Goal: Task Accomplishment & Management: Manage account settings

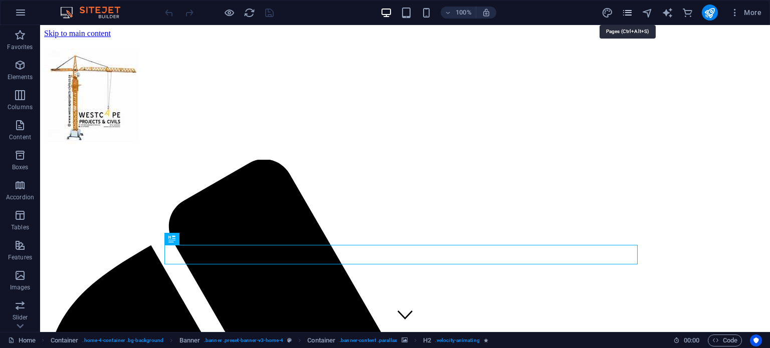
click at [626, 12] on icon "pages" at bounding box center [627, 13] width 12 height 12
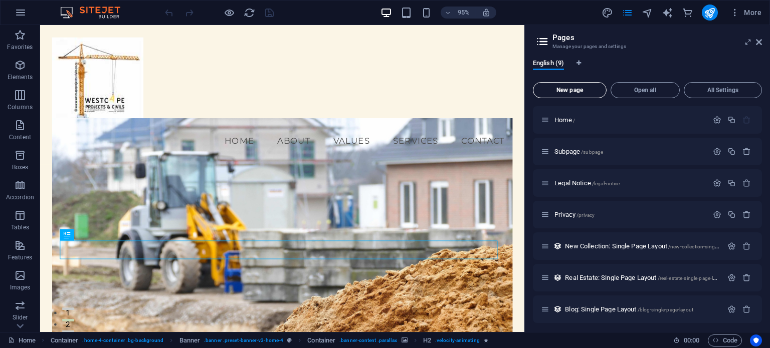
click at [572, 90] on span "New page" at bounding box center [569, 90] width 65 height 6
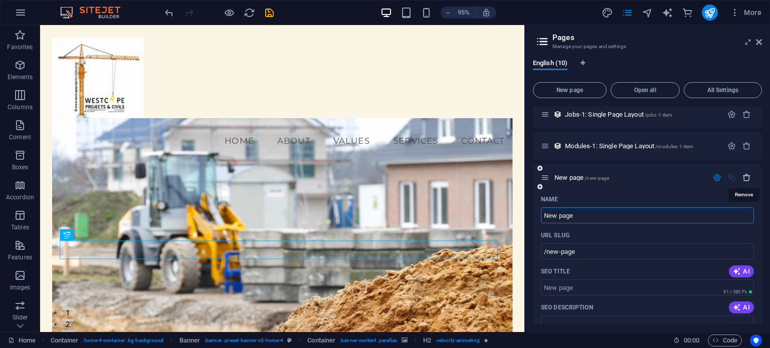
click at [744, 174] on icon "button" at bounding box center [746, 177] width 9 height 9
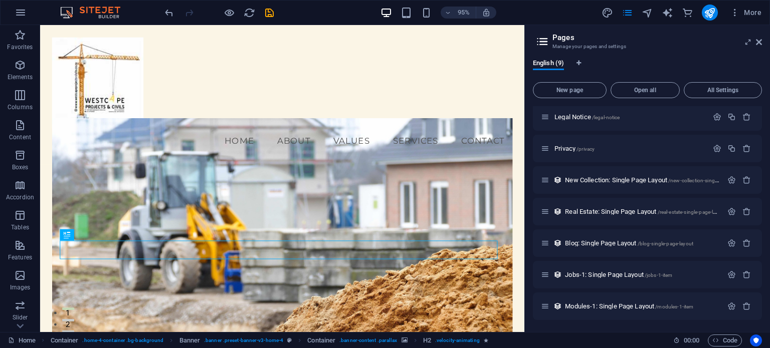
scroll to position [66, 0]
click at [573, 90] on span "New page" at bounding box center [569, 90] width 65 height 6
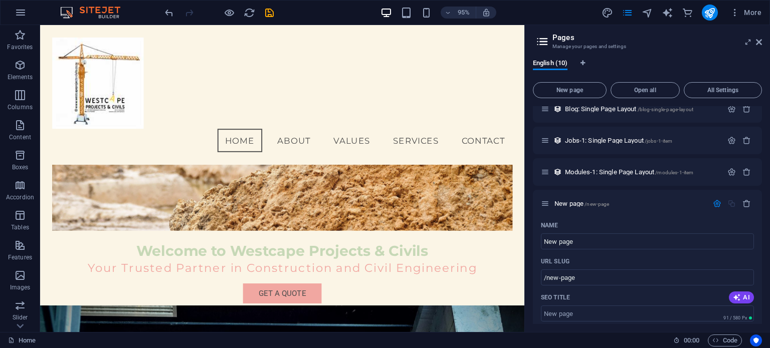
scroll to position [0, 0]
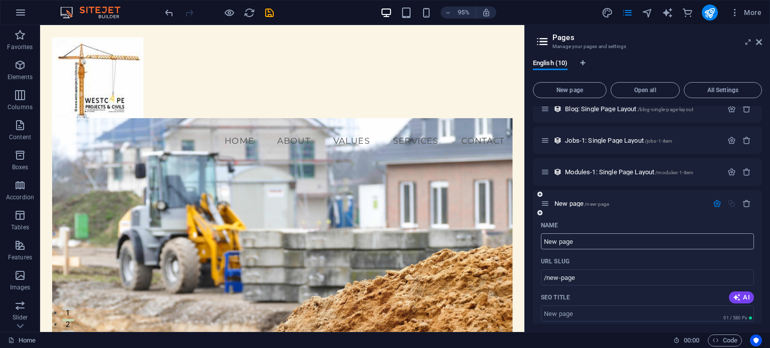
click at [577, 240] on input "New page" at bounding box center [647, 242] width 213 height 16
type input "N"
type input "/"
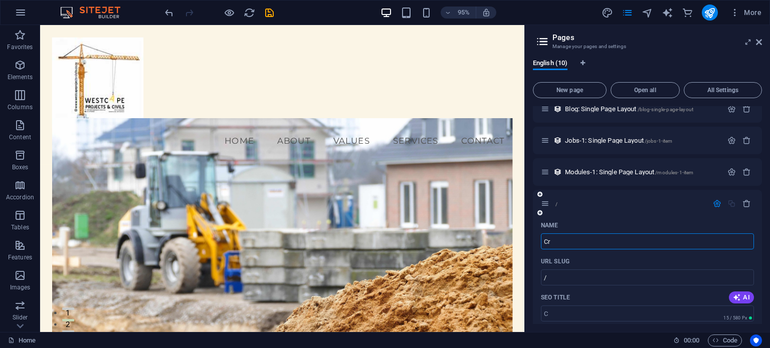
type input "Crr"
type input "/c"
type input "C"
type input "Crren"
type input "/crre"
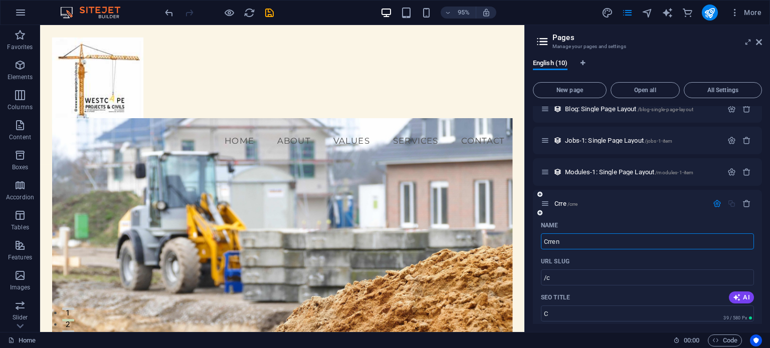
type input "Crre"
type input "C"
type input "/"
type input "Projects"
type input "/projects"
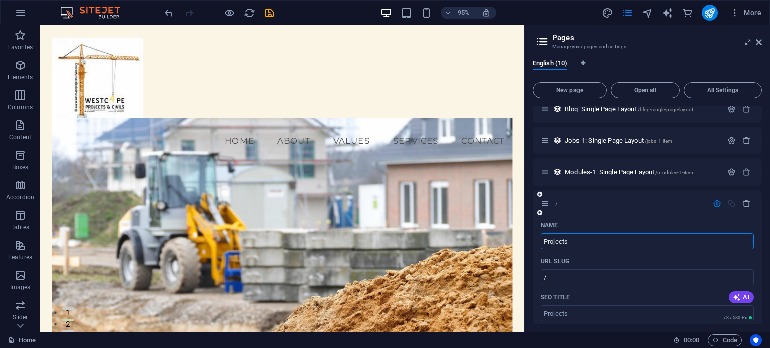
type input "Projects"
type input "Projects completed"
type input "/projects-completed"
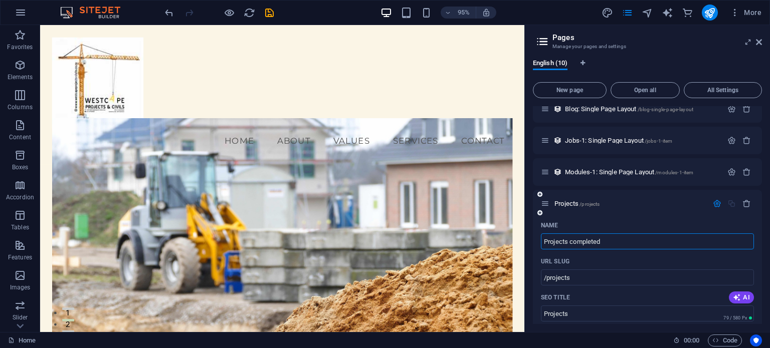
type input "Projects completed"
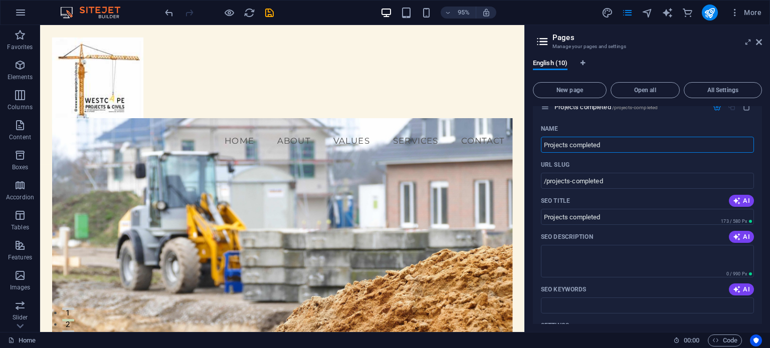
scroll to position [301, 0]
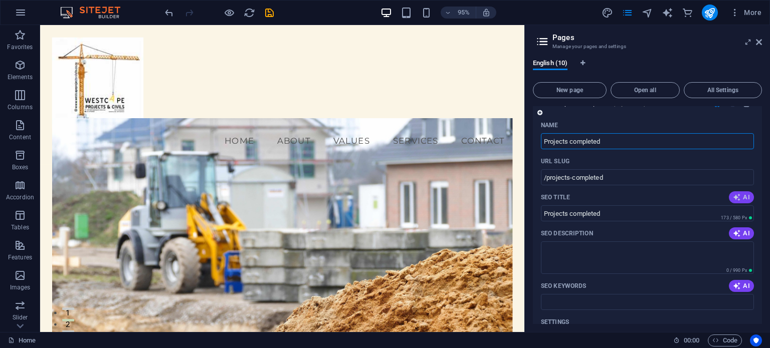
type input "Projects completed"
click at [736, 197] on icon "button" at bounding box center [737, 197] width 8 height 8
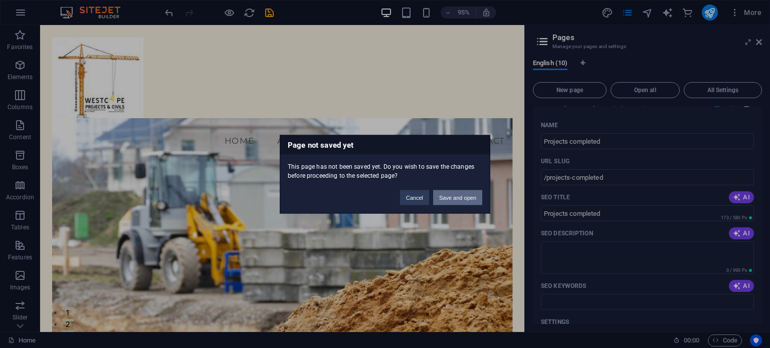
click at [464, 197] on button "Save and open" at bounding box center [457, 197] width 49 height 15
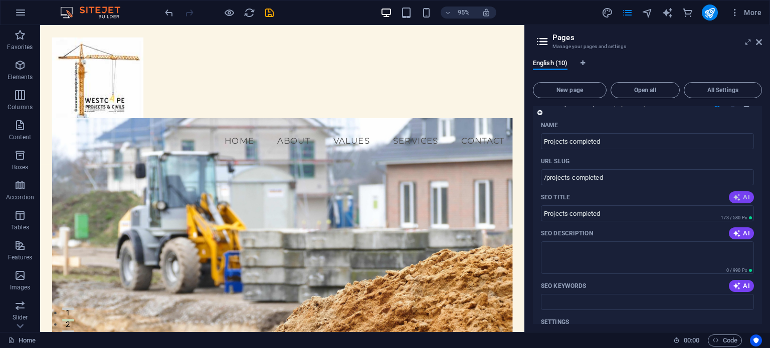
click at [739, 196] on icon "button" at bounding box center [737, 197] width 8 height 8
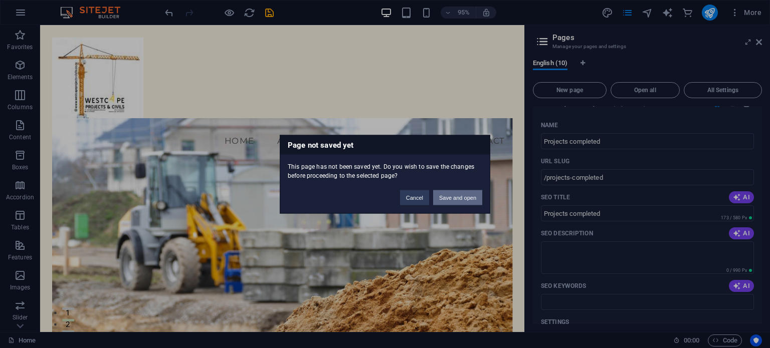
click at [448, 194] on button "Save and open" at bounding box center [457, 197] width 49 height 15
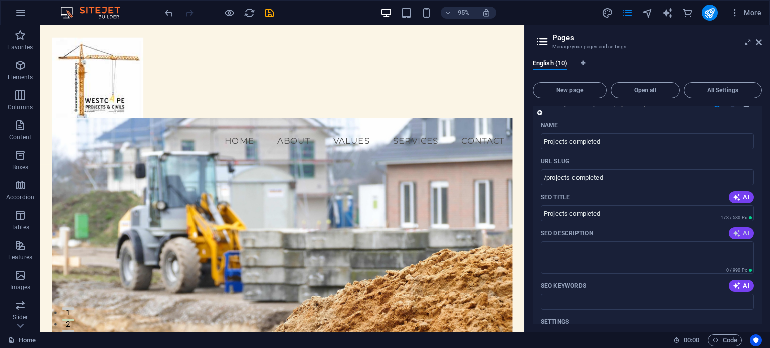
click at [737, 234] on icon "button" at bounding box center [737, 233] width 8 height 8
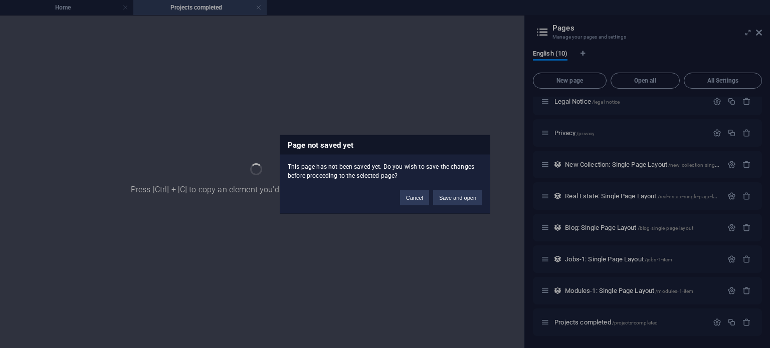
scroll to position [72, 0]
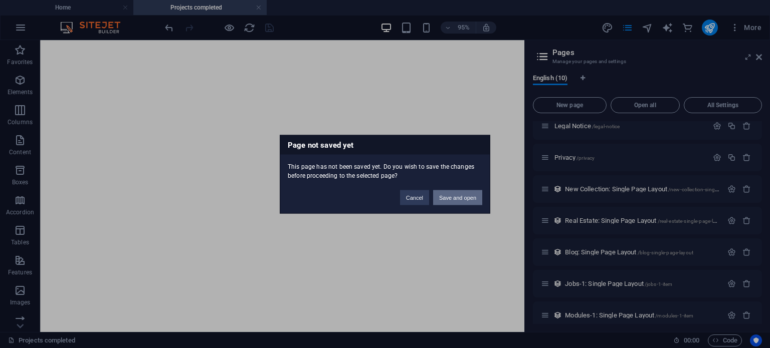
click at [456, 195] on button "Save and open" at bounding box center [457, 197] width 49 height 15
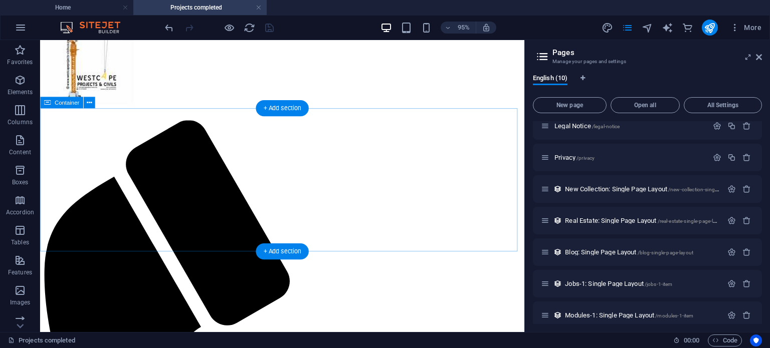
scroll to position [0, 0]
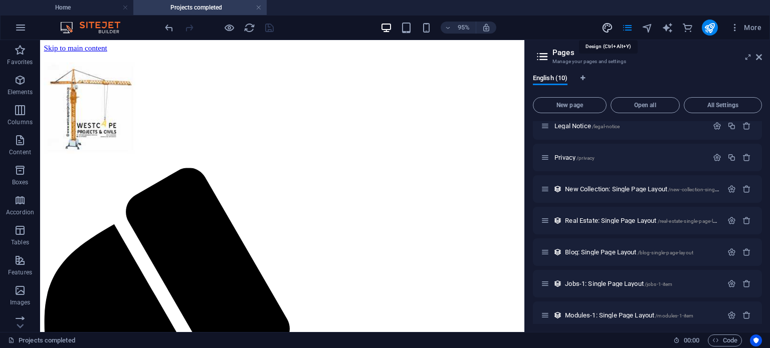
click at [606, 27] on icon "design" at bounding box center [607, 28] width 12 height 12
select select "px"
select select "200"
select select "px"
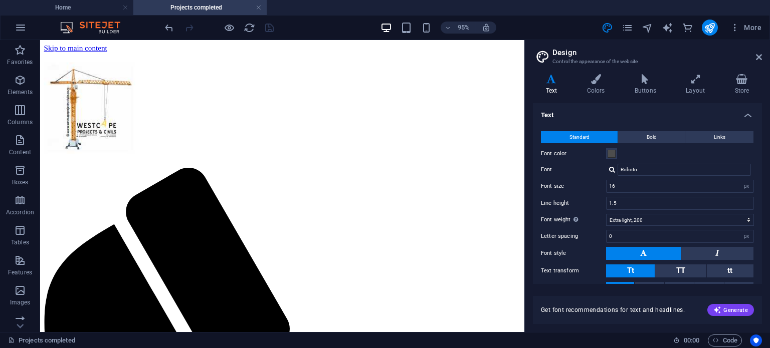
click at [553, 80] on icon at bounding box center [551, 79] width 37 height 10
click at [656, 137] on button "Bold" at bounding box center [651, 137] width 67 height 12
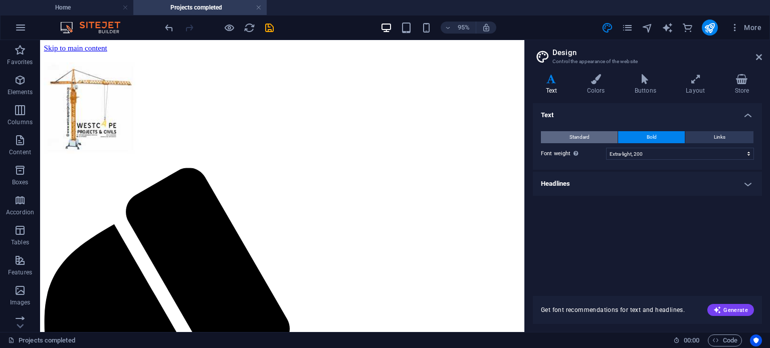
click at [589, 136] on button "Standard" at bounding box center [579, 137] width 77 height 12
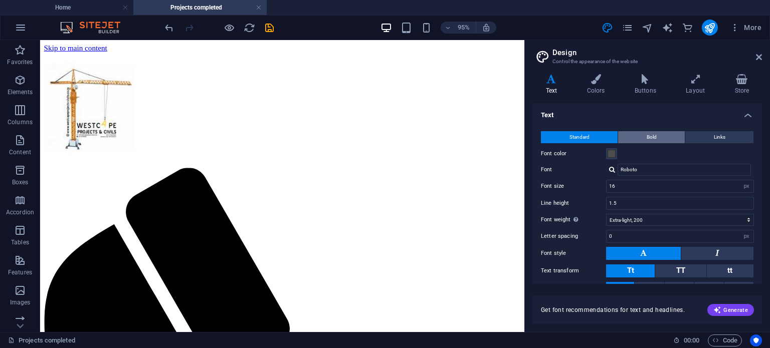
click at [650, 134] on span "Bold" at bounding box center [651, 137] width 10 height 12
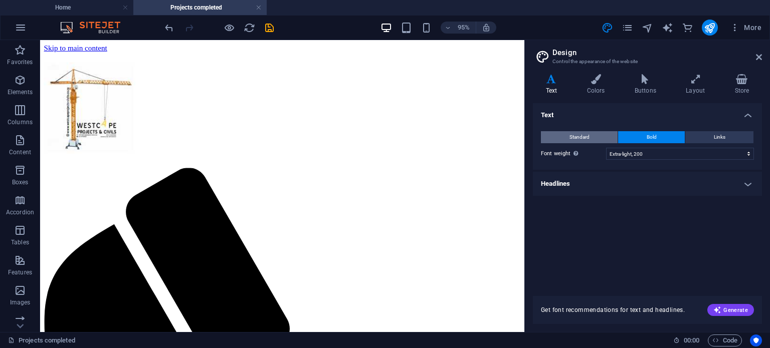
click at [571, 137] on span "Standard" at bounding box center [579, 137] width 20 height 12
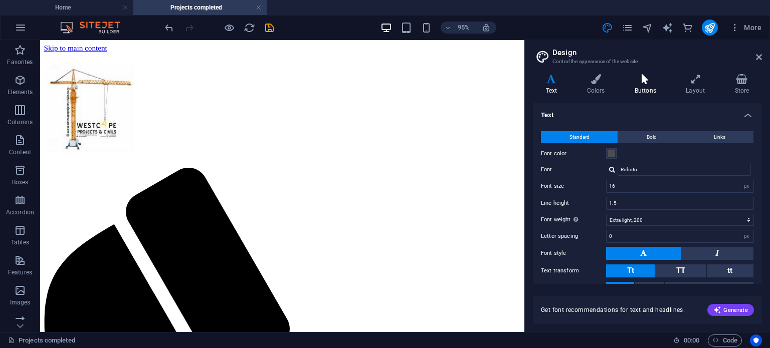
click at [643, 81] on icon at bounding box center [644, 79] width 47 height 10
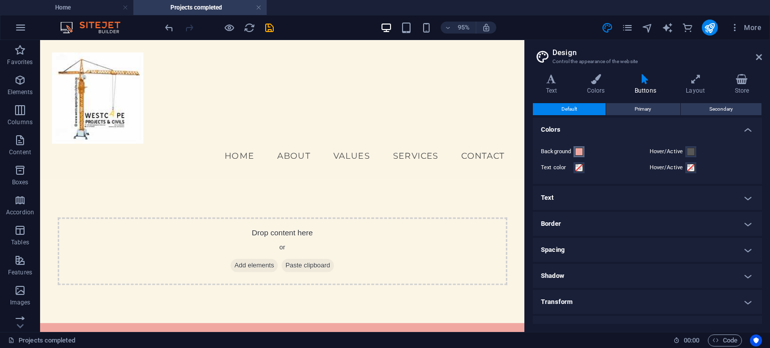
click at [577, 152] on span at bounding box center [579, 152] width 8 height 8
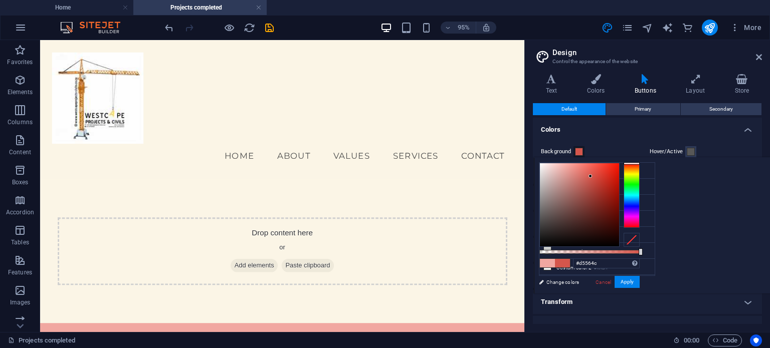
drag, startPoint x: 700, startPoint y: 165, endPoint x: 716, endPoint y: 176, distance: 19.5
click at [619, 176] on div at bounding box center [579, 204] width 79 height 83
click at [619, 174] on div at bounding box center [579, 204] width 79 height 83
type input "#b04f48"
drag, startPoint x: 713, startPoint y: 173, endPoint x: 712, endPoint y: 188, distance: 15.1
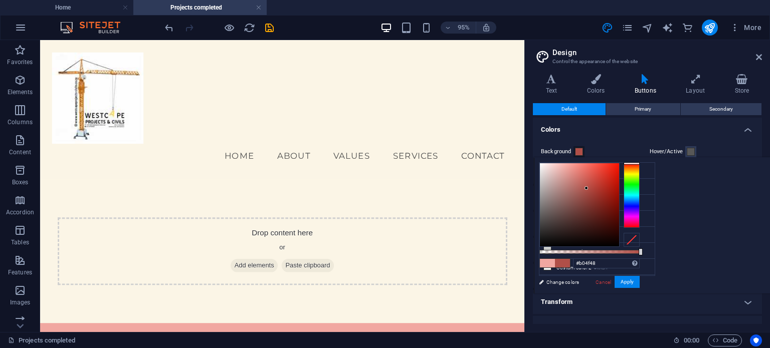
click at [588, 188] on div at bounding box center [586, 188] width 4 height 4
click at [639, 281] on button "Apply" at bounding box center [626, 282] width 25 height 12
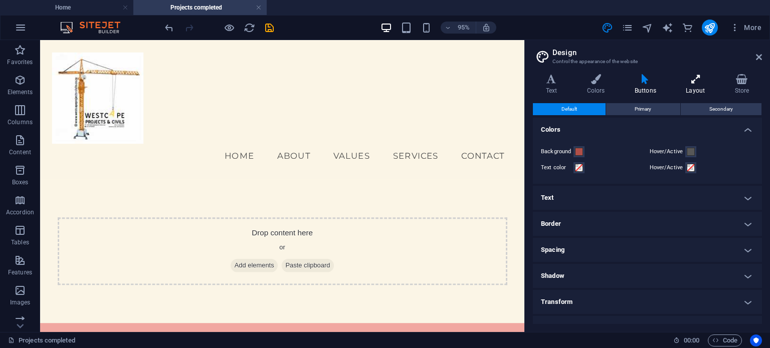
click at [697, 82] on icon at bounding box center [695, 79] width 45 height 10
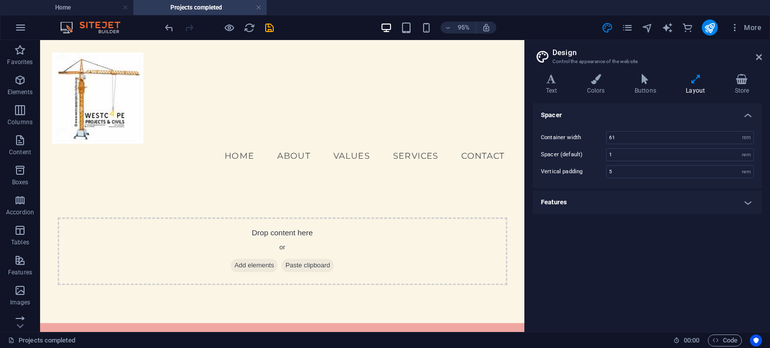
click at [746, 198] on h4 "Features" at bounding box center [647, 202] width 229 height 24
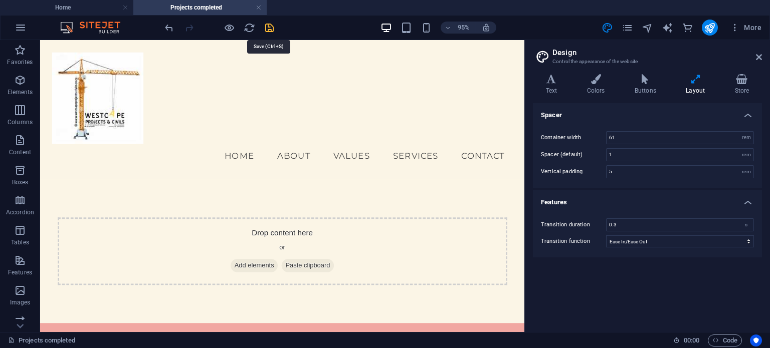
click at [269, 28] on icon "save" at bounding box center [270, 28] width 12 height 12
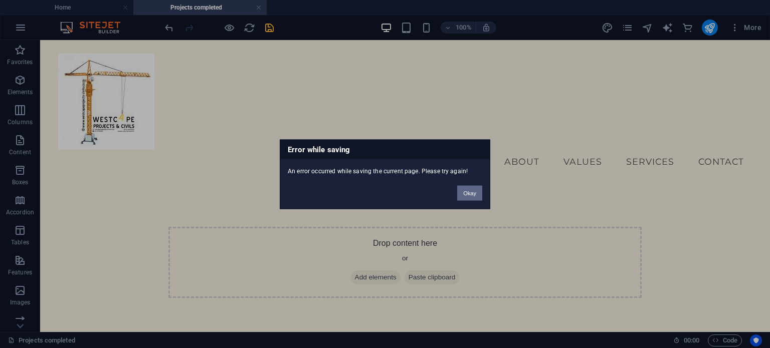
click at [472, 194] on button "Okay" at bounding box center [469, 192] width 25 height 15
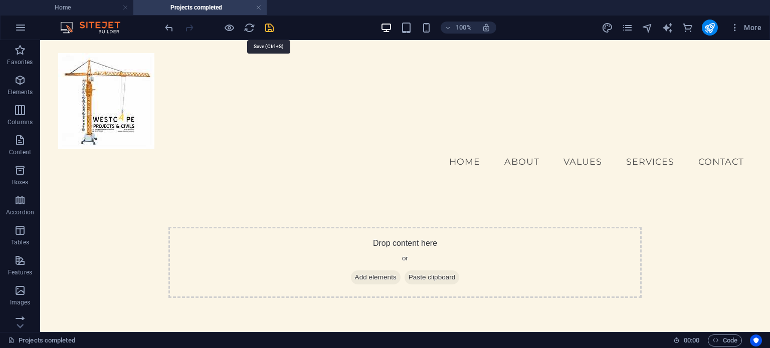
click at [269, 23] on icon "save" at bounding box center [270, 28] width 12 height 12
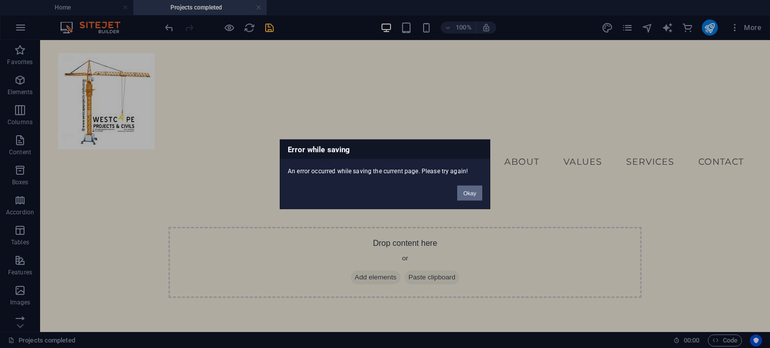
click at [478, 194] on button "Okay" at bounding box center [469, 192] width 25 height 15
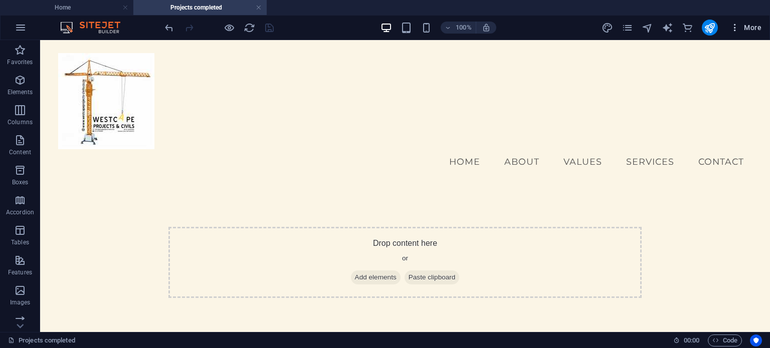
click at [752, 28] on span "More" at bounding box center [746, 28] width 32 height 10
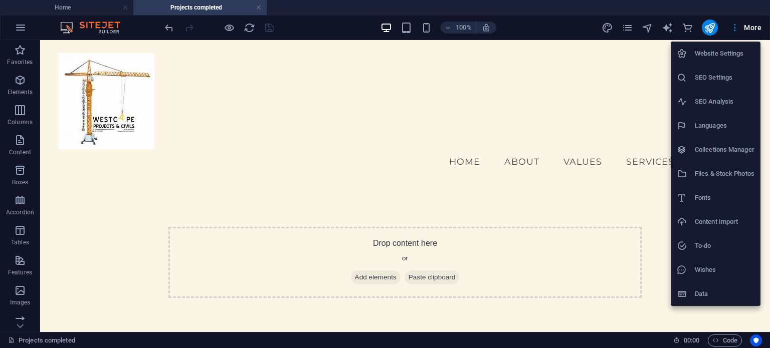
click at [740, 54] on h6 "Website Settings" at bounding box center [725, 54] width 60 height 12
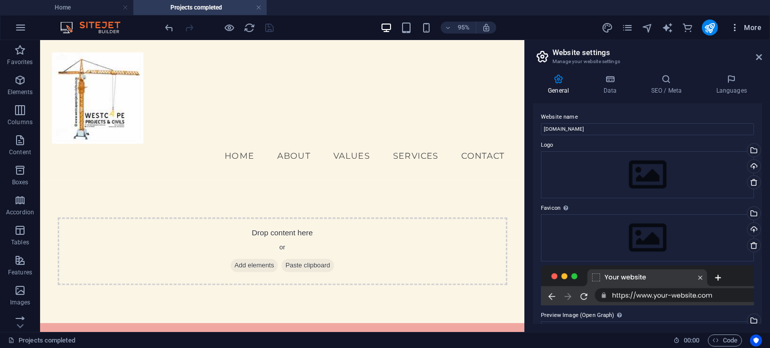
click at [752, 27] on span "More" at bounding box center [746, 28] width 32 height 10
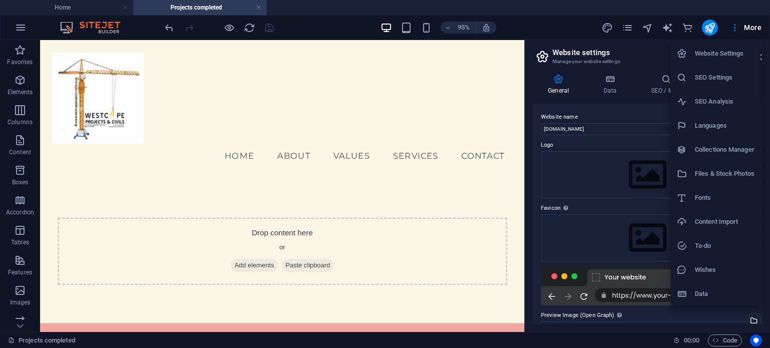
click at [309, 25] on div at bounding box center [385, 174] width 770 height 348
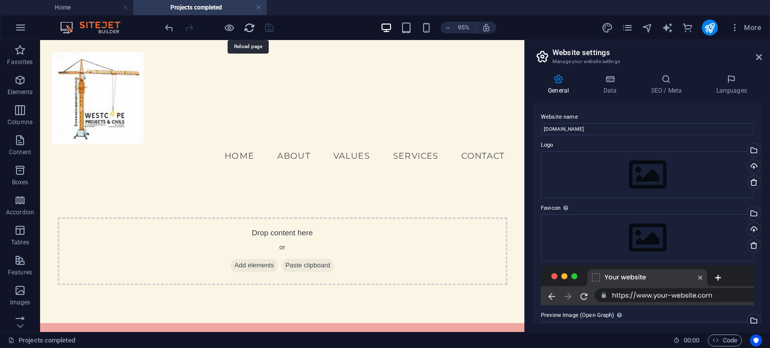
click at [247, 26] on icon "reload" at bounding box center [250, 28] width 12 height 12
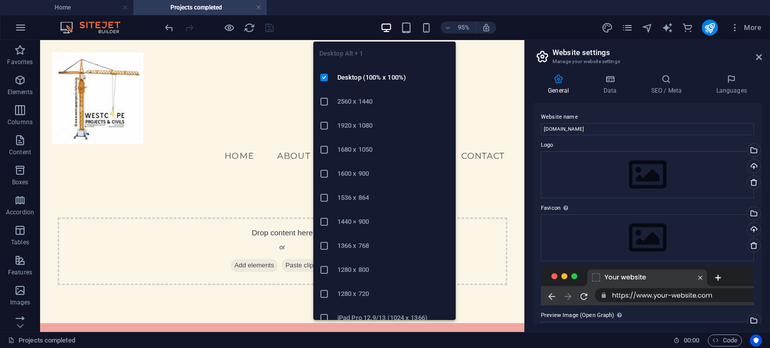
click at [388, 31] on icon "button" at bounding box center [386, 28] width 12 height 12
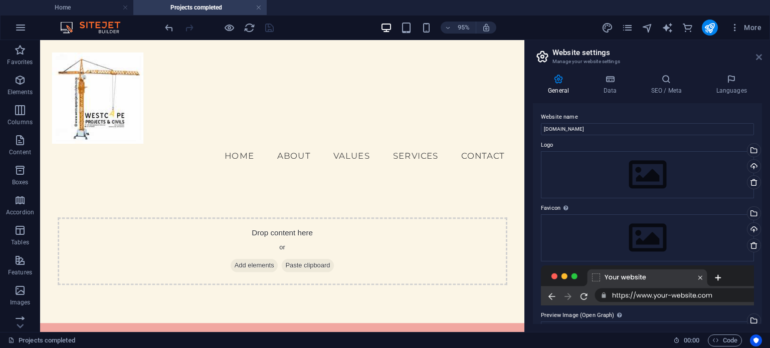
click at [758, 56] on icon at bounding box center [759, 57] width 6 height 8
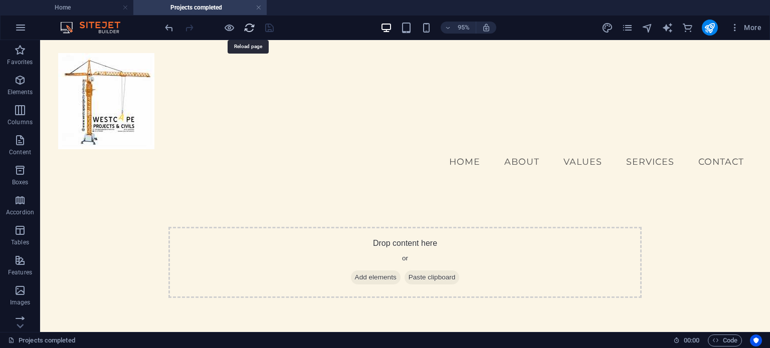
click at [245, 26] on icon "reload" at bounding box center [250, 28] width 12 height 12
click at [249, 27] on icon "reload" at bounding box center [250, 28] width 12 height 12
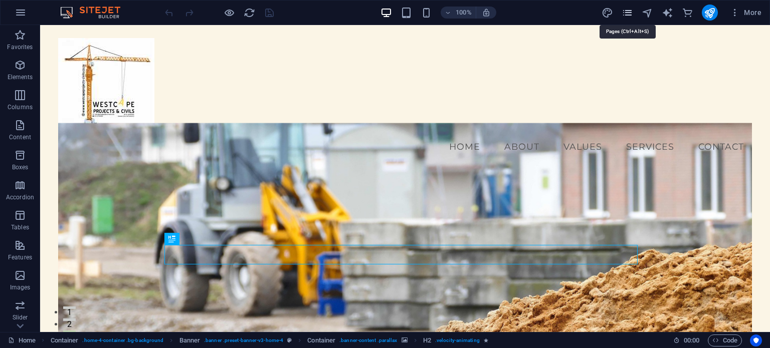
click at [625, 12] on icon "pages" at bounding box center [627, 13] width 12 height 12
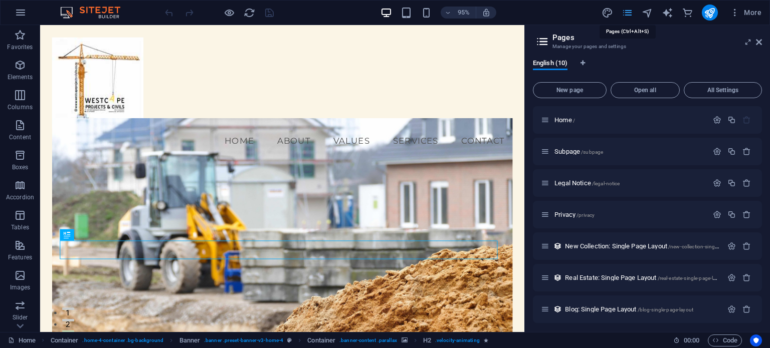
click at [625, 12] on icon "pages" at bounding box center [627, 13] width 12 height 12
click at [629, 12] on icon "pages" at bounding box center [627, 13] width 12 height 12
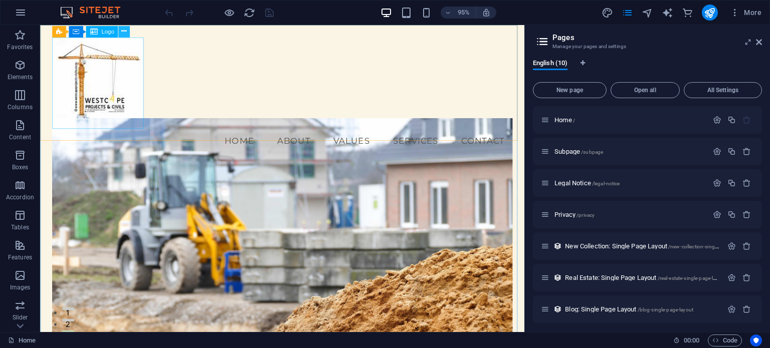
click at [123, 30] on icon at bounding box center [123, 32] width 5 height 10
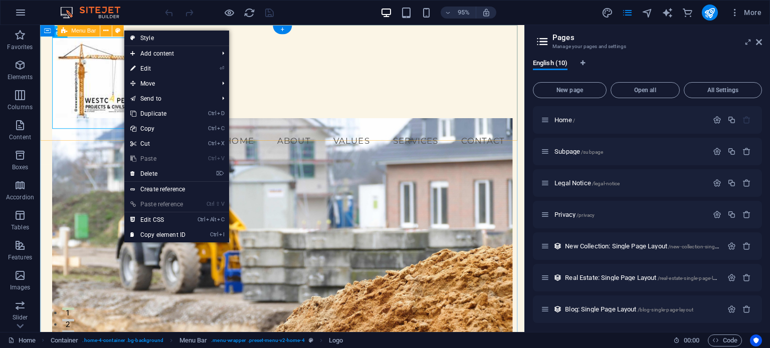
click at [353, 57] on div "Menu Home About Values Services Contact" at bounding box center [295, 98] width 510 height 147
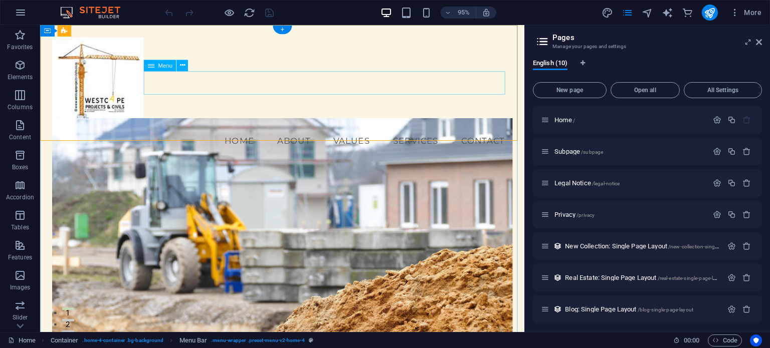
click at [427, 134] on nav "Home About Values Services Contact" at bounding box center [295, 146] width 484 height 25
click at [422, 134] on nav "Home About Values Services Contact" at bounding box center [295, 146] width 484 height 25
click at [244, 134] on nav "Home About Values Services Contact" at bounding box center [295, 146] width 484 height 25
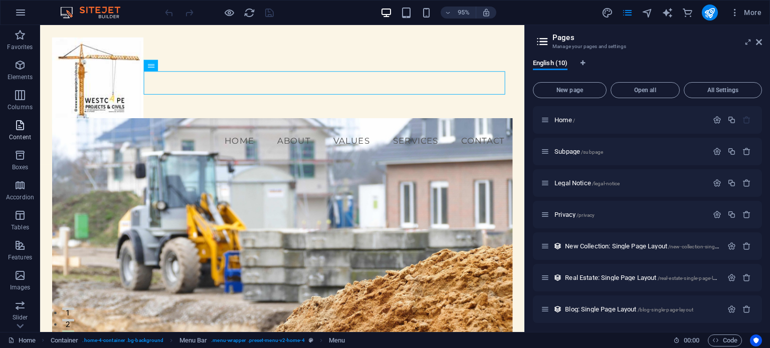
click at [20, 130] on icon "button" at bounding box center [20, 125] width 12 height 12
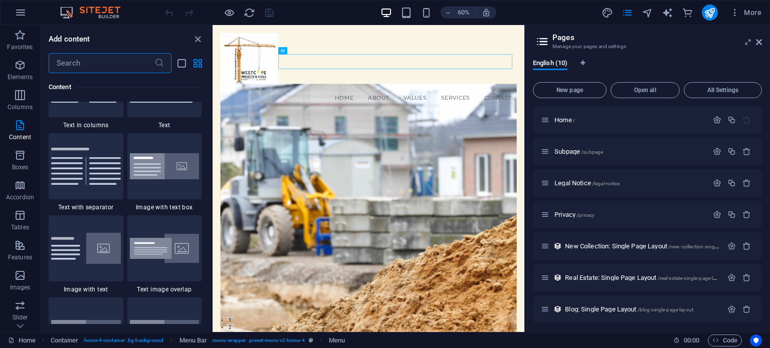
scroll to position [1854, 0]
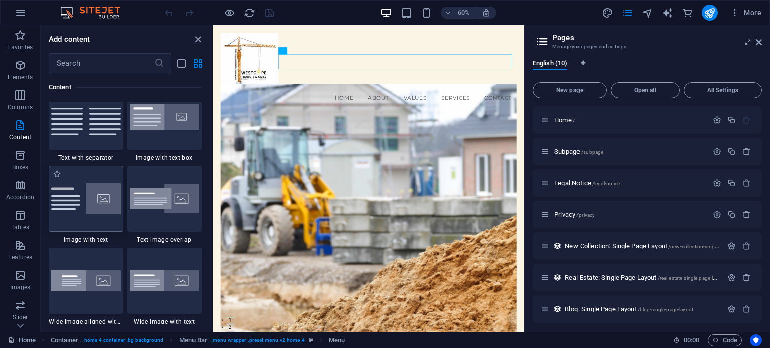
click at [108, 197] on img at bounding box center [86, 198] width 70 height 31
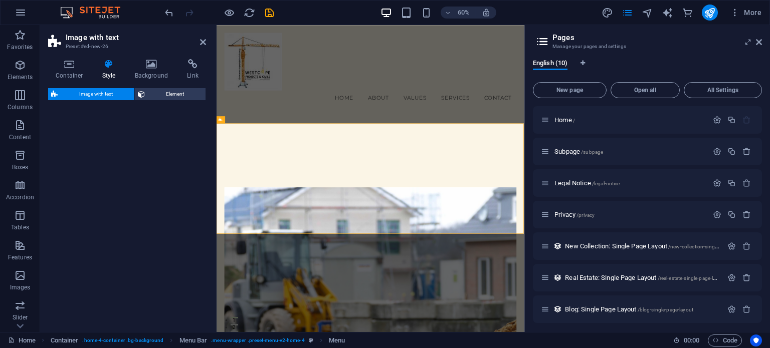
select select "rem"
select select "px"
select select "preset-text-with-image-v4-default"
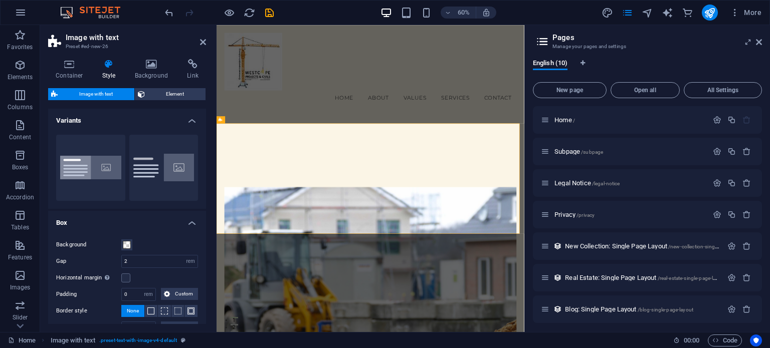
scroll to position [431, 0]
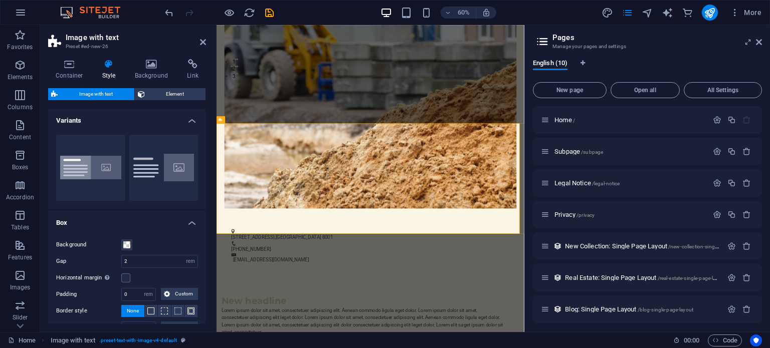
click at [188, 121] on h4 "Variants" at bounding box center [127, 118] width 158 height 18
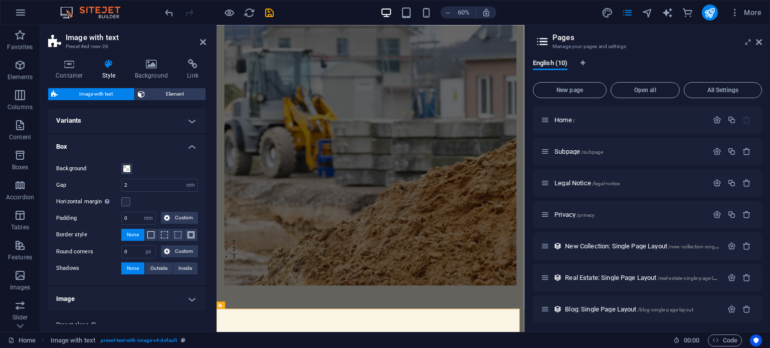
scroll to position [0, 0]
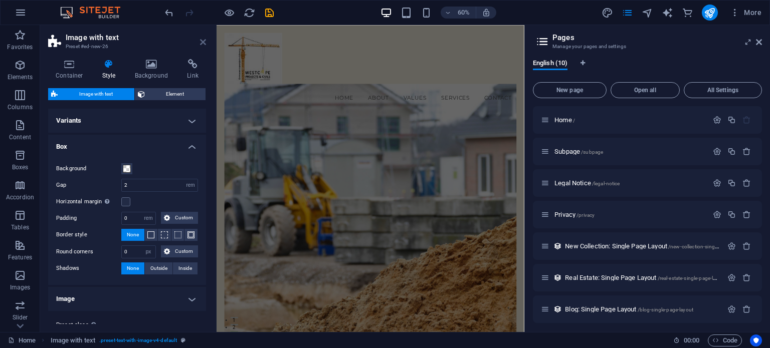
click at [204, 42] on icon at bounding box center [203, 42] width 6 height 8
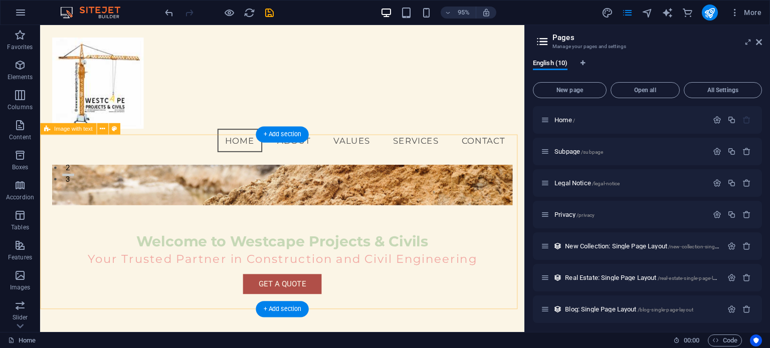
scroll to position [150, 0]
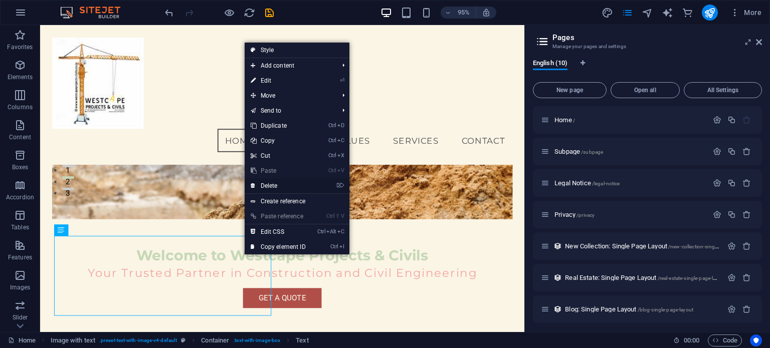
click at [276, 188] on link "⌦ Delete" at bounding box center [278, 185] width 67 height 15
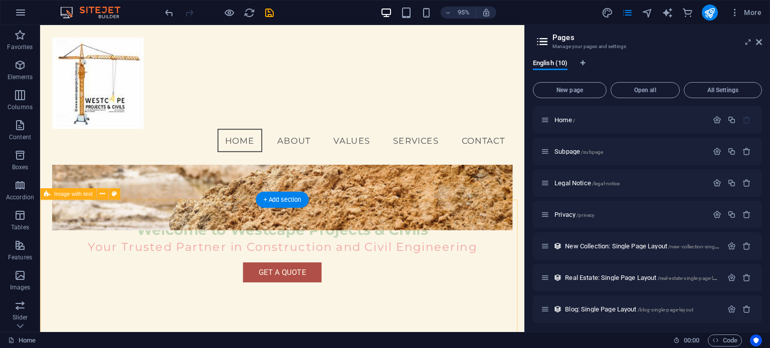
scroll to position [0, 0]
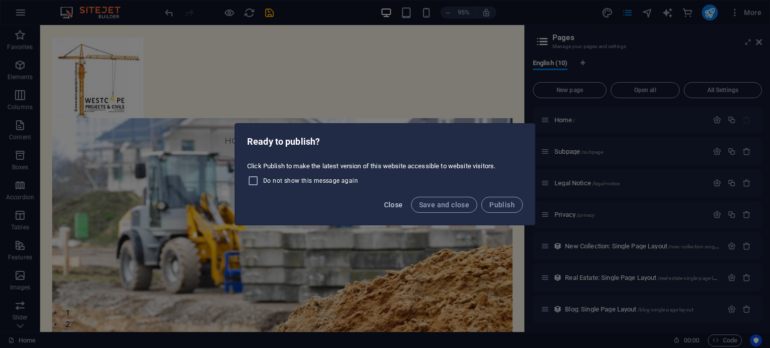
click at [393, 204] on span "Close" at bounding box center [393, 205] width 19 height 8
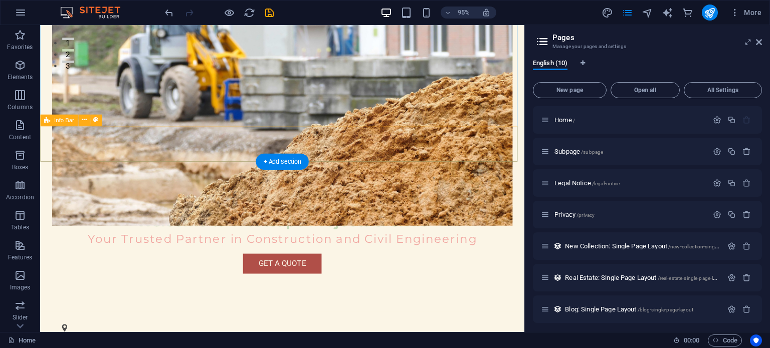
scroll to position [301, 0]
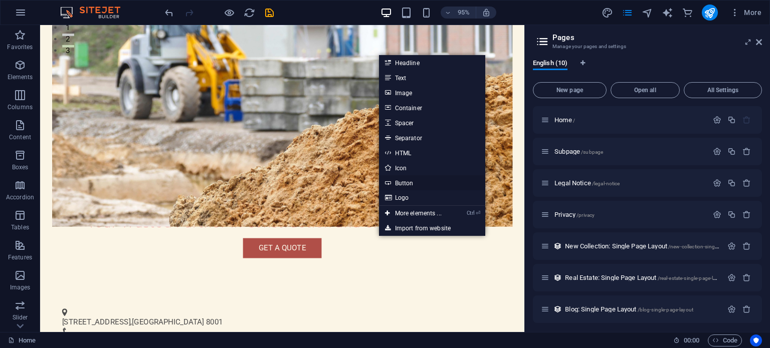
click at [407, 180] on link "Button" at bounding box center [432, 182] width 106 height 15
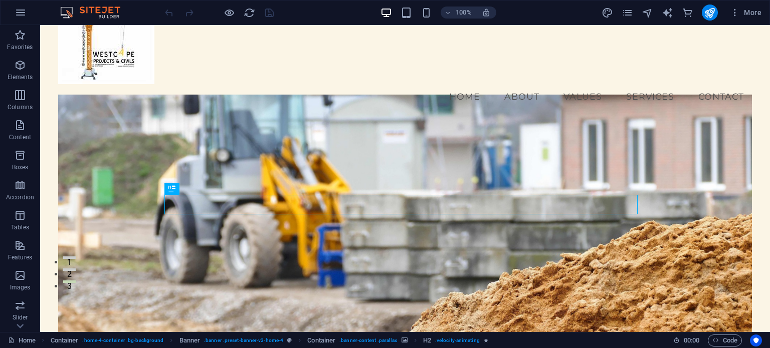
scroll to position [100, 0]
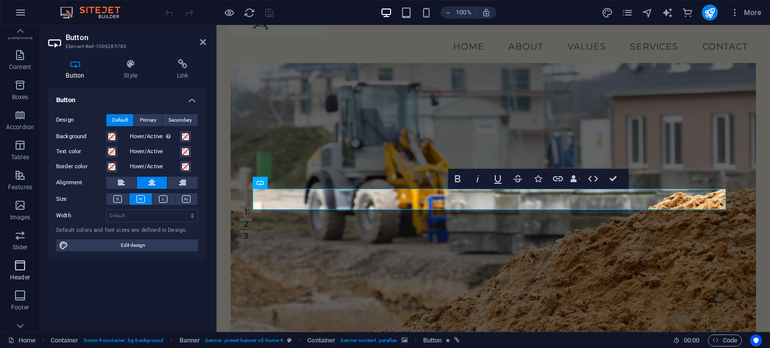
scroll to position [0, 0]
click at [558, 179] on icon "button" at bounding box center [558, 178] width 10 height 5
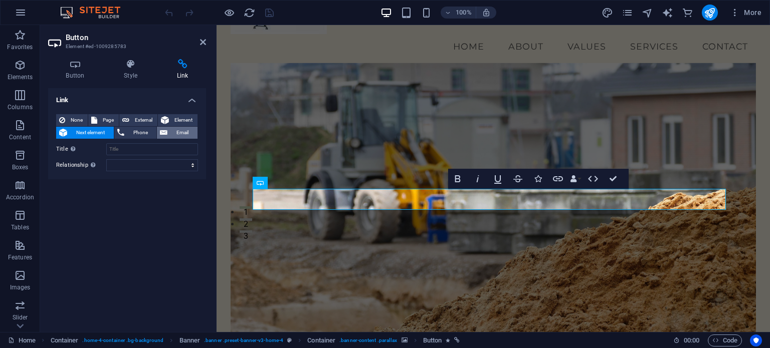
click at [177, 132] on span "Email" at bounding box center [182, 133] width 24 height 12
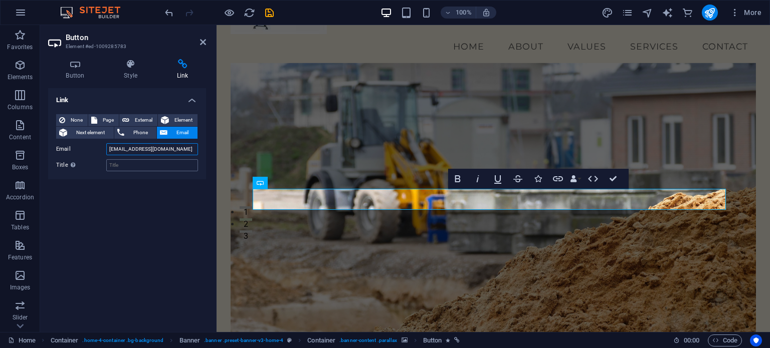
type input "info@westcapeprojects-civils.co.za"
click at [136, 163] on input "Title Additional link description, should not be the same as the link text. The…" at bounding box center [152, 165] width 92 height 12
click at [123, 166] on input "Title Additional link description, should not be the same as the link text. The…" at bounding box center [152, 165] width 92 height 12
type input "Quote"
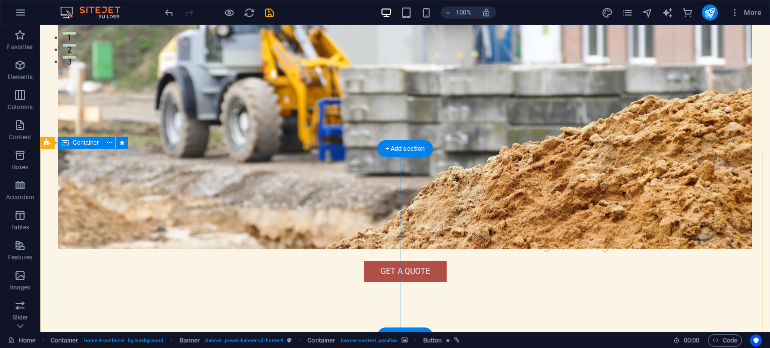
scroll to position [301, 0]
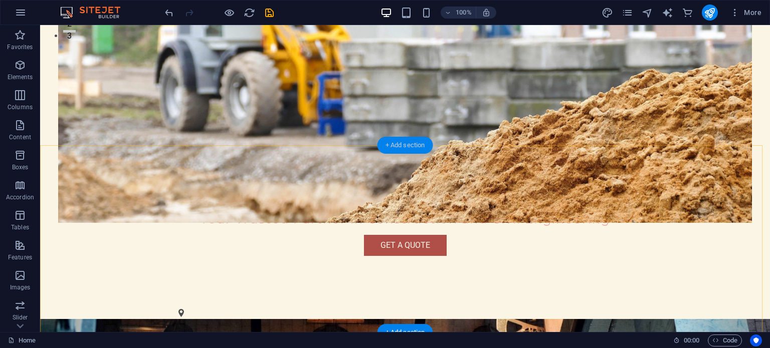
click at [397, 146] on div "+ Add section" at bounding box center [405, 145] width 56 height 17
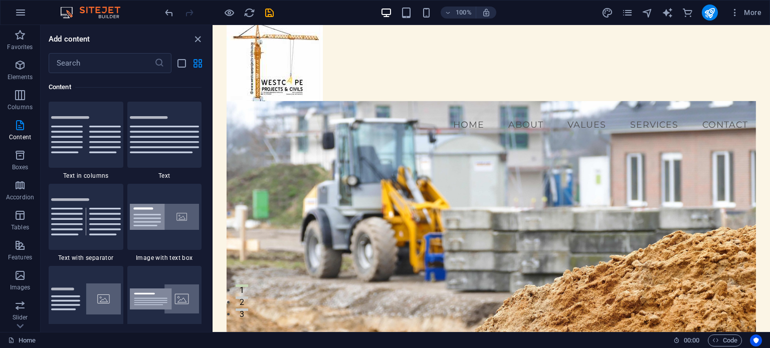
scroll to position [0, 0]
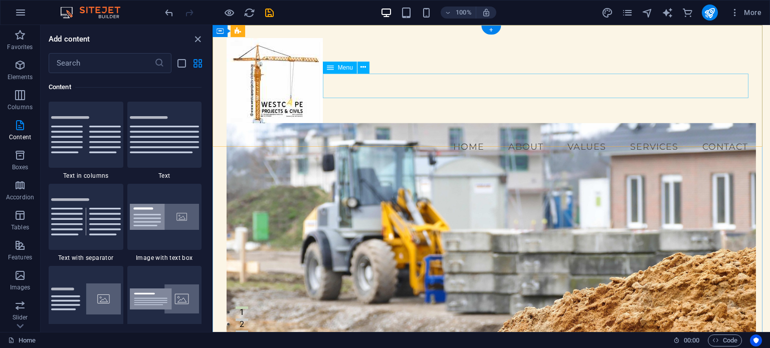
click at [712, 134] on nav "Home About Values Services Contact" at bounding box center [490, 146] width 529 height 25
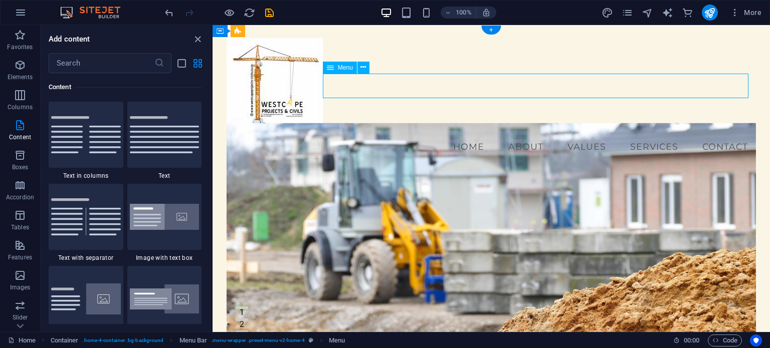
click at [712, 134] on nav "Home About Values Services Contact" at bounding box center [490, 146] width 529 height 25
select select
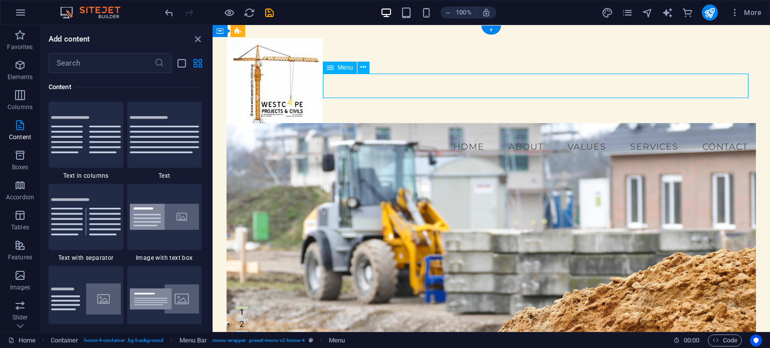
select select
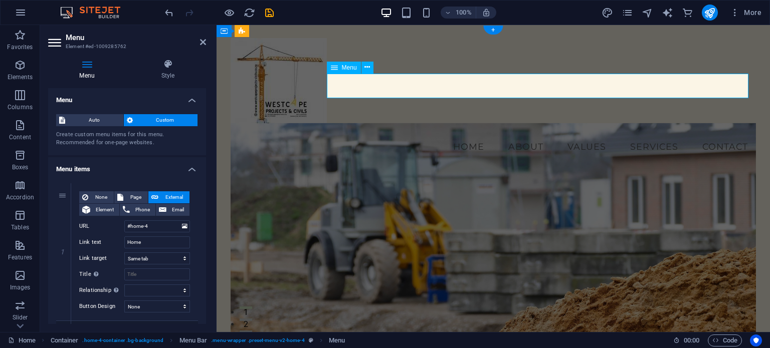
click at [712, 134] on nav "Home About Values Services Contact" at bounding box center [493, 146] width 526 height 25
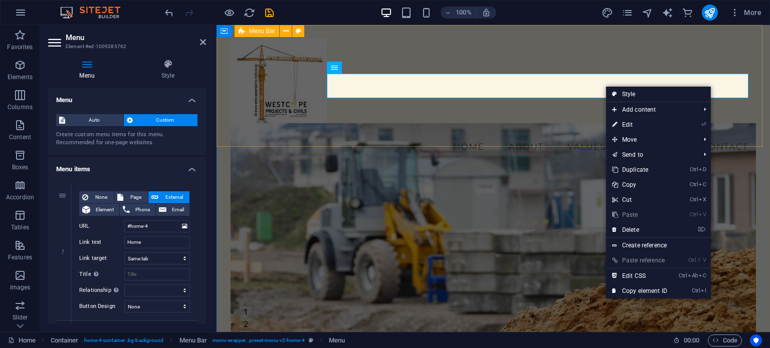
click at [668, 53] on div "Menu Home About Values Services Contact" at bounding box center [492, 98] width 553 height 147
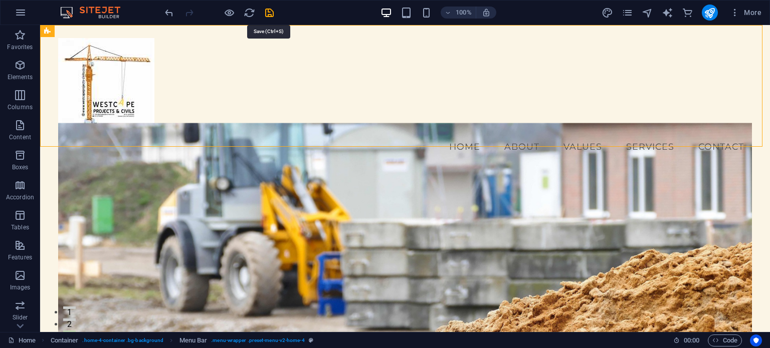
click at [269, 12] on icon "save" at bounding box center [270, 13] width 12 height 12
checkbox input "false"
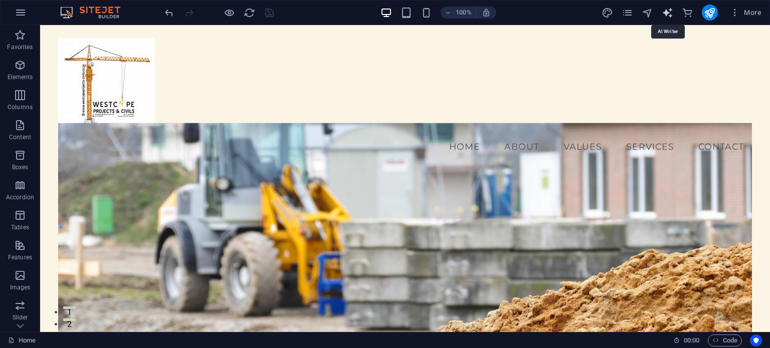
click at [666, 10] on icon "text_generator" at bounding box center [667, 13] width 12 height 12
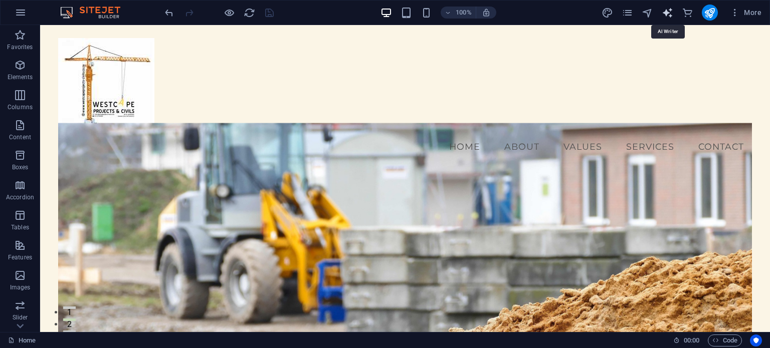
select select "English"
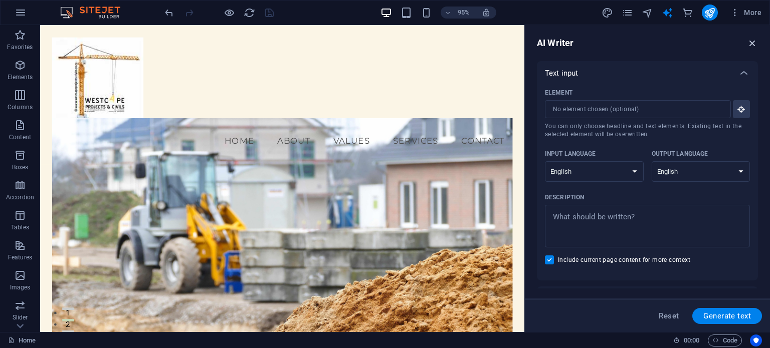
click at [752, 41] on icon "button" at bounding box center [752, 43] width 11 height 11
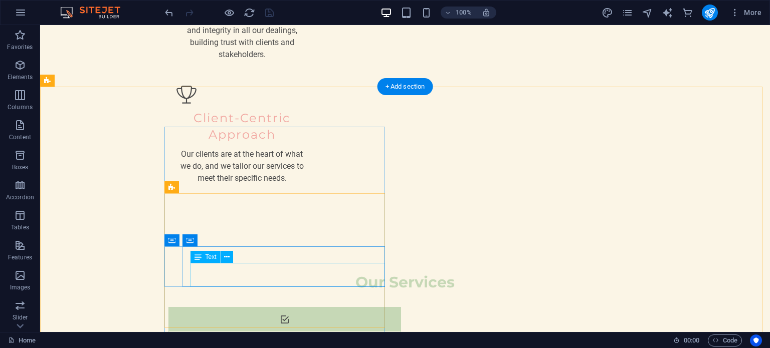
scroll to position [1353, 0]
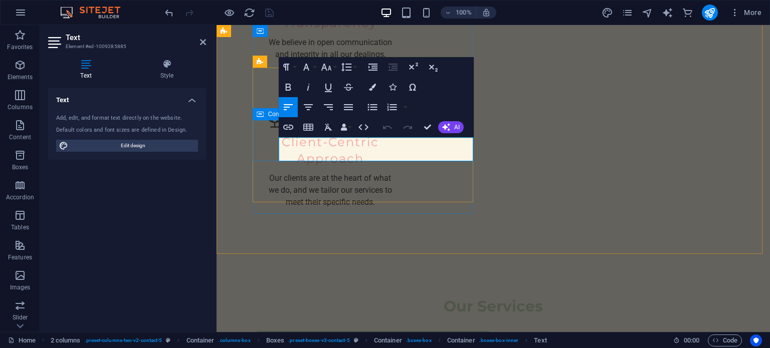
scroll to position [1408, 0]
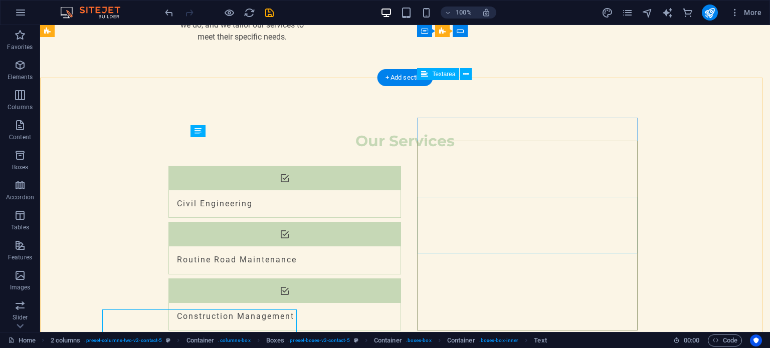
scroll to position [1352, 0]
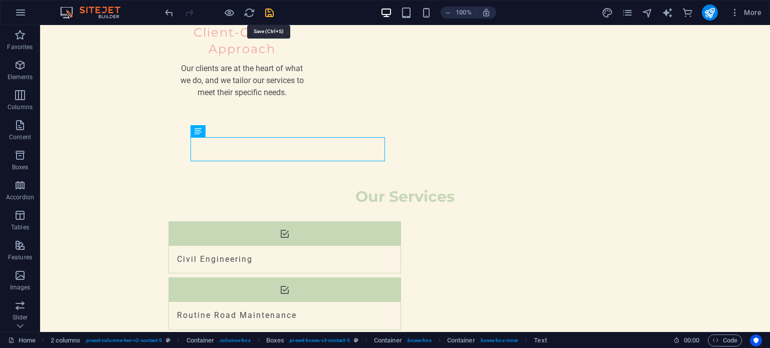
click at [266, 9] on icon "save" at bounding box center [270, 13] width 12 height 12
checkbox input "false"
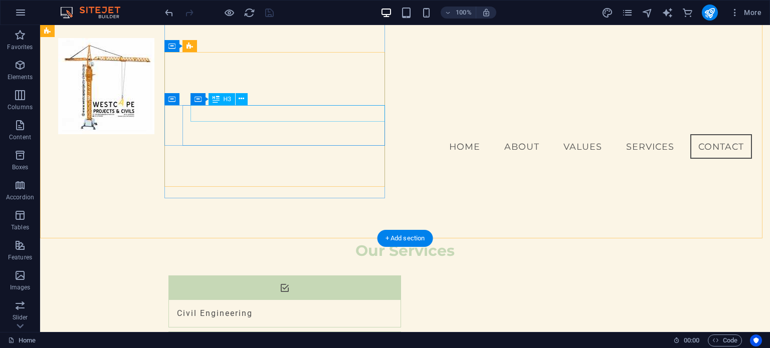
scroll to position [1249, 0]
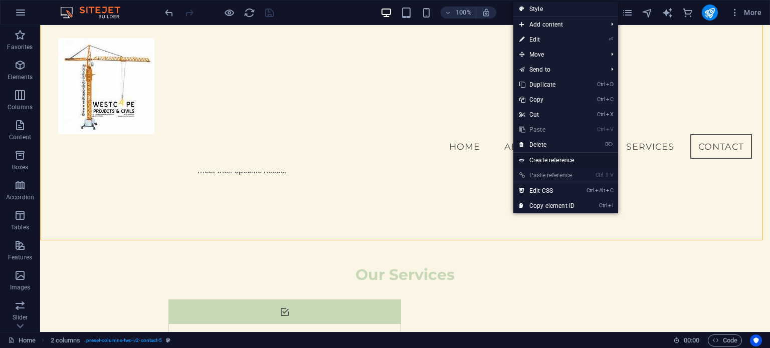
click at [539, 159] on link "Create reference" at bounding box center [565, 160] width 105 height 15
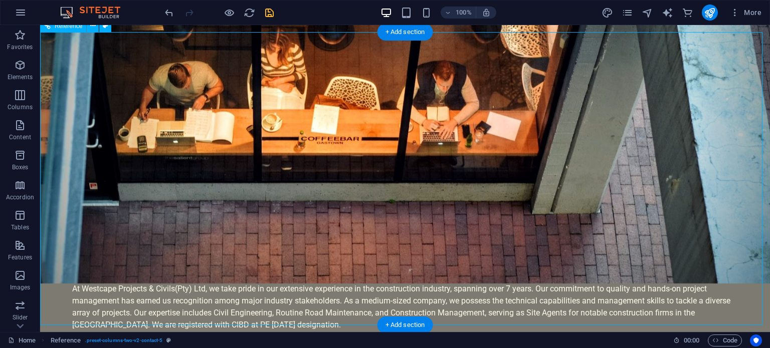
scroll to position [1574, 0]
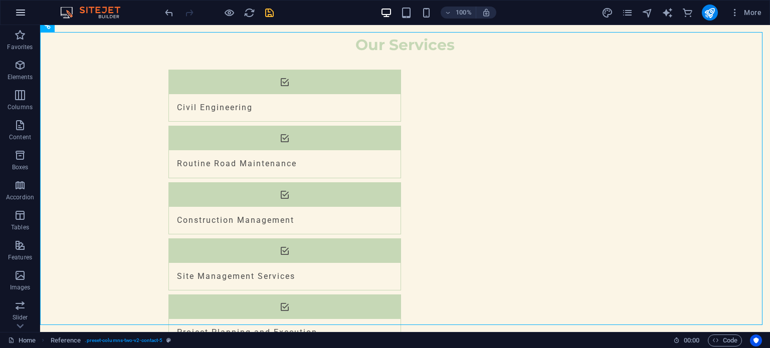
click at [15, 12] on icon "button" at bounding box center [21, 13] width 12 height 12
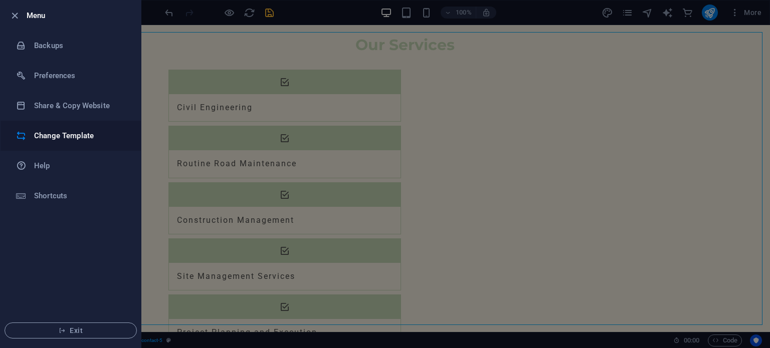
click at [60, 135] on h6 "Change Template" at bounding box center [80, 136] width 93 height 12
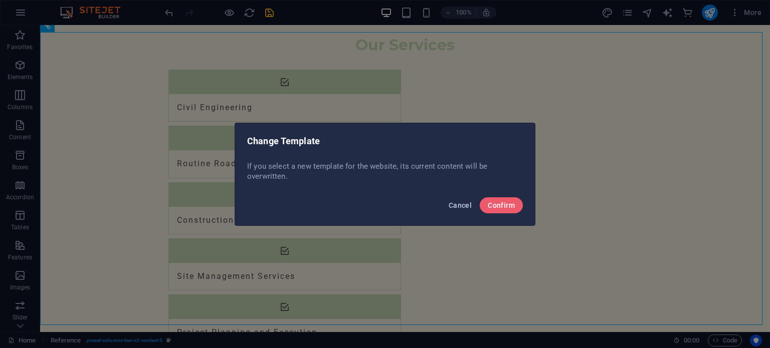
click at [461, 204] on span "Cancel" at bounding box center [459, 205] width 23 height 8
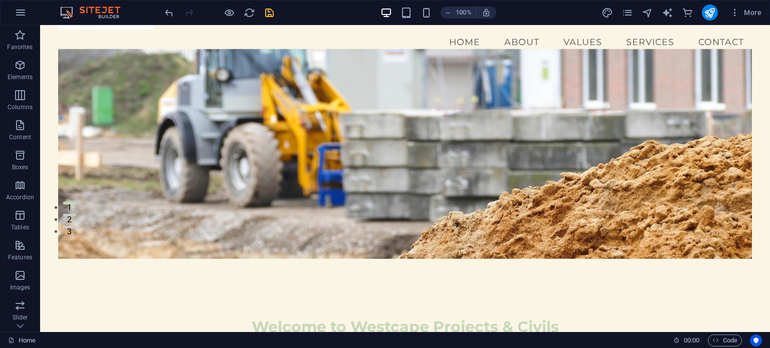
scroll to position [0, 0]
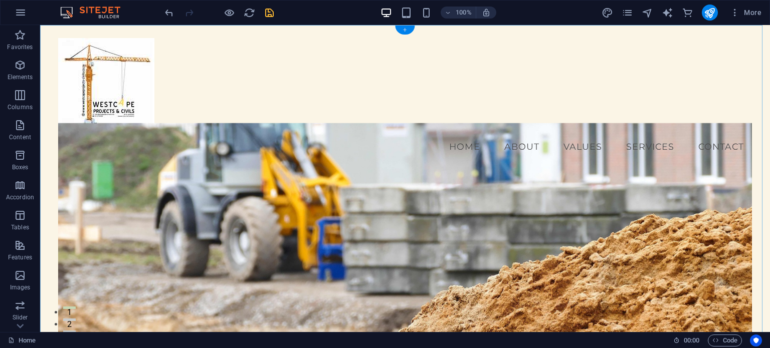
click at [403, 30] on div "+" at bounding box center [405, 30] width 20 height 9
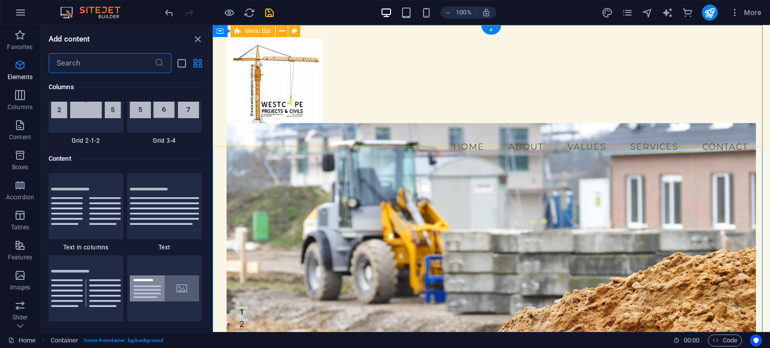
scroll to position [1753, 0]
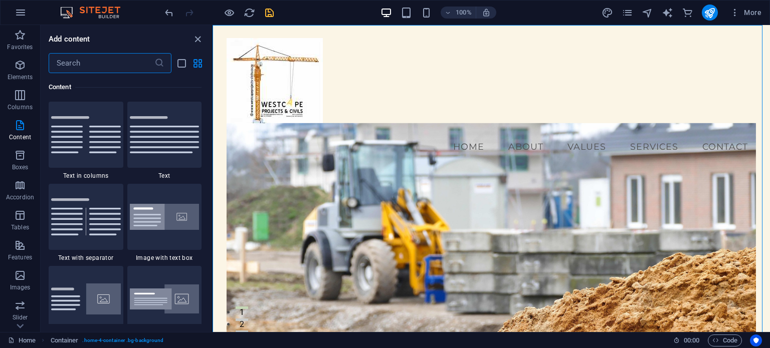
click at [102, 64] on input "text" at bounding box center [102, 63] width 106 height 20
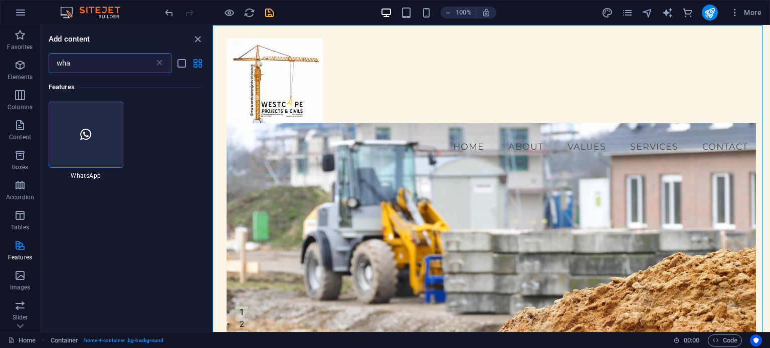
scroll to position [0, 0]
type input "wha"
click at [83, 133] on icon at bounding box center [85, 134] width 11 height 13
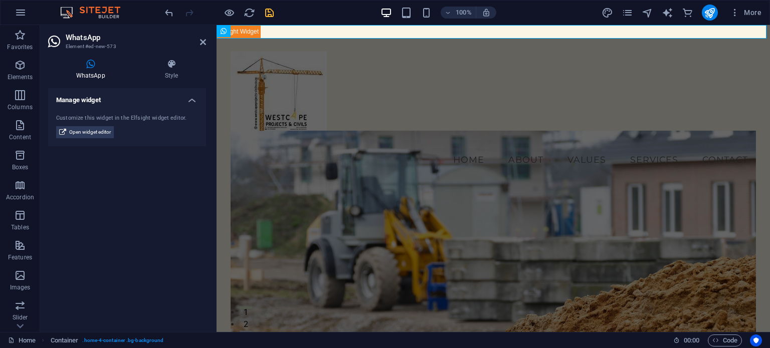
click at [83, 133] on span "Open widget editor" at bounding box center [90, 132] width 42 height 12
click at [92, 66] on icon at bounding box center [90, 64] width 85 height 10
click at [90, 66] on icon at bounding box center [90, 64] width 85 height 10
click at [172, 64] on icon at bounding box center [171, 64] width 69 height 10
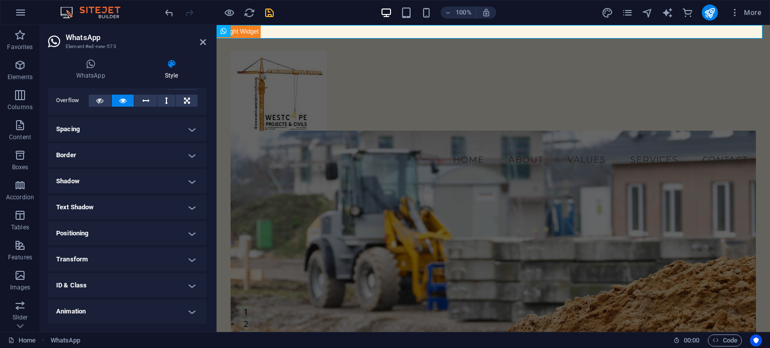
scroll to position [80, 0]
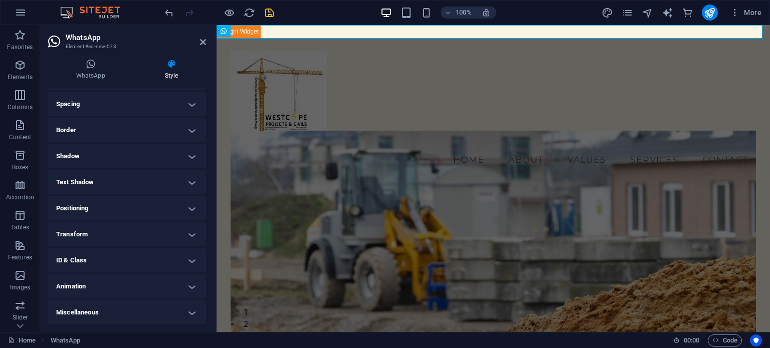
click at [188, 286] on h4 "Animation" at bounding box center [127, 287] width 158 height 24
click at [188, 286] on h4 "Animation" at bounding box center [127, 284] width 158 height 18
click at [94, 66] on icon at bounding box center [90, 64] width 85 height 10
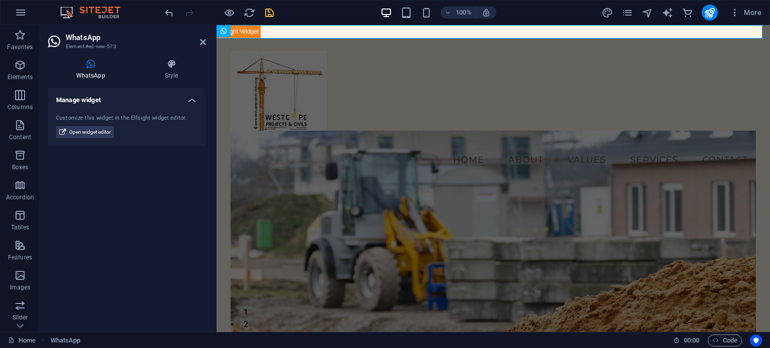
click at [92, 66] on icon at bounding box center [90, 64] width 85 height 10
click at [90, 70] on h4 "WhatsApp" at bounding box center [92, 69] width 89 height 21
click at [90, 65] on icon at bounding box center [90, 64] width 85 height 10
click at [99, 132] on span "Open widget editor" at bounding box center [90, 132] width 42 height 12
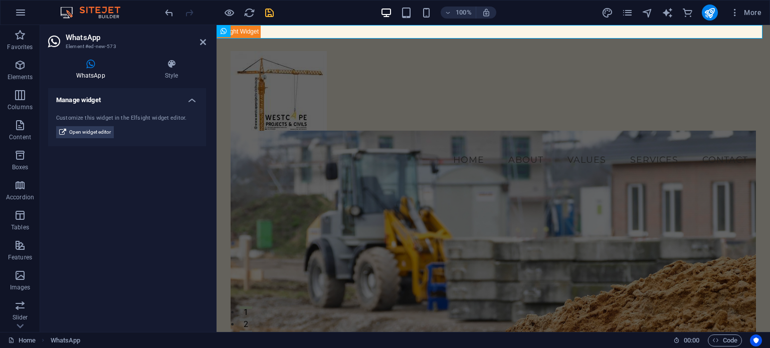
click at [122, 254] on div "Manage widget Customize this widget in the Elfsight widget editor. Open widget …" at bounding box center [127, 206] width 158 height 236
click at [226, 30] on div "WhatsApp" at bounding box center [239, 31] width 46 height 12
click at [242, 30] on span "WhatsApp" at bounding box center [244, 31] width 28 height 6
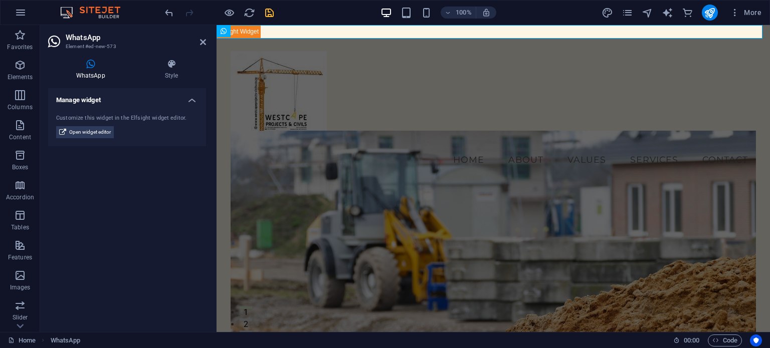
click at [90, 69] on icon at bounding box center [90, 64] width 85 height 10
click at [93, 130] on span "Open widget editor" at bounding box center [90, 132] width 42 height 12
click at [203, 40] on icon at bounding box center [203, 42] width 6 height 8
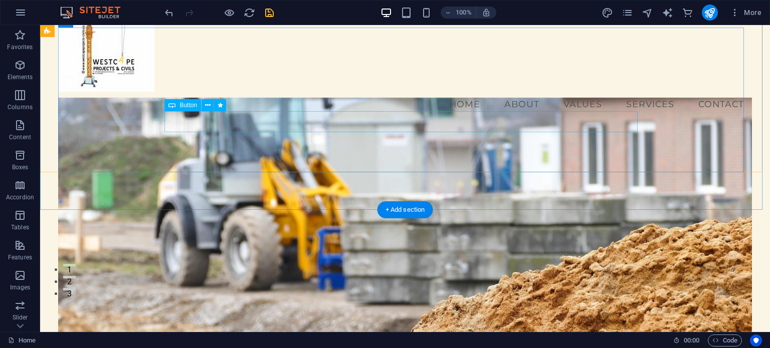
scroll to position [0, 0]
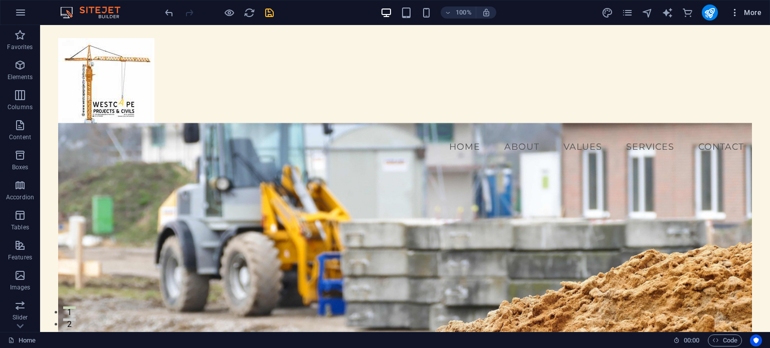
click at [751, 10] on span "More" at bounding box center [746, 13] width 32 height 10
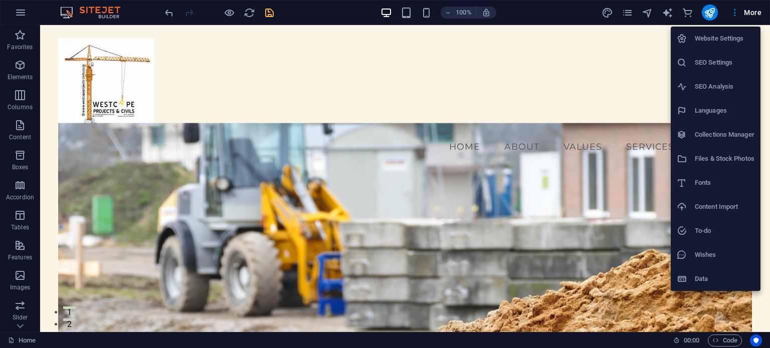
click at [732, 157] on h6 "Files & Stock Photos" at bounding box center [725, 159] width 60 height 12
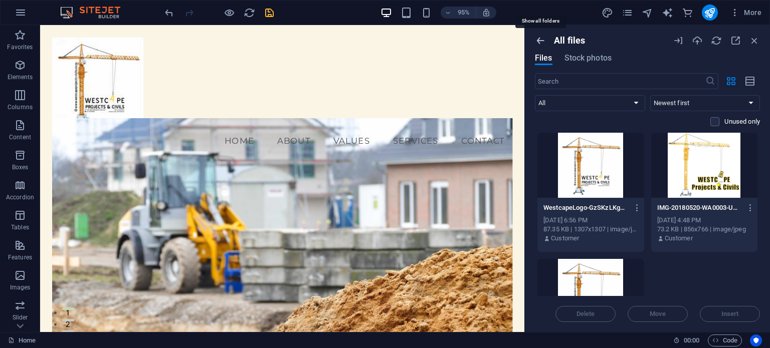
click at [538, 42] on icon "button" at bounding box center [540, 40] width 11 height 11
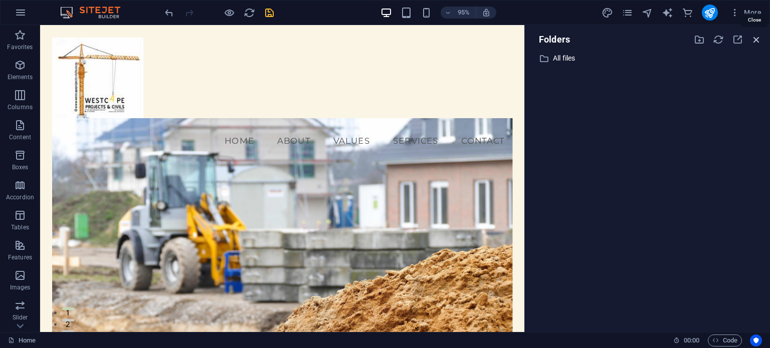
click at [758, 38] on icon "button" at bounding box center [756, 39] width 11 height 11
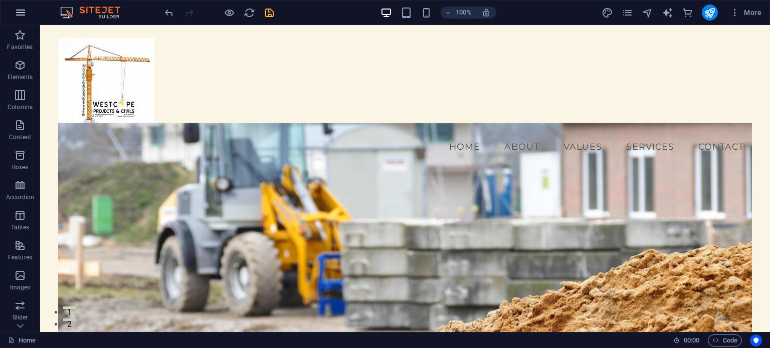
click at [21, 10] on icon "button" at bounding box center [21, 13] width 12 height 12
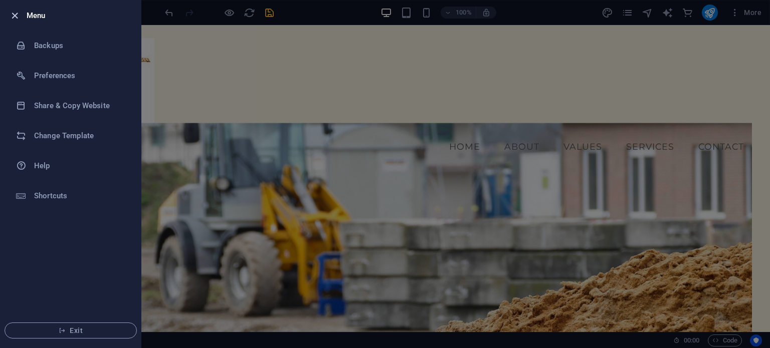
click at [15, 14] on icon "button" at bounding box center [15, 16] width 12 height 12
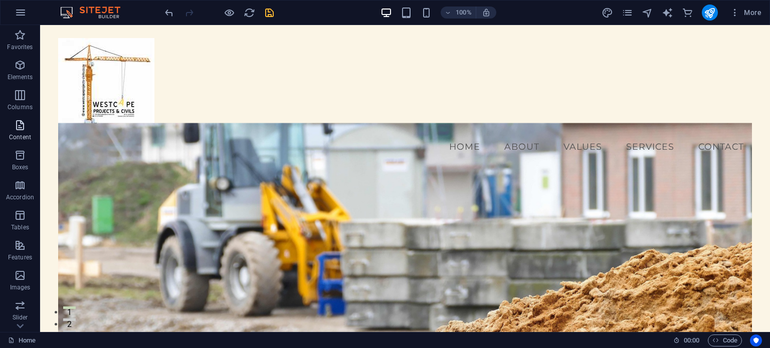
click at [20, 132] on span "Content" at bounding box center [20, 131] width 40 height 24
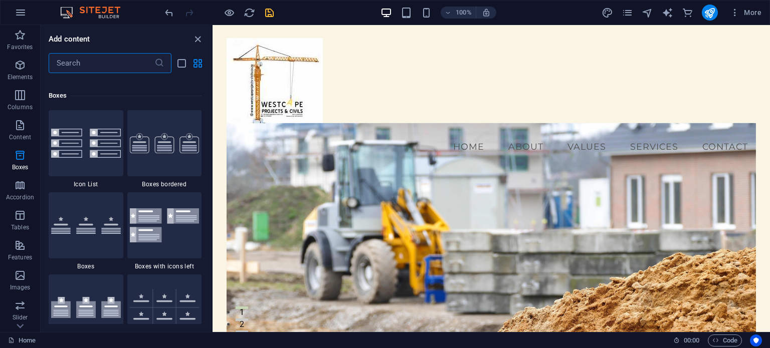
scroll to position [2806, 0]
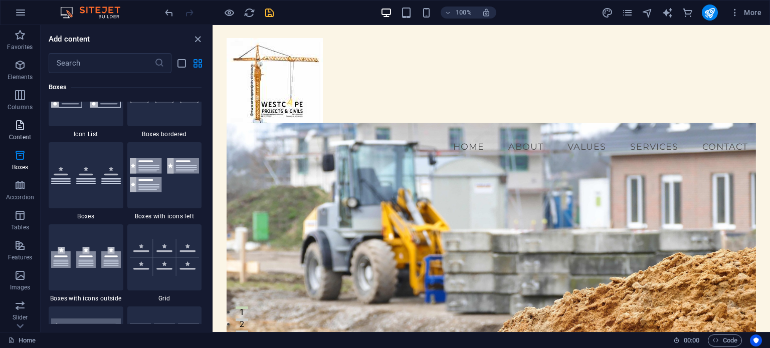
click at [21, 128] on icon "button" at bounding box center [20, 125] width 12 height 12
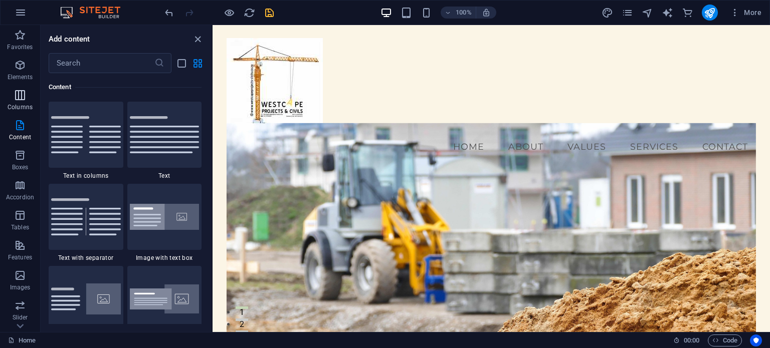
click at [24, 96] on icon "button" at bounding box center [20, 95] width 12 height 12
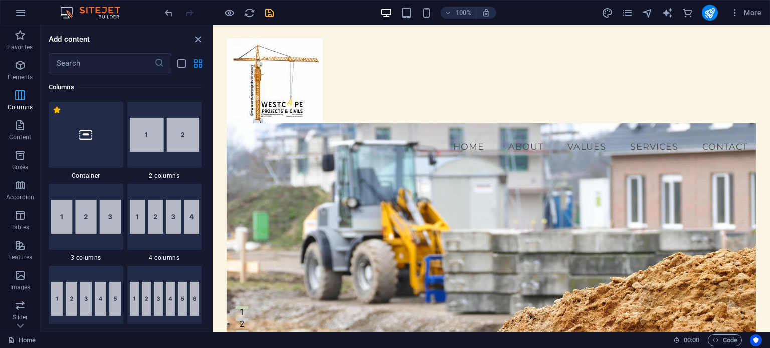
scroll to position [496, 0]
click at [20, 60] on icon "button" at bounding box center [20, 65] width 12 height 12
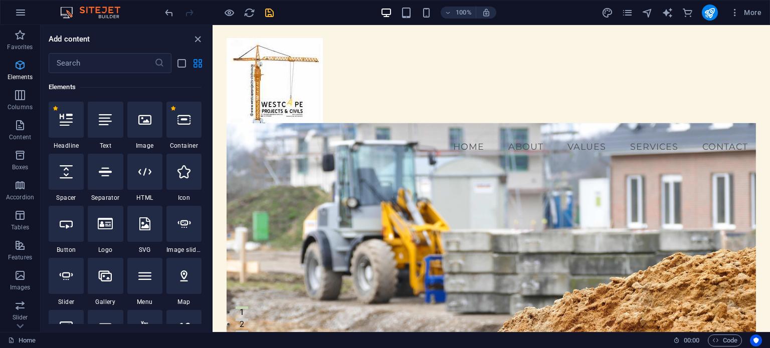
scroll to position [107, 0]
click at [643, 46] on div "Menu Home About Values Services Contact" at bounding box center [490, 98] width 557 height 147
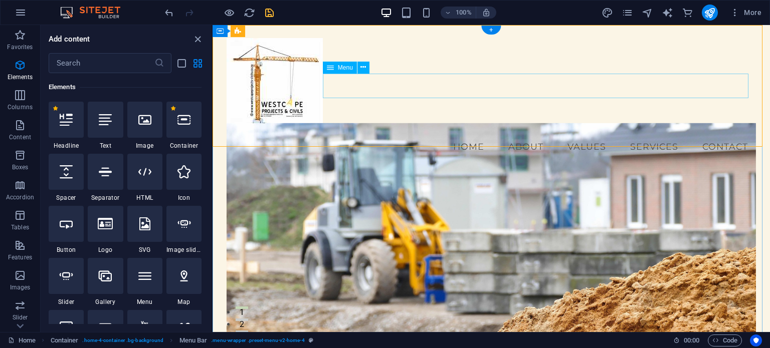
click at [579, 134] on nav "Home About Values Services Contact" at bounding box center [490, 146] width 529 height 25
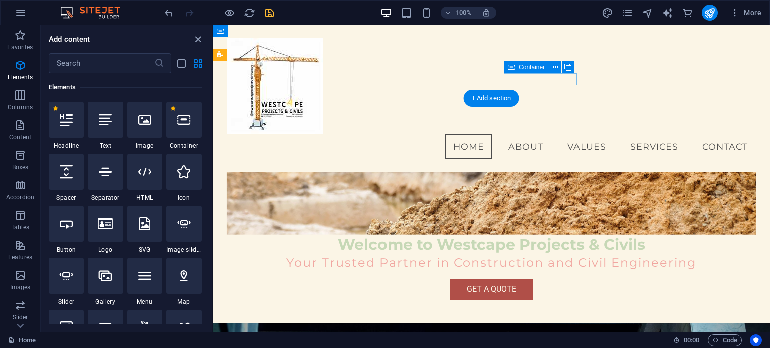
scroll to position [0, 0]
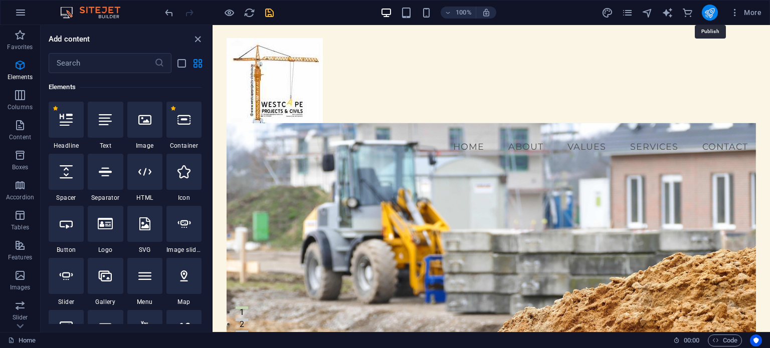
click at [710, 12] on icon "publish" at bounding box center [710, 13] width 12 height 12
checkbox input "false"
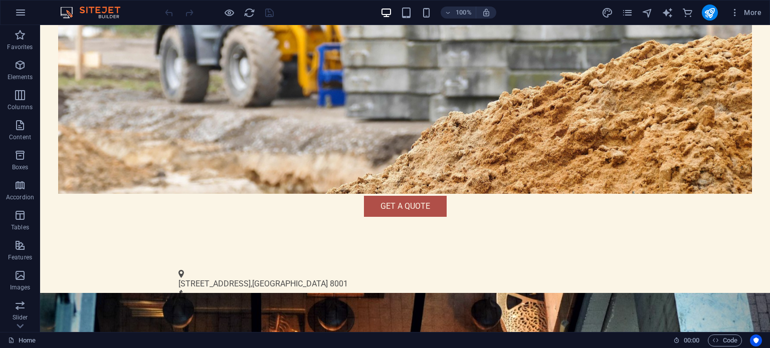
scroll to position [351, 0]
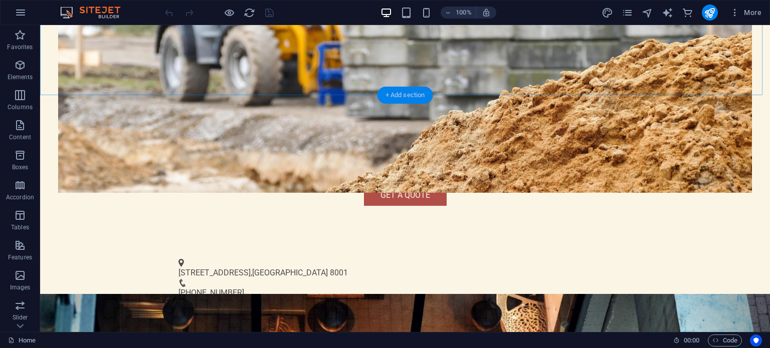
click at [401, 94] on div "+ Add section" at bounding box center [405, 95] width 56 height 17
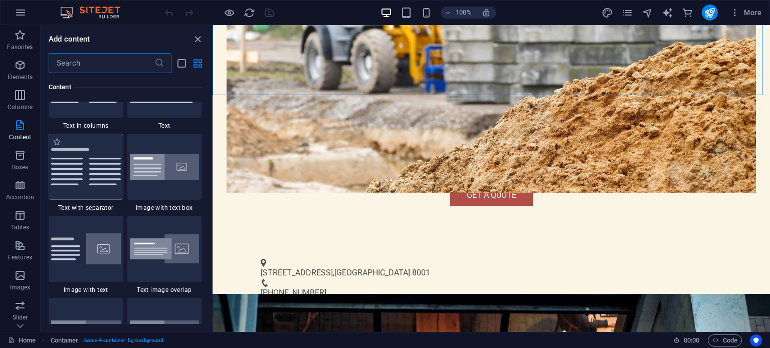
scroll to position [1854, 0]
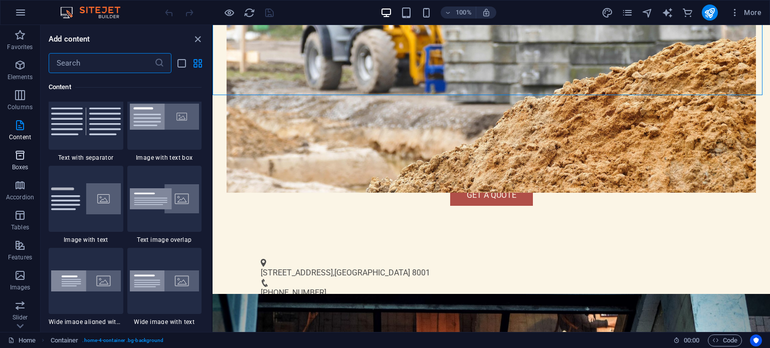
click at [20, 159] on icon "button" at bounding box center [20, 155] width 12 height 12
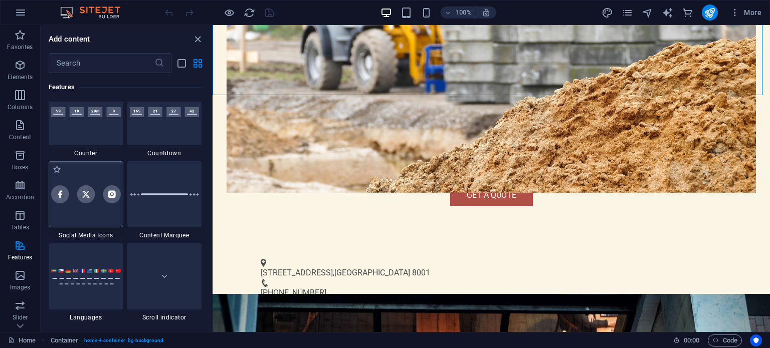
scroll to position [4518, 0]
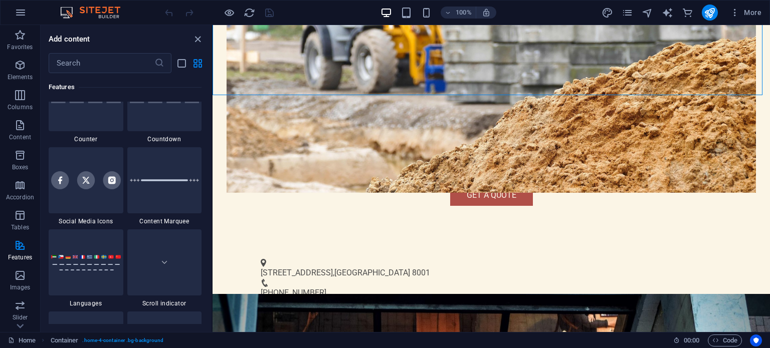
click at [94, 195] on div at bounding box center [86, 180] width 75 height 66
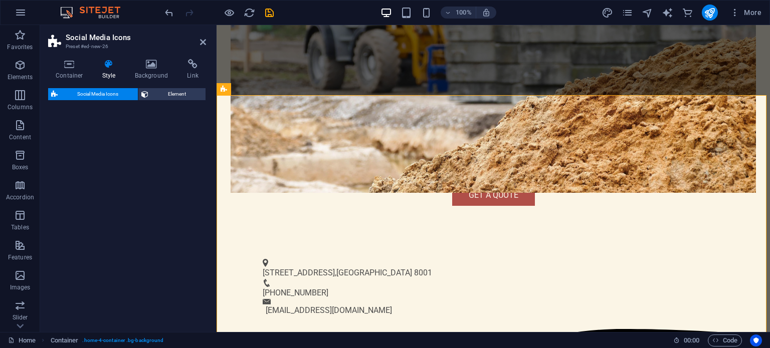
select select "rem"
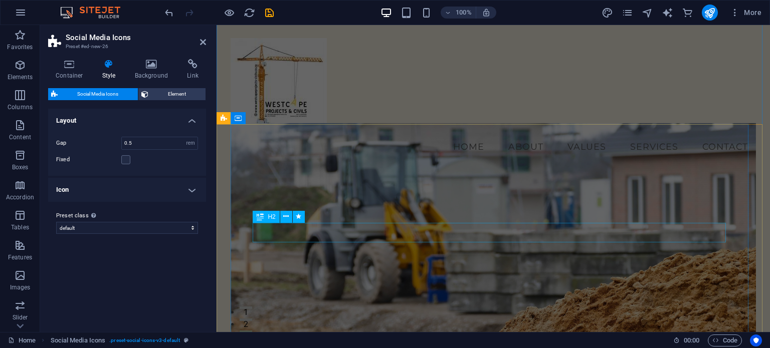
scroll to position [251, 0]
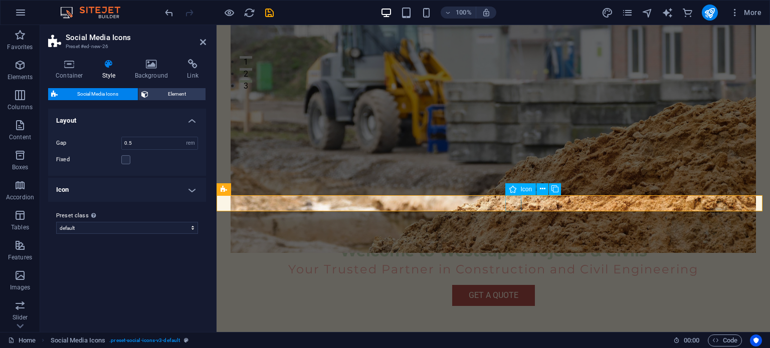
select select "xMidYMid"
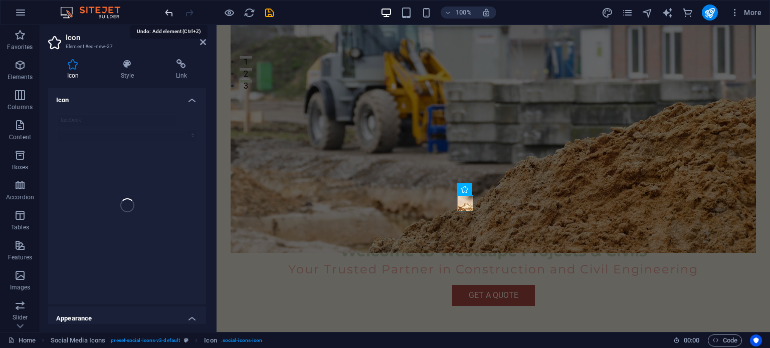
click at [169, 10] on icon "undo" at bounding box center [169, 13] width 12 height 12
click at [188, 11] on icon "redo" at bounding box center [189, 13] width 12 height 12
click at [168, 12] on icon "undo" at bounding box center [169, 13] width 12 height 12
click at [201, 39] on icon at bounding box center [203, 42] width 6 height 8
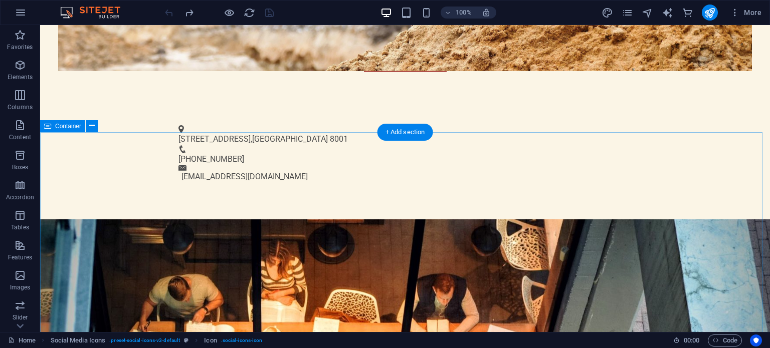
scroll to position [501, 0]
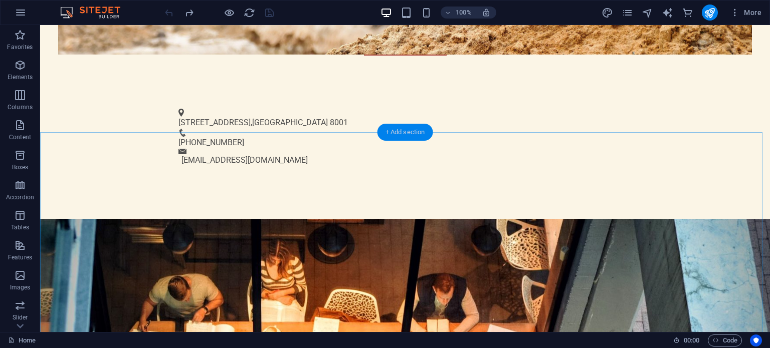
click at [395, 132] on div "+ Add section" at bounding box center [405, 132] width 56 height 17
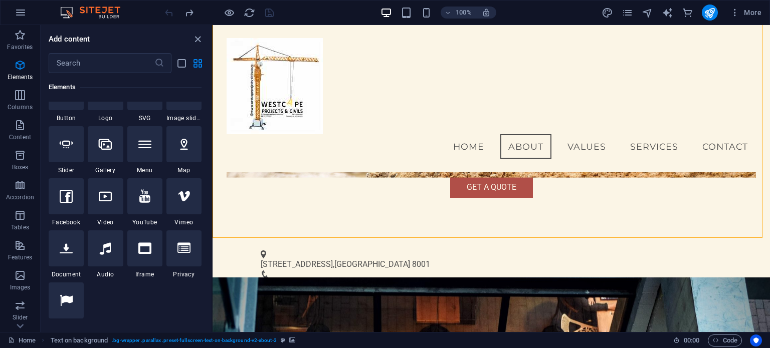
scroll to position [251, 0]
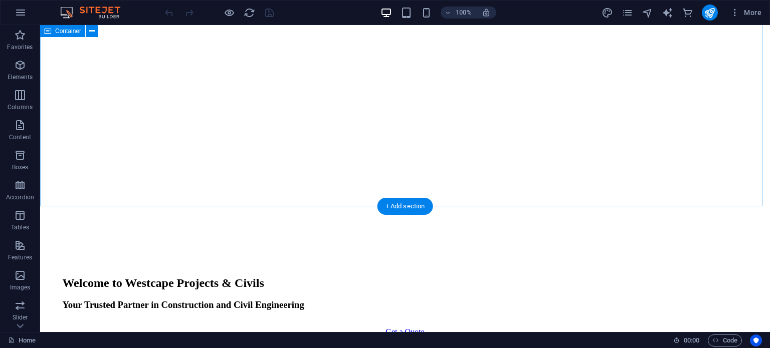
scroll to position [1303, 0]
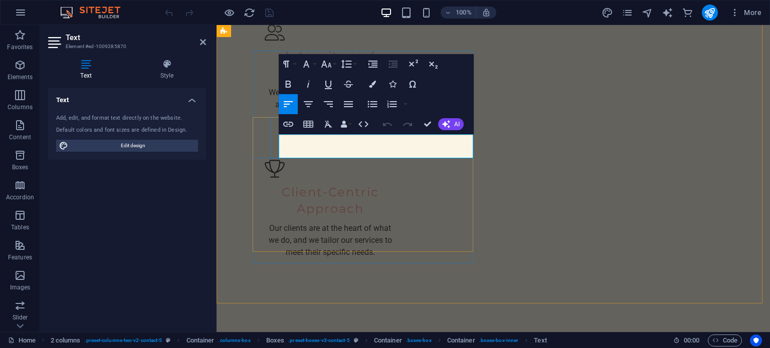
scroll to position [1358, 0]
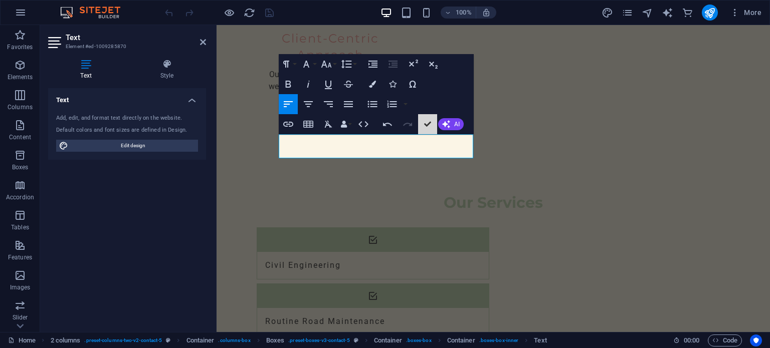
scroll to position [1303, 0]
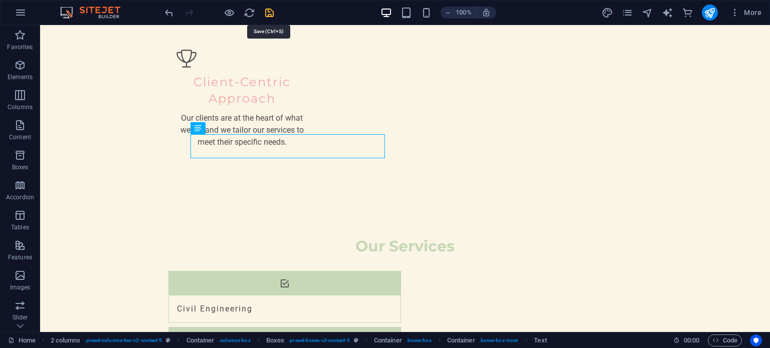
click at [266, 11] on icon "save" at bounding box center [270, 13] width 12 height 12
checkbox input "false"
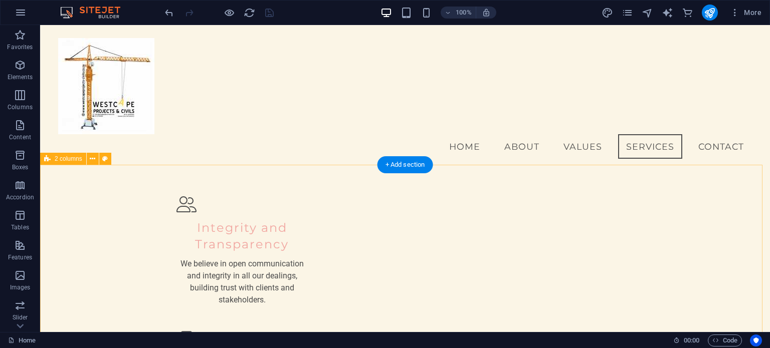
scroll to position [986, 0]
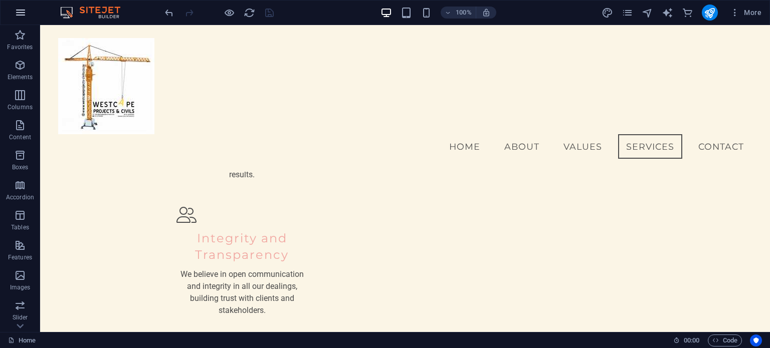
click at [20, 12] on icon "button" at bounding box center [21, 13] width 12 height 12
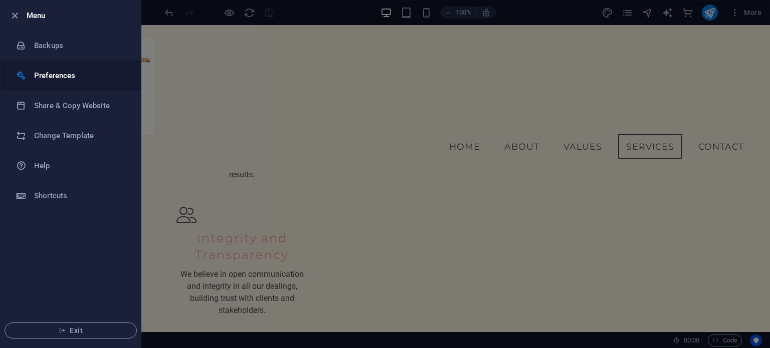
click at [58, 72] on h6 "Preferences" at bounding box center [80, 76] width 93 height 12
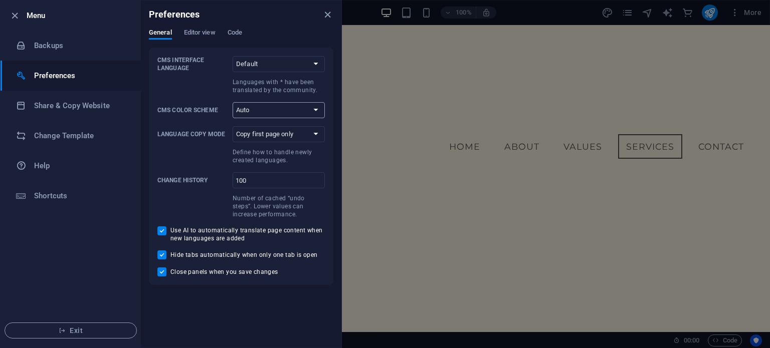
click at [314, 109] on select "Auto Dark Light" at bounding box center [279, 110] width 92 height 16
select select "dark"
click at [233, 102] on select "Auto Dark Light" at bounding box center [279, 110] width 92 height 16
click at [319, 131] on select "Copy first page only Copy all pages" at bounding box center [279, 134] width 92 height 16
click at [316, 130] on select "Copy first page only Copy all pages" at bounding box center [279, 134] width 92 height 16
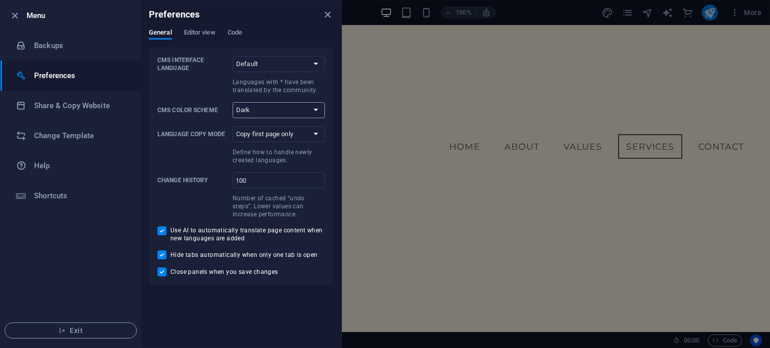
click at [315, 108] on select "Auto Dark Light" at bounding box center [279, 110] width 92 height 16
click at [327, 13] on icon "close" at bounding box center [328, 15] width 12 height 12
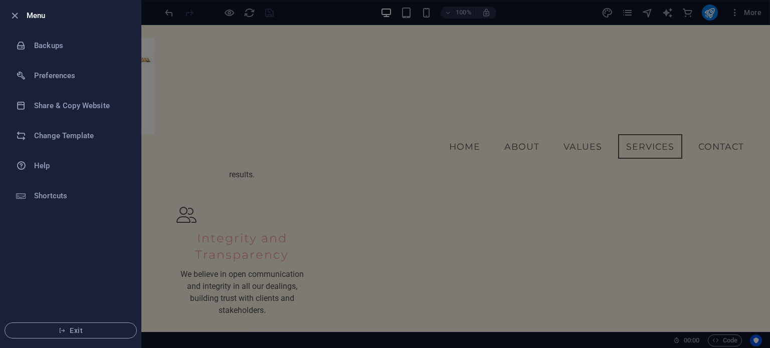
click at [247, 12] on div at bounding box center [385, 174] width 770 height 348
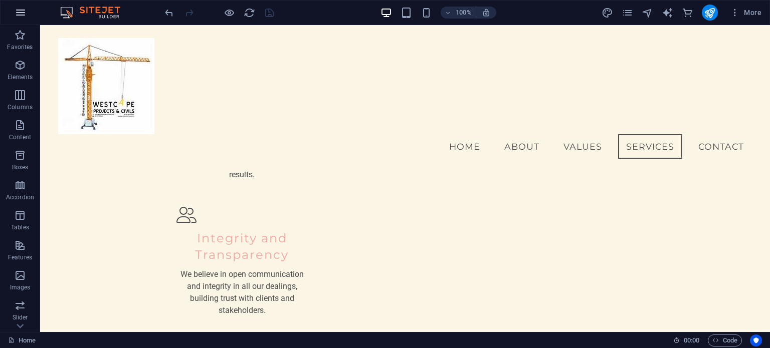
click at [23, 14] on icon "button" at bounding box center [21, 13] width 12 height 12
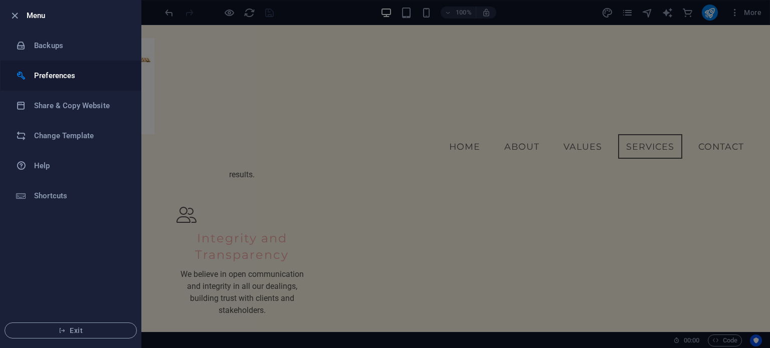
click at [75, 78] on h6 "Preferences" at bounding box center [80, 76] width 93 height 12
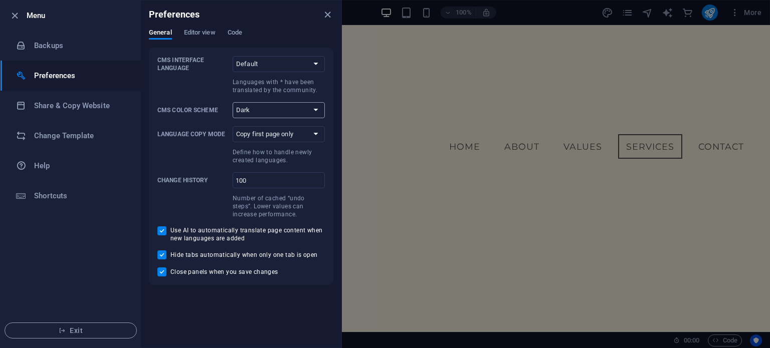
click at [265, 111] on select "Auto Dark Light" at bounding box center [279, 110] width 92 height 16
select select "auto"
click at [233, 102] on select "Auto Dark Light" at bounding box center [279, 110] width 92 height 16
click at [14, 14] on icon "button" at bounding box center [15, 16] width 12 height 12
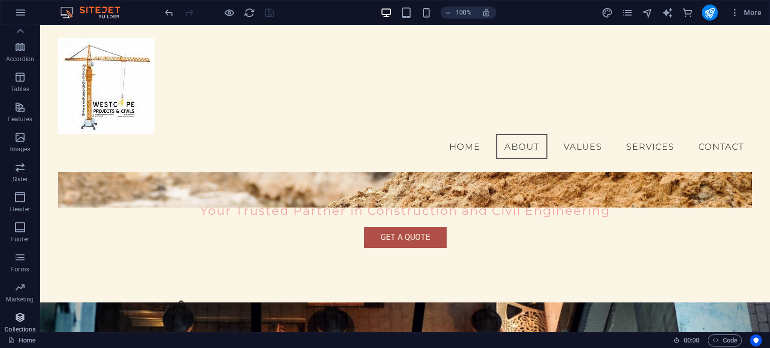
scroll to position [124, 0]
click at [19, 268] on icon "button" at bounding box center [20, 272] width 12 height 12
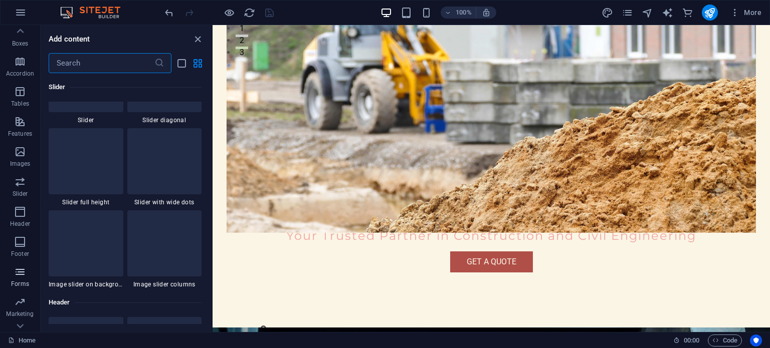
scroll to position [7316, 0]
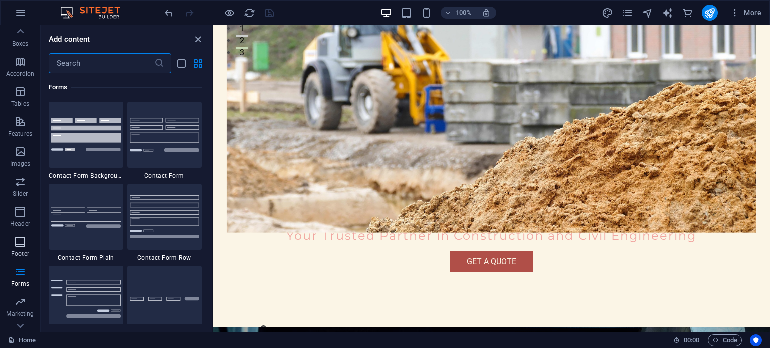
click at [19, 246] on icon "button" at bounding box center [20, 242] width 12 height 12
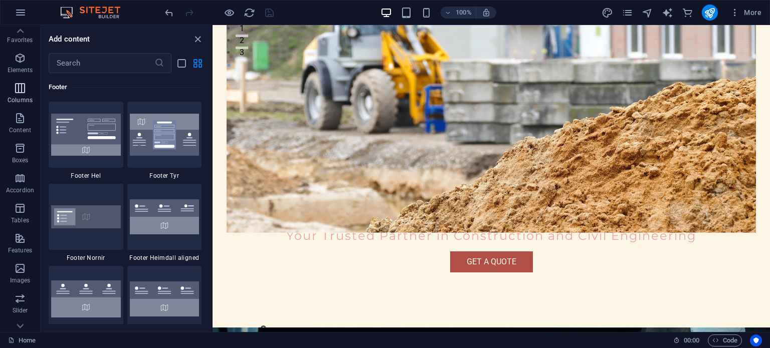
scroll to position [0, 0]
click at [197, 35] on icon "close panel" at bounding box center [198, 40] width 12 height 12
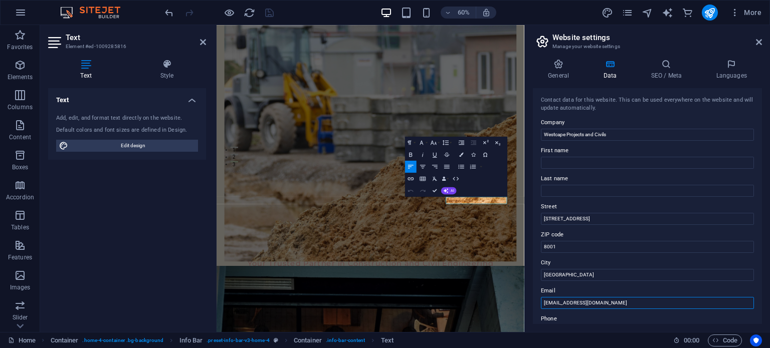
click at [620, 304] on input "info@westcapeprojects.com" at bounding box center [647, 303] width 213 height 12
type input "[EMAIL_ADDRESS][DOMAIN_NAME]"
click at [270, 8] on icon "save" at bounding box center [270, 13] width 12 height 12
checkbox input "false"
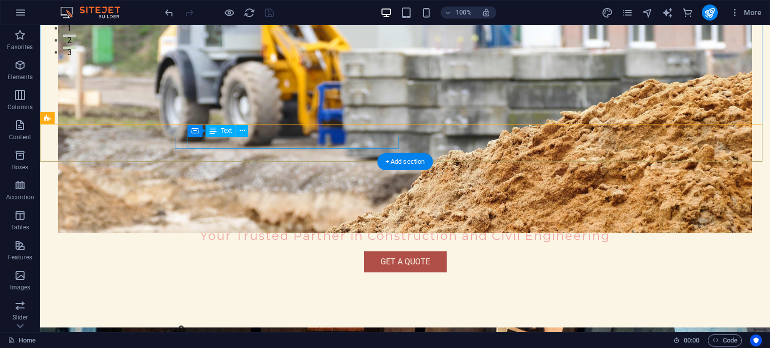
click at [348, 335] on span "8001" at bounding box center [339, 340] width 18 height 10
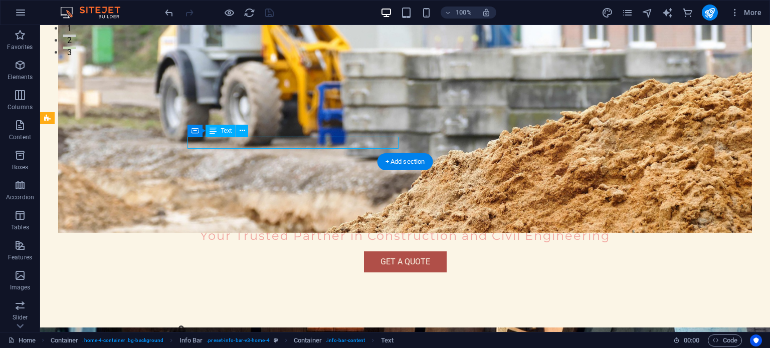
click at [348, 335] on span "8001" at bounding box center [339, 340] width 18 height 10
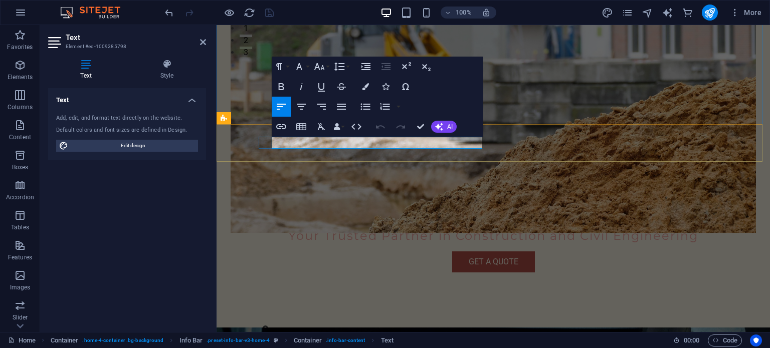
click at [432, 335] on span "8001" at bounding box center [423, 340] width 18 height 10
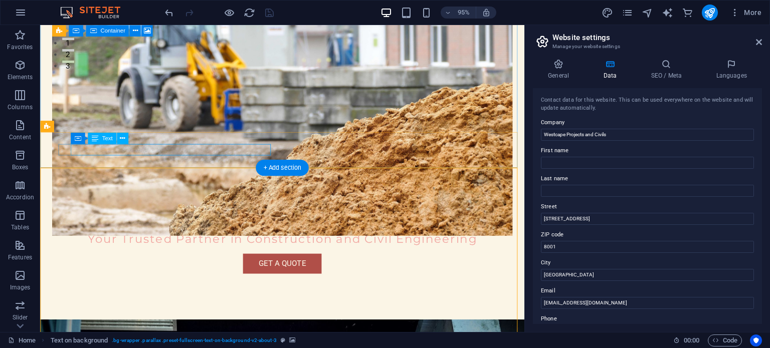
click at [233, 348] on span "8001" at bounding box center [223, 354] width 18 height 10
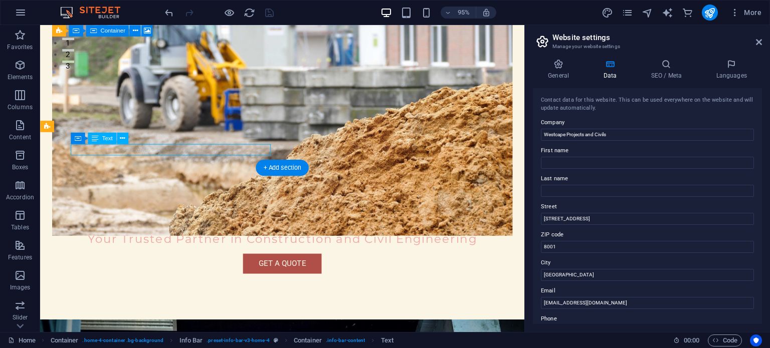
click at [233, 348] on span "8001" at bounding box center [223, 354] width 18 height 10
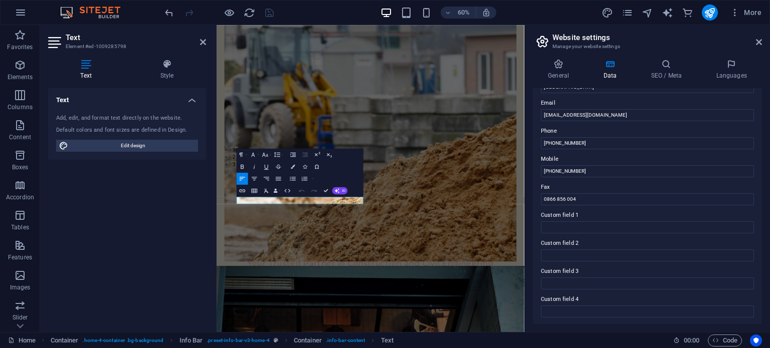
scroll to position [45, 0]
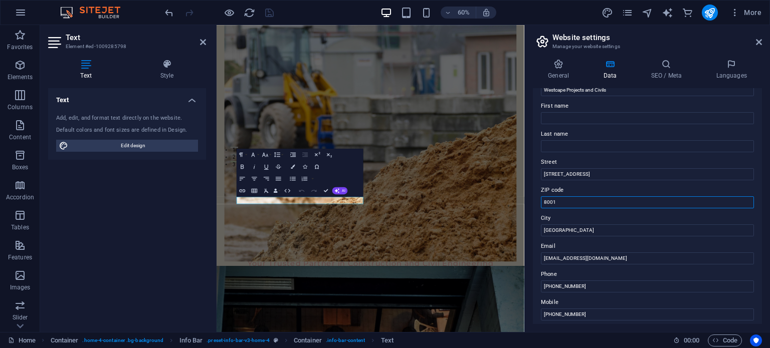
click at [572, 202] on input "8001" at bounding box center [647, 202] width 213 height 12
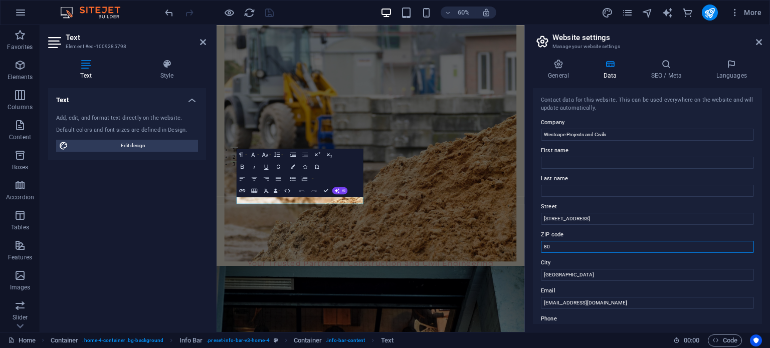
type input "8"
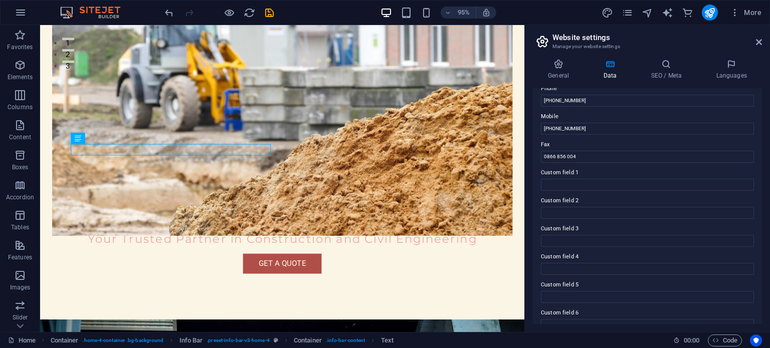
scroll to position [245, 0]
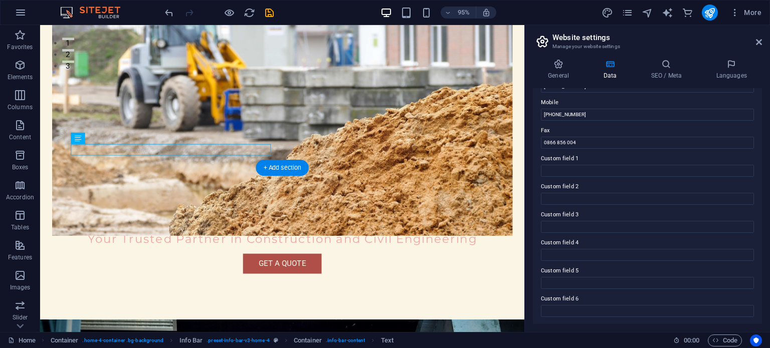
type input "7785"
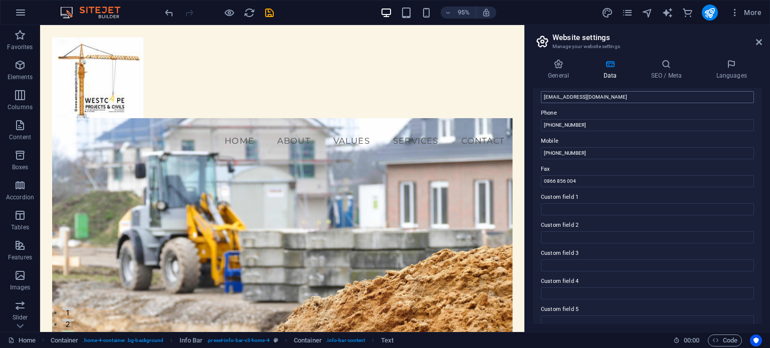
scroll to position [194, 0]
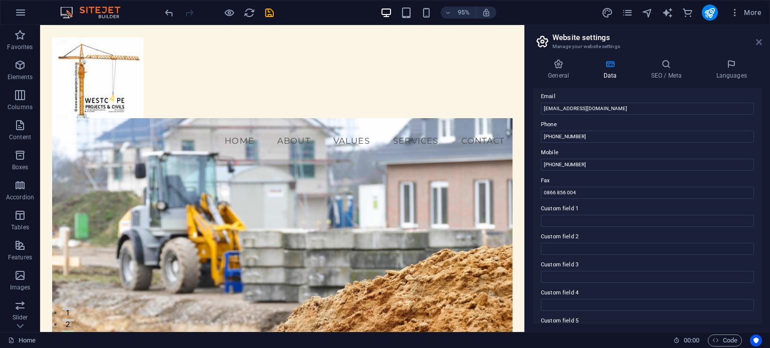
click at [761, 40] on icon at bounding box center [759, 42] width 6 height 8
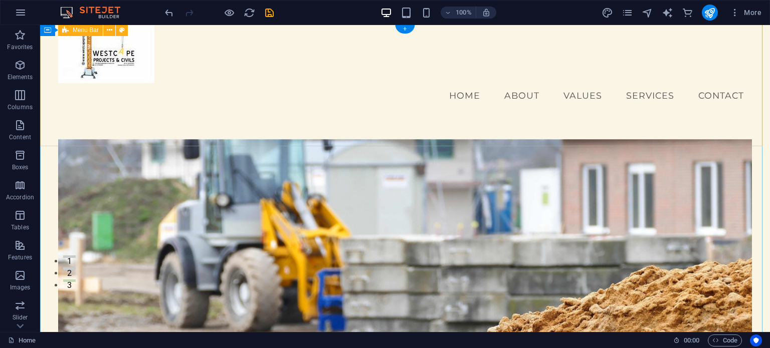
scroll to position [200, 0]
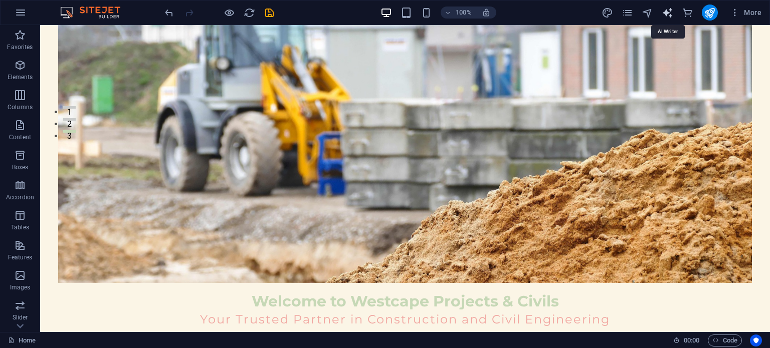
click at [667, 9] on icon "text_generator" at bounding box center [667, 13] width 12 height 12
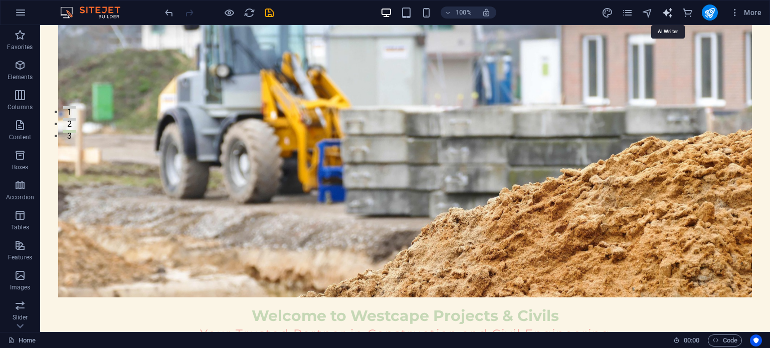
select select "English"
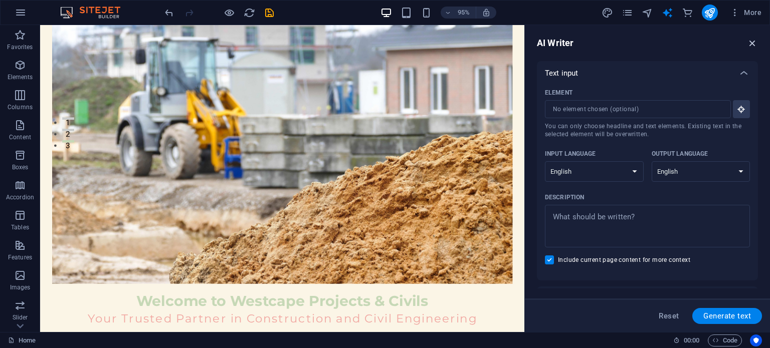
click at [754, 43] on icon "button" at bounding box center [752, 43] width 11 height 11
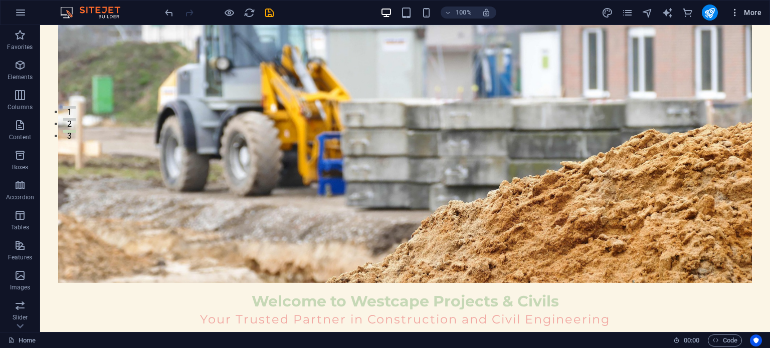
click at [756, 13] on span "More" at bounding box center [746, 13] width 32 height 10
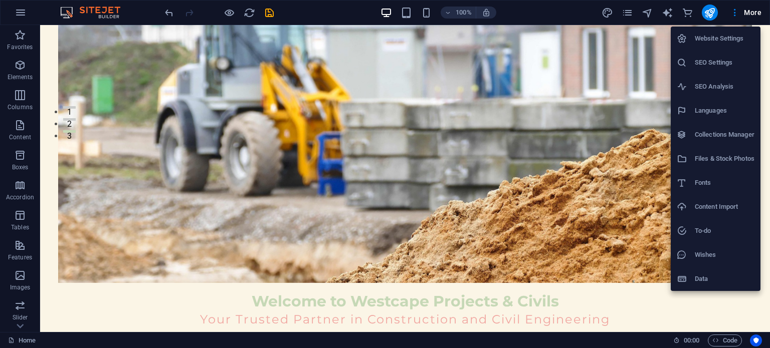
click at [724, 34] on h6 "Website Settings" at bounding box center [725, 39] width 60 height 12
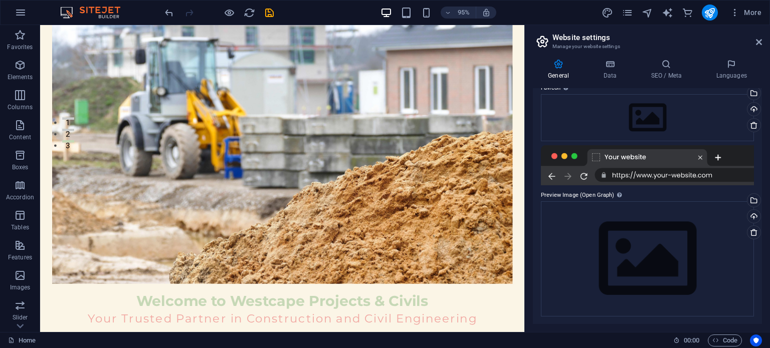
scroll to position [0, 0]
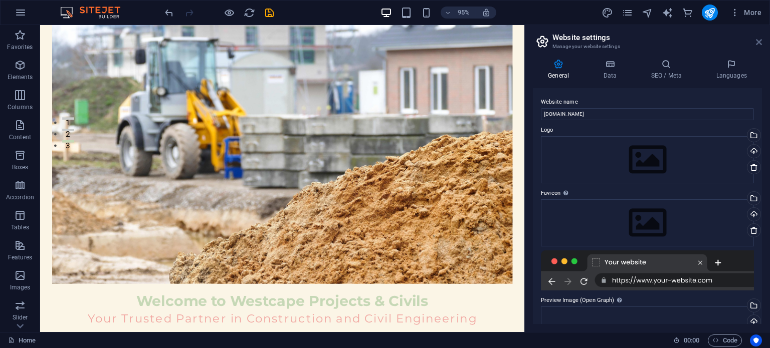
click at [760, 42] on icon at bounding box center [759, 42] width 6 height 8
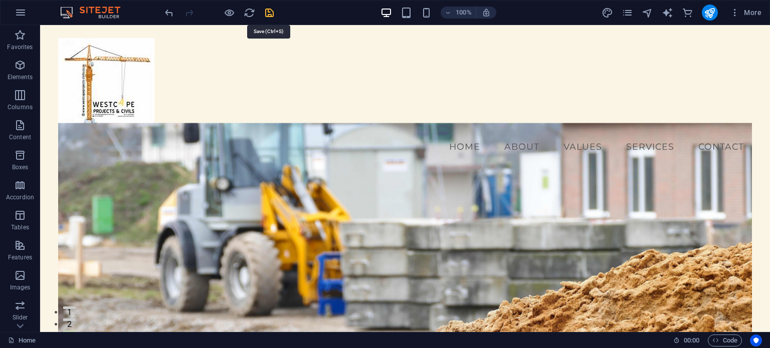
click at [269, 10] on icon "save" at bounding box center [270, 13] width 12 height 12
checkbox input "false"
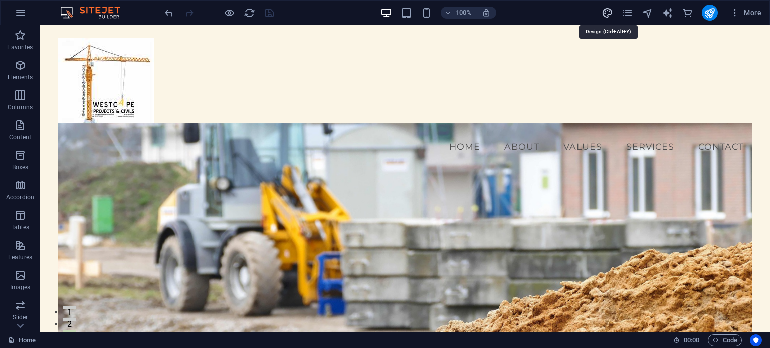
click at [606, 12] on icon "design" at bounding box center [607, 13] width 12 height 12
select select "px"
select select "200"
select select "px"
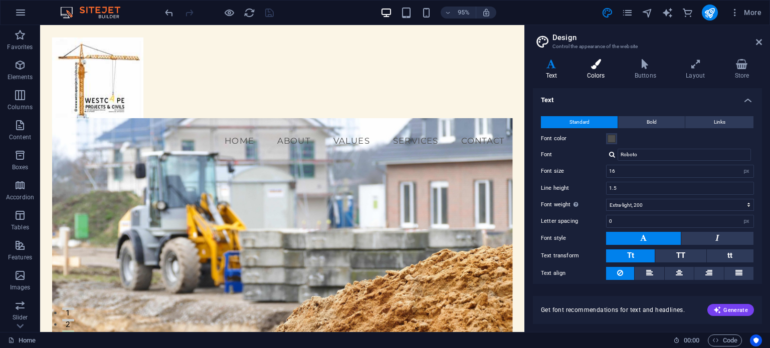
click at [595, 65] on icon at bounding box center [596, 64] width 44 height 10
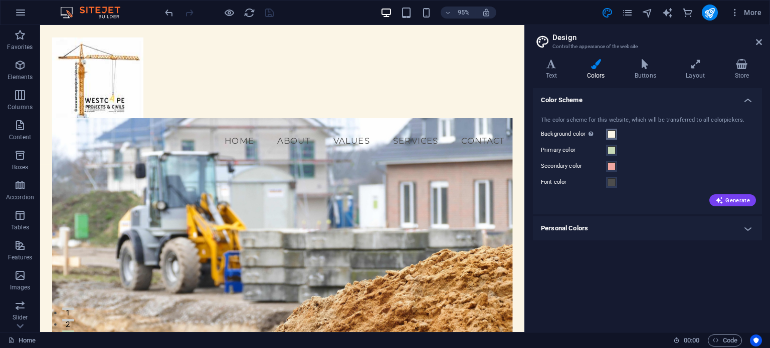
click at [608, 132] on span at bounding box center [611, 134] width 8 height 8
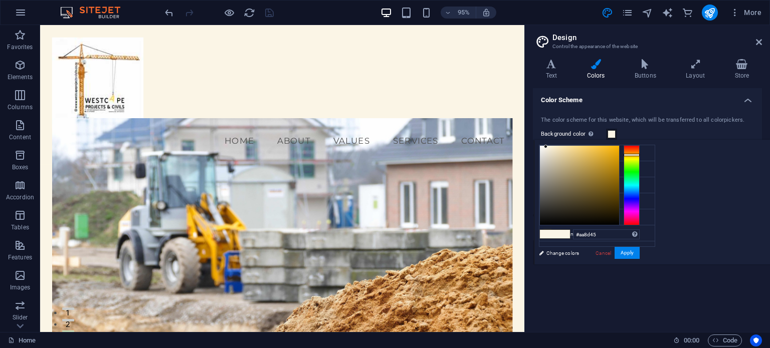
click at [619, 171] on div at bounding box center [579, 185] width 79 height 79
drag, startPoint x: 717, startPoint y: 162, endPoint x: 692, endPoint y: 210, distance: 54.0
click at [619, 210] on div at bounding box center [579, 185] width 79 height 79
click at [639, 252] on button "Apply" at bounding box center [626, 253] width 25 height 12
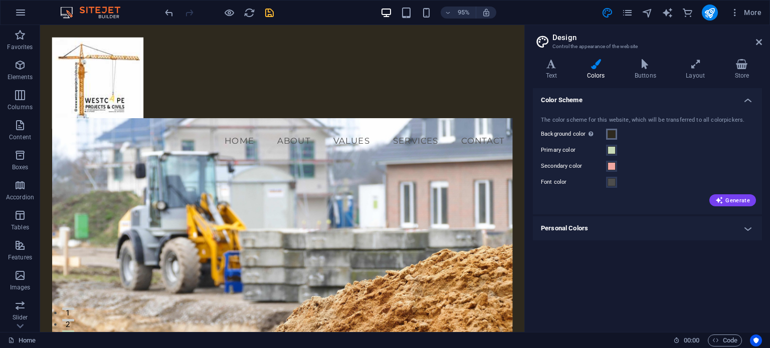
click at [613, 135] on span at bounding box center [611, 134] width 8 height 8
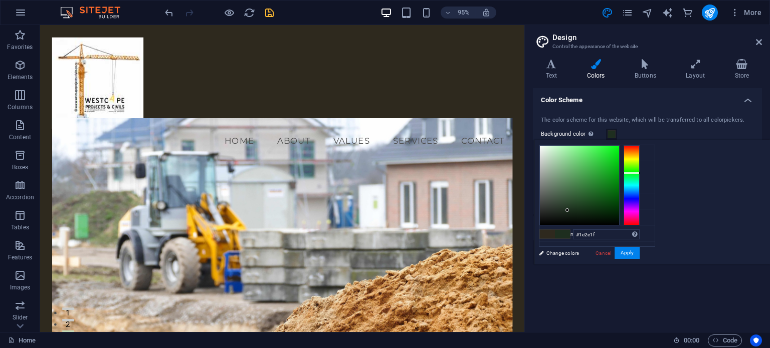
click at [639, 172] on div at bounding box center [631, 185] width 16 height 80
click at [639, 248] on button "Apply" at bounding box center [626, 253] width 25 height 12
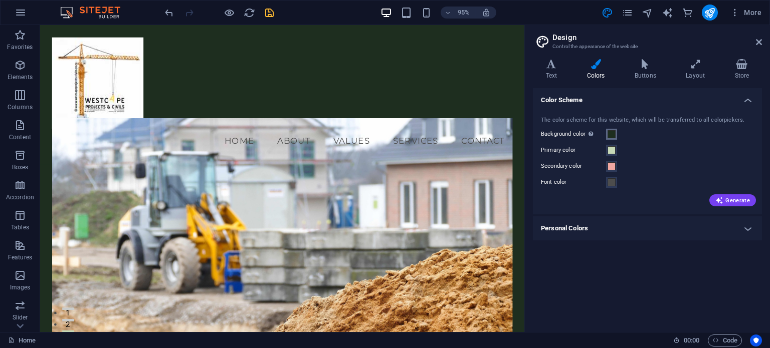
click at [611, 135] on span at bounding box center [611, 134] width 8 height 8
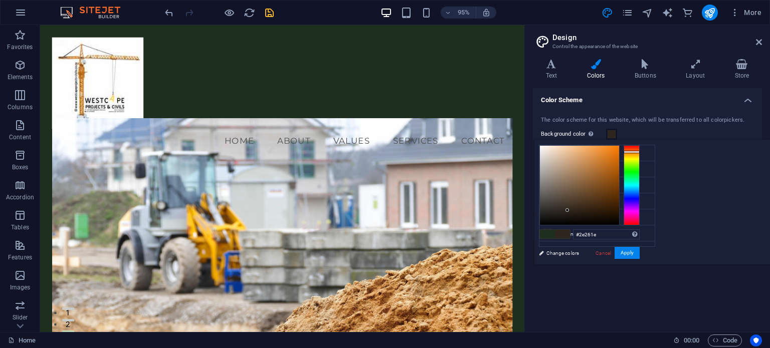
drag, startPoint x: 633, startPoint y: 172, endPoint x: 633, endPoint y: 152, distance: 20.0
click at [633, 152] on div at bounding box center [631, 152] width 16 height 3
click at [628, 254] on button "Apply" at bounding box center [626, 253] width 25 height 12
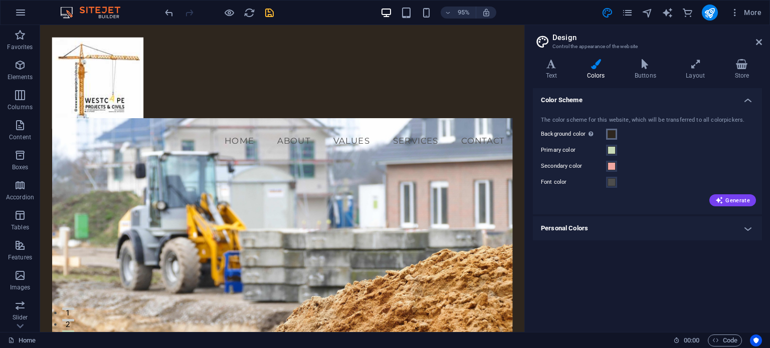
click at [612, 136] on span at bounding box center [611, 134] width 8 height 8
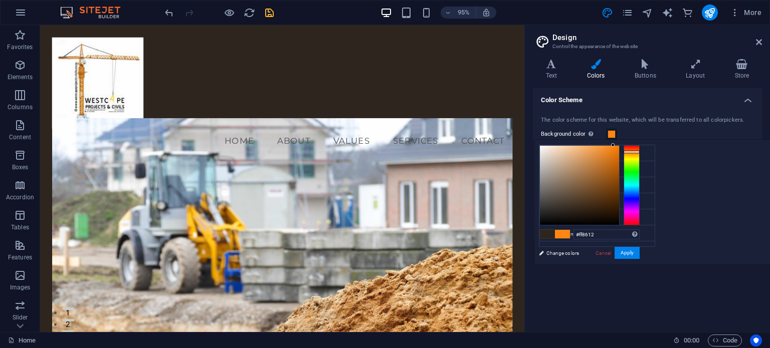
drag, startPoint x: 691, startPoint y: 208, endPoint x: 738, endPoint y: 135, distance: 86.7
click at [738, 135] on body "Westcape Projects and Civils Home Favorites Elements Columns Content Boxes Acco…" at bounding box center [385, 174] width 770 height 348
click at [644, 246] on div "#ff8612 Supported formats #0852ed rgb(8, 82, 237) rgba(8, 82, 237, 90%) hsv(221…" at bounding box center [589, 275] width 111 height 270
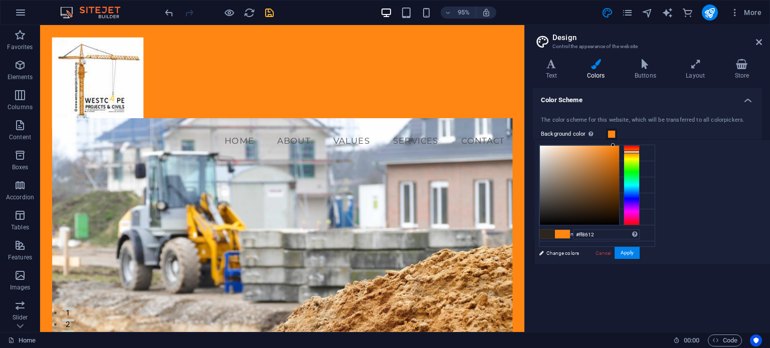
click at [644, 182] on div "#ff8612 Supported formats #0852ed rgb(8, 82, 237) rgba(8, 82, 237, 90%) hsv(221…" at bounding box center [589, 275] width 111 height 270
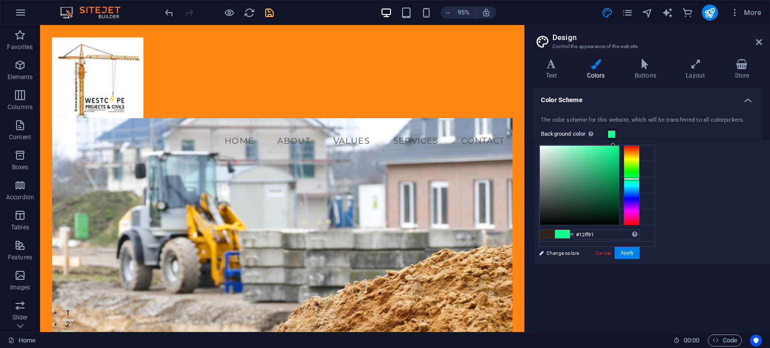
drag, startPoint x: 762, startPoint y: 180, endPoint x: 737, endPoint y: 178, distance: 25.1
click at [639, 178] on div at bounding box center [589, 185] width 100 height 80
click at [639, 156] on div at bounding box center [631, 185] width 16 height 80
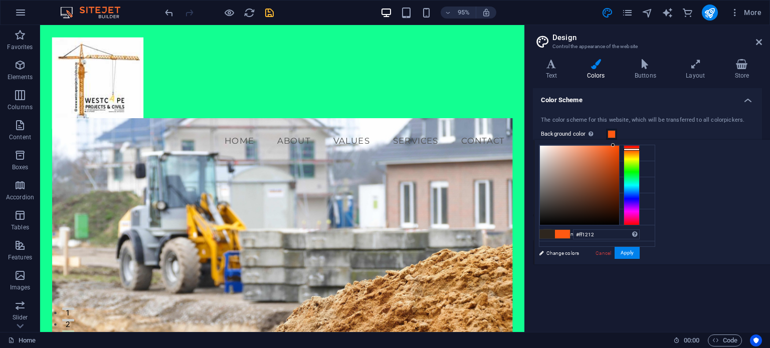
drag, startPoint x: 758, startPoint y: 157, endPoint x: 762, endPoint y: 138, distance: 19.9
click at [762, 138] on body "Westcape Projects and Civils Home Favorites Elements Columns Content Boxes Acco…" at bounding box center [385, 174] width 770 height 348
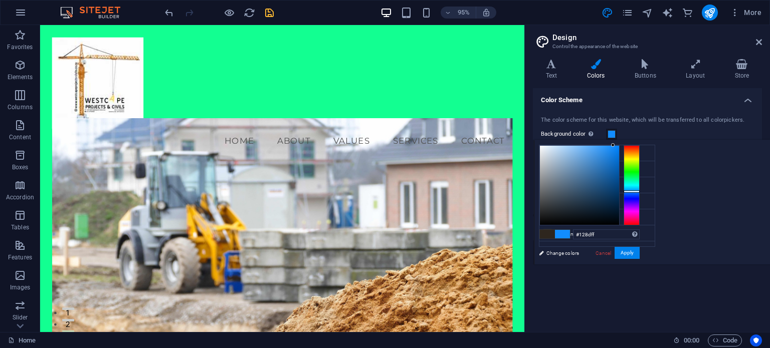
type input "#1296ff"
drag, startPoint x: 762, startPoint y: 144, endPoint x: 762, endPoint y: 190, distance: 46.6
click at [639, 190] on div at bounding box center [631, 191] width 16 height 3
click at [639, 249] on button "Apply" at bounding box center [626, 253] width 25 height 12
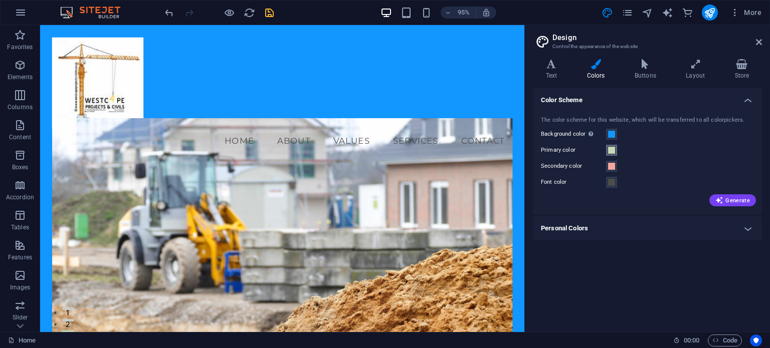
click at [609, 150] on span at bounding box center [611, 150] width 8 height 8
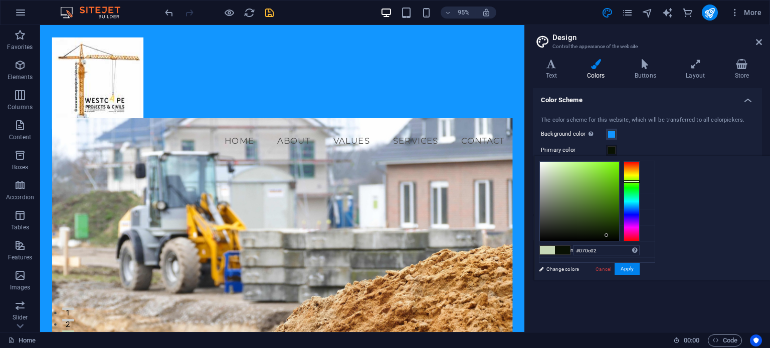
type input "#060a02"
drag, startPoint x: 675, startPoint y: 171, endPoint x: 732, endPoint y: 237, distance: 86.4
click at [608, 237] on div at bounding box center [606, 238] width 4 height 4
click at [639, 270] on button "Apply" at bounding box center [626, 269] width 25 height 12
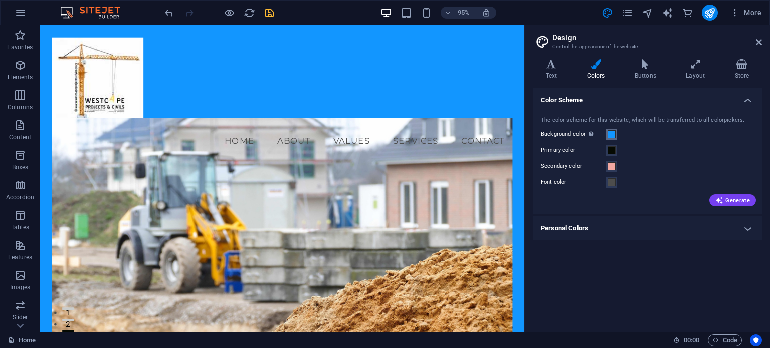
click at [611, 133] on span at bounding box center [611, 134] width 8 height 8
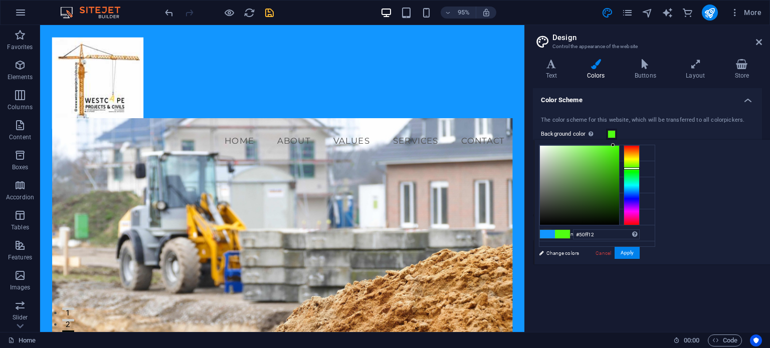
click at [639, 168] on div at bounding box center [631, 185] width 16 height 80
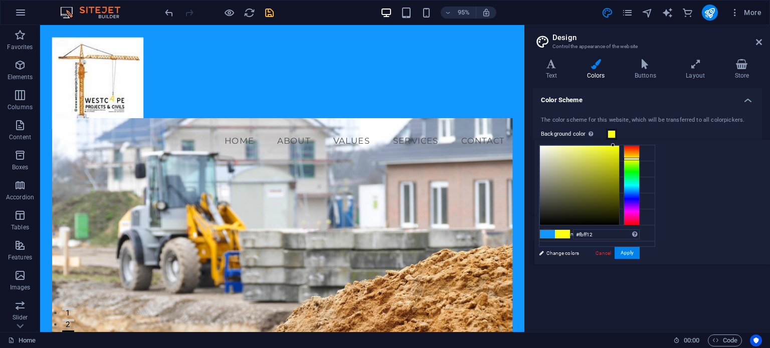
click at [639, 158] on div at bounding box center [631, 185] width 16 height 80
type input "#d4d728"
drag, startPoint x: 710, startPoint y: 178, endPoint x: 729, endPoint y: 157, distance: 28.4
click at [619, 157] on div at bounding box center [579, 185] width 79 height 79
click at [639, 252] on button "Apply" at bounding box center [626, 253] width 25 height 12
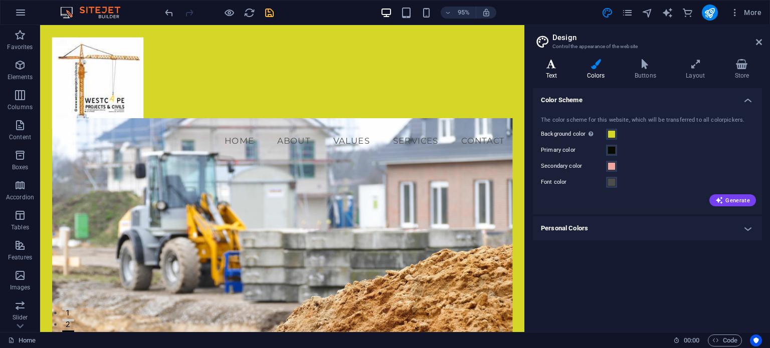
click at [551, 66] on icon at bounding box center [551, 64] width 37 height 10
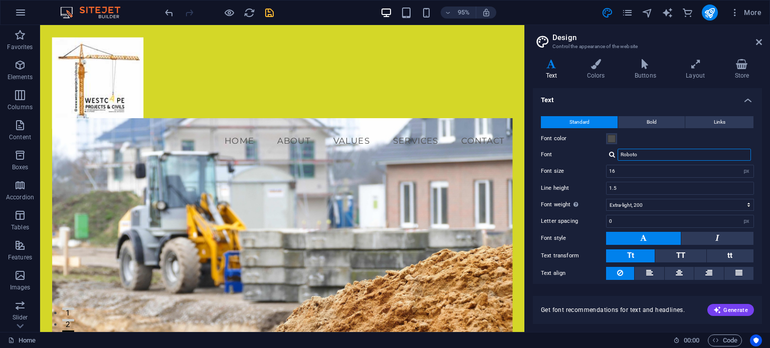
click at [645, 154] on input "Roboto" at bounding box center [683, 155] width 133 height 12
click at [661, 154] on input "Roboto" at bounding box center [683, 155] width 133 height 12
click at [645, 63] on icon at bounding box center [644, 64] width 47 height 10
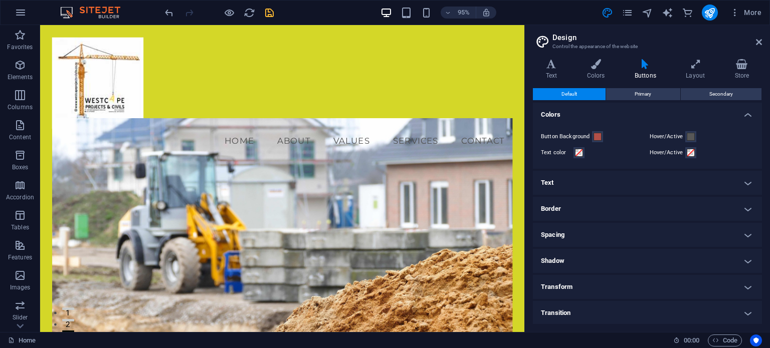
click at [746, 313] on h4 "Transition" at bounding box center [647, 313] width 229 height 24
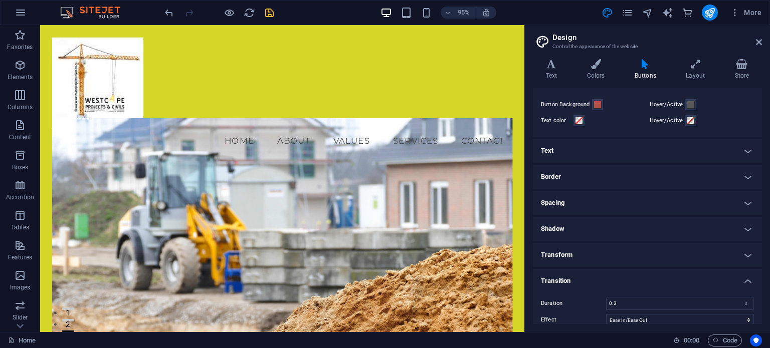
scroll to position [43, 0]
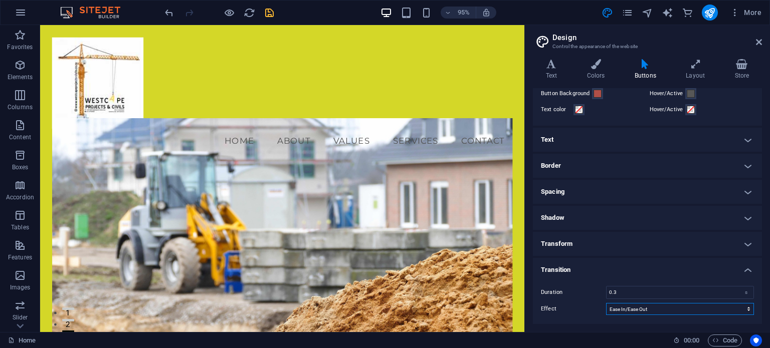
click at [711, 308] on select "Ease Ease In Ease Out Ease In/Ease Out Linear" at bounding box center [680, 309] width 148 height 12
select select "linear"
click at [606, 303] on select "Ease Ease In Ease Out Ease In/Ease Out Linear" at bounding box center [680, 309] width 148 height 12
click at [267, 8] on icon "save" at bounding box center [270, 13] width 12 height 12
checkbox input "false"
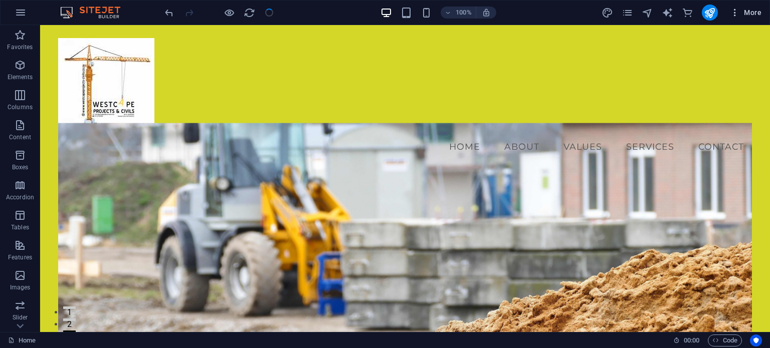
click at [749, 11] on span "More" at bounding box center [746, 13] width 32 height 10
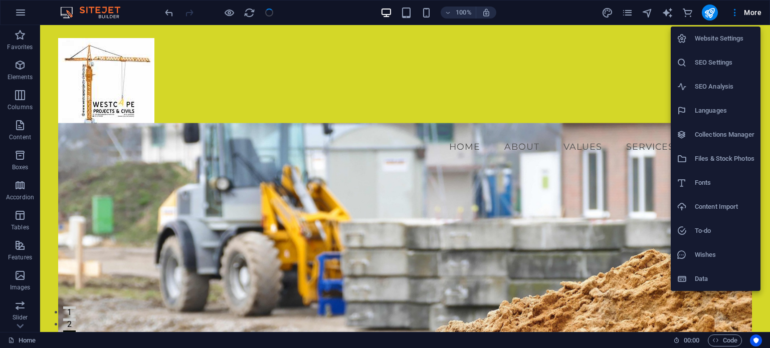
click at [726, 36] on h6 "Website Settings" at bounding box center [725, 39] width 60 height 12
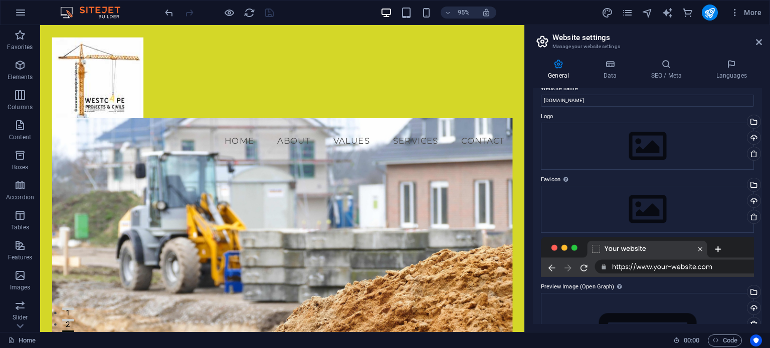
scroll to position [0, 0]
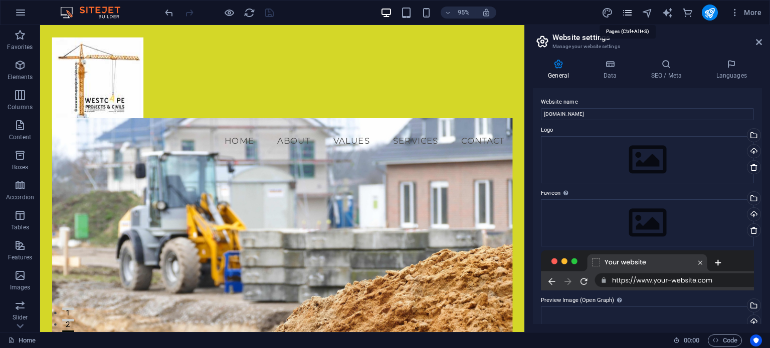
click at [629, 11] on icon "pages" at bounding box center [627, 13] width 12 height 12
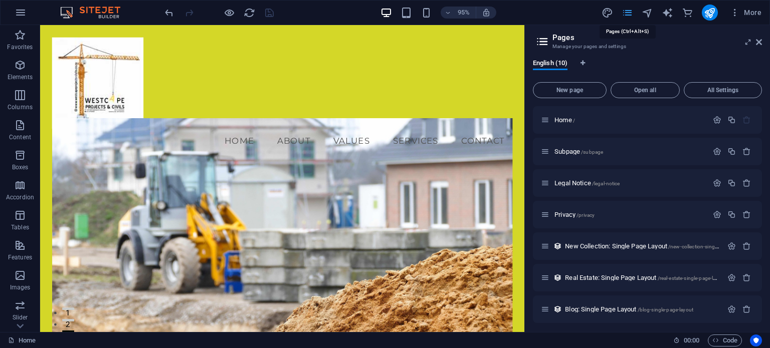
click at [629, 11] on icon "pages" at bounding box center [627, 13] width 12 height 12
click at [758, 10] on span "More" at bounding box center [746, 13] width 32 height 10
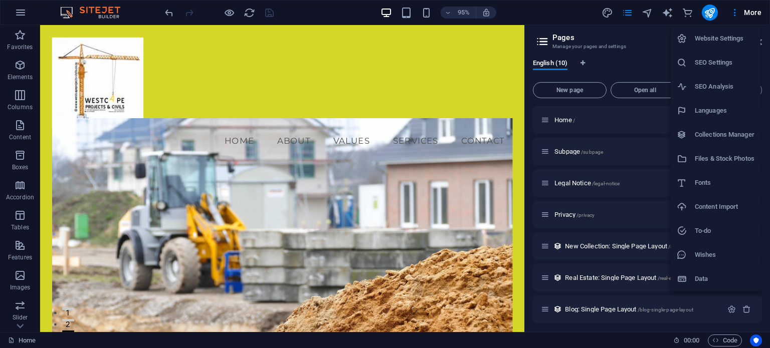
click at [726, 184] on h6 "Fonts" at bounding box center [725, 183] width 60 height 12
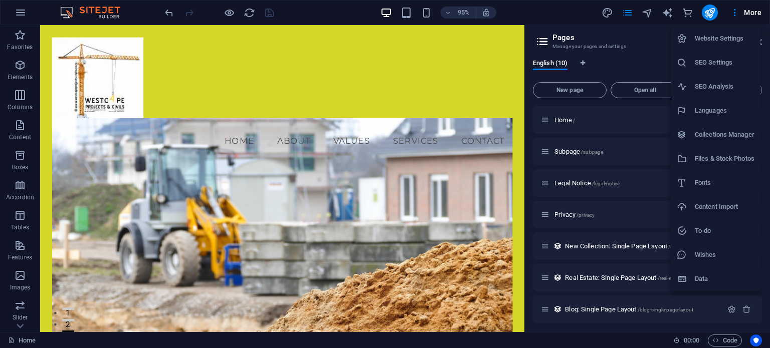
select select "popularity"
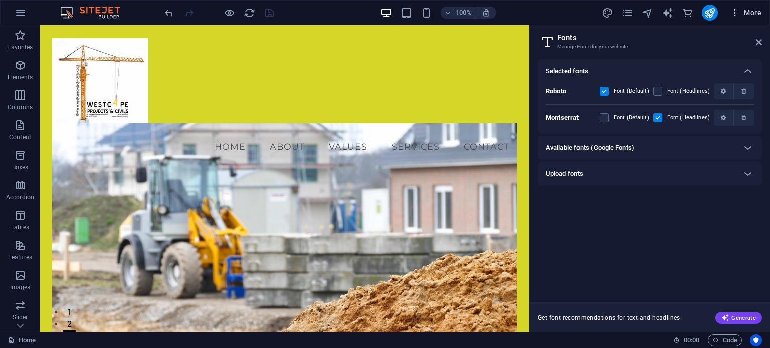
click at [752, 11] on span "More" at bounding box center [746, 13] width 32 height 10
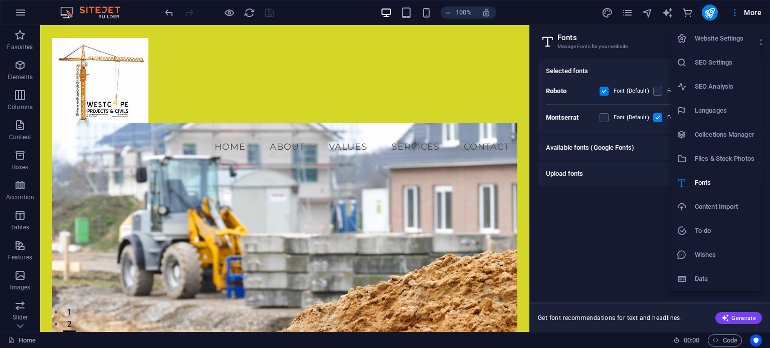
click at [727, 37] on h6 "Website Settings" at bounding box center [725, 39] width 60 height 12
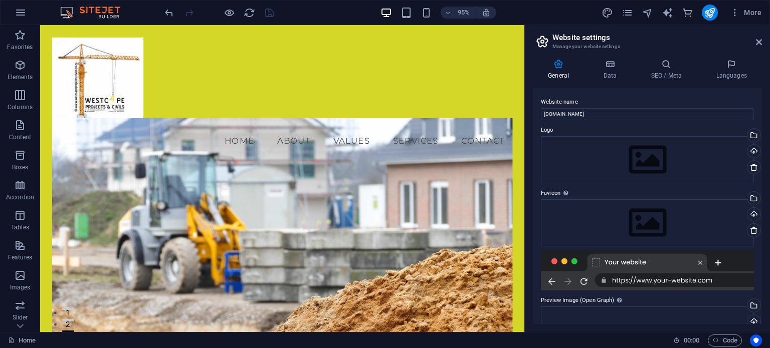
click at [539, 42] on icon at bounding box center [542, 42] width 15 height 14
click at [555, 67] on icon at bounding box center [558, 64] width 51 height 10
click at [558, 68] on icon at bounding box center [558, 64] width 51 height 10
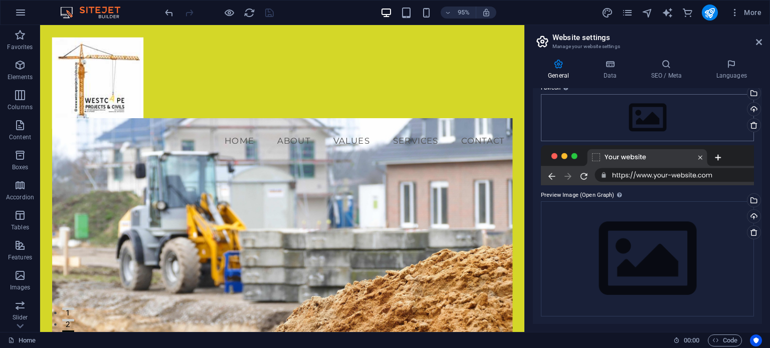
scroll to position [55, 0]
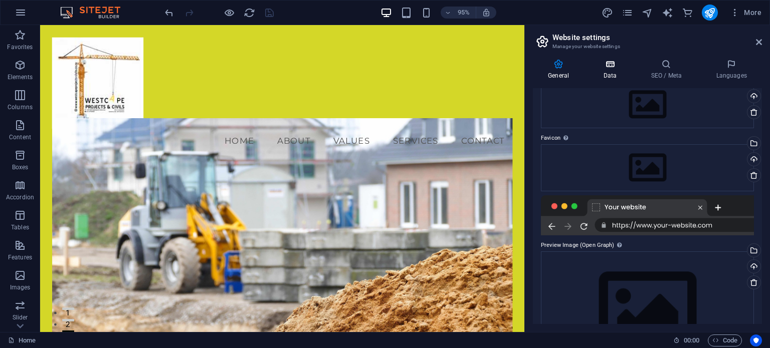
click at [606, 67] on icon at bounding box center [610, 64] width 44 height 10
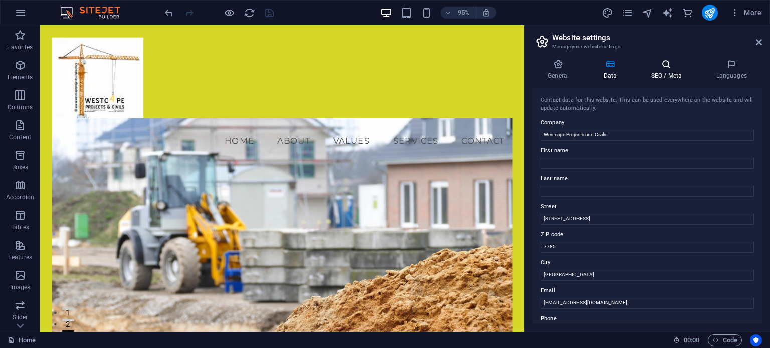
click at [670, 67] on icon at bounding box center [665, 64] width 61 height 10
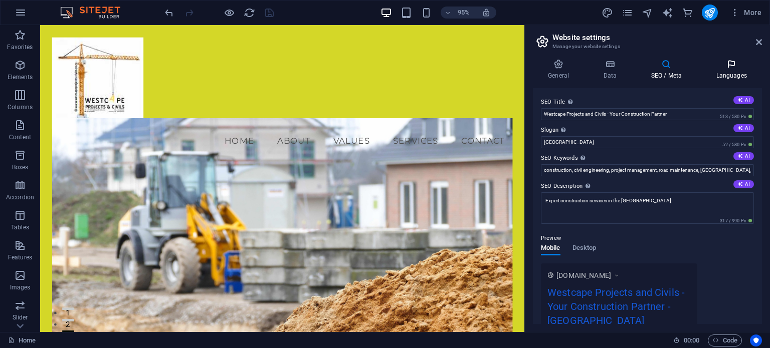
click at [732, 64] on icon at bounding box center [731, 64] width 61 height 10
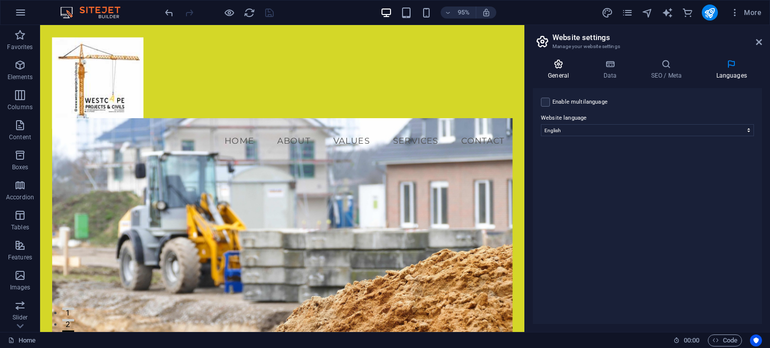
click at [555, 65] on icon at bounding box center [558, 64] width 51 height 10
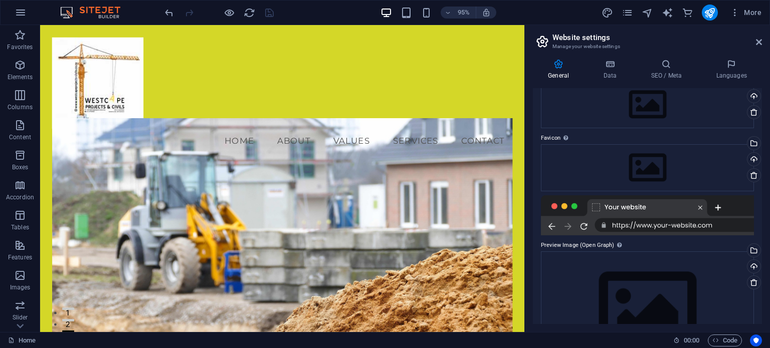
click at [564, 38] on h2 "Website settings" at bounding box center [656, 37] width 209 height 9
click at [604, 10] on icon "design" at bounding box center [607, 13] width 12 height 12
select select "linear"
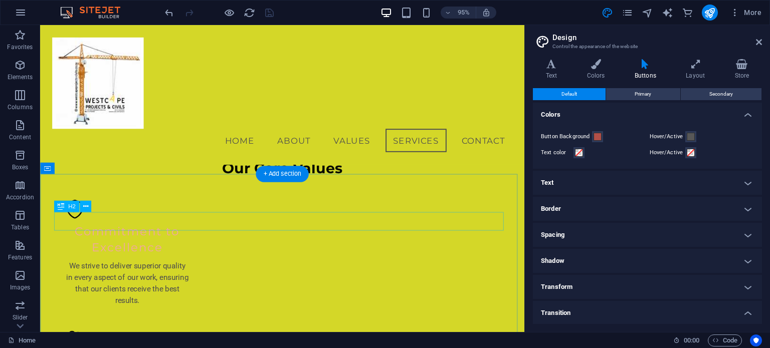
scroll to position [780, 0]
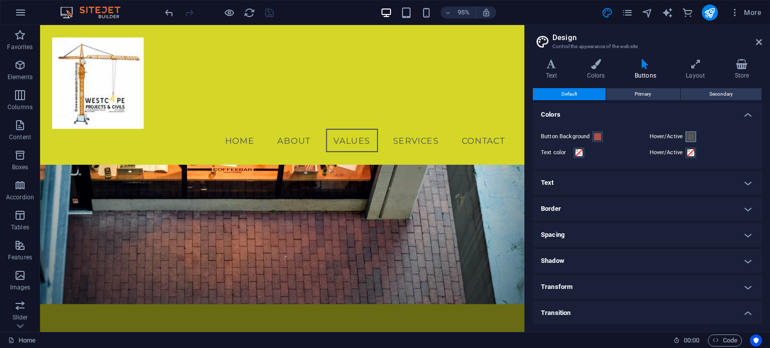
click at [689, 136] on span at bounding box center [690, 137] width 8 height 8
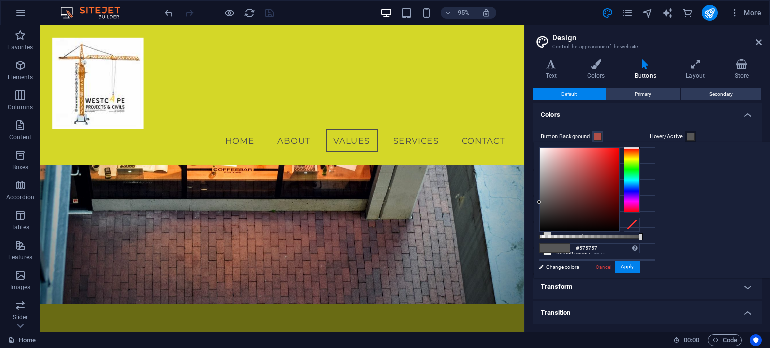
click at [689, 136] on span at bounding box center [690, 137] width 8 height 8
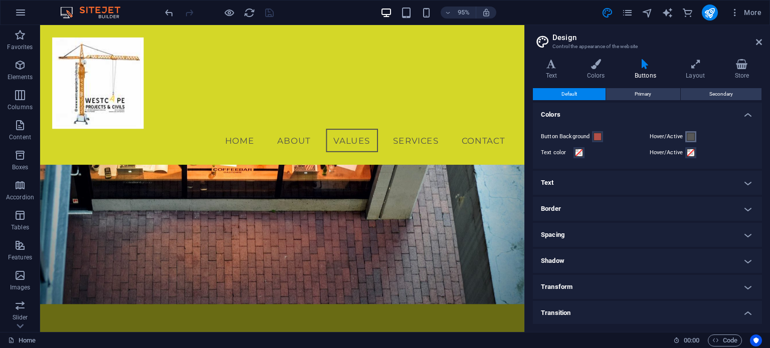
click at [686, 134] on span at bounding box center [690, 137] width 8 height 8
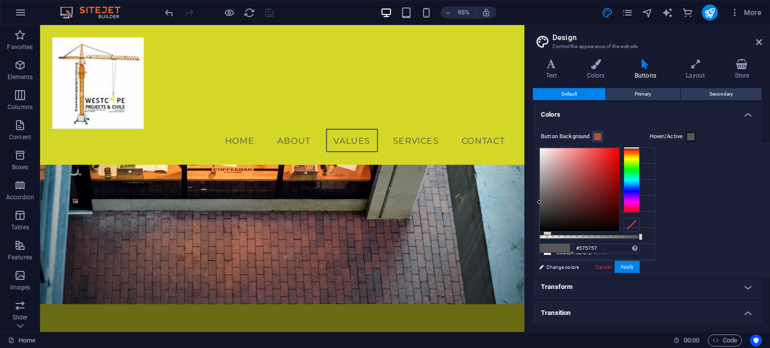
click at [686, 134] on span at bounding box center [690, 137] width 8 height 8
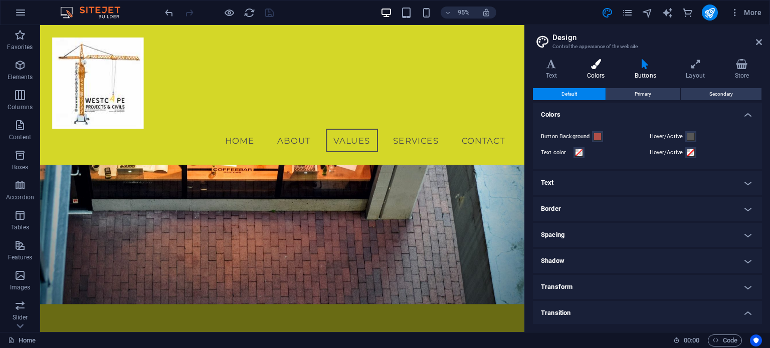
click at [595, 67] on icon at bounding box center [596, 64] width 44 height 10
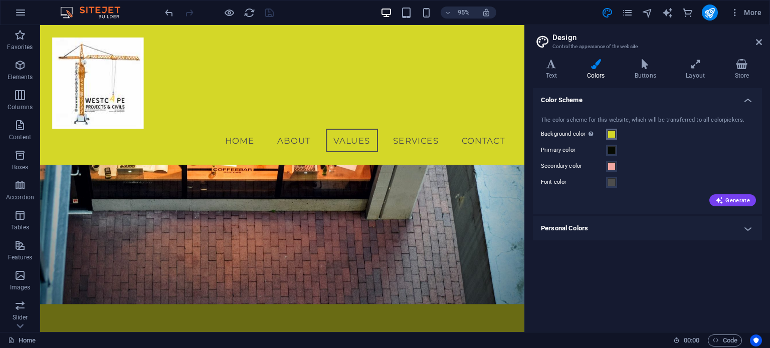
click at [609, 131] on span at bounding box center [611, 134] width 8 height 8
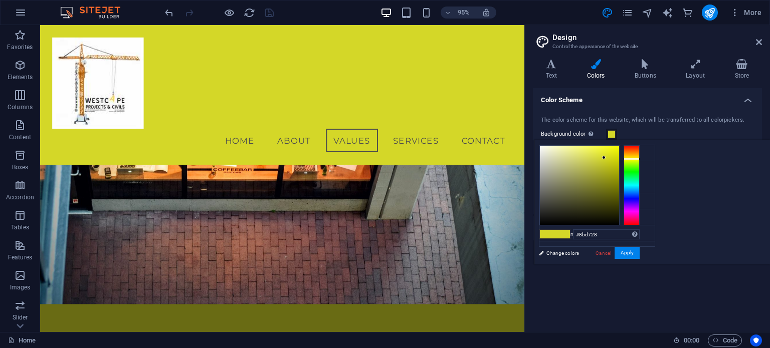
click at [639, 164] on div at bounding box center [631, 185] width 16 height 80
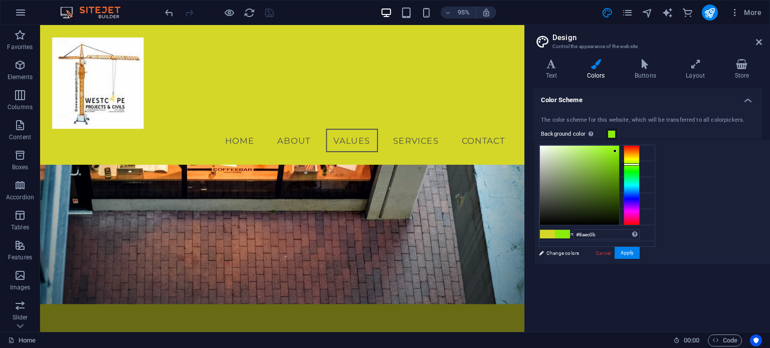
drag, startPoint x: 729, startPoint y: 155, endPoint x: 740, endPoint y: 151, distance: 11.9
click at [616, 151] on div at bounding box center [615, 151] width 4 height 4
click at [639, 252] on button "Apply" at bounding box center [626, 253] width 25 height 12
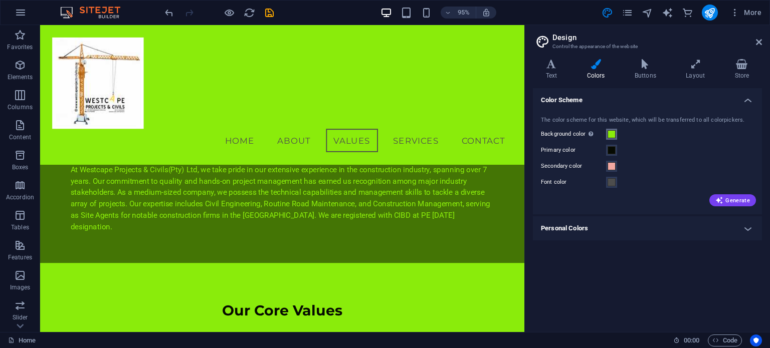
click at [609, 132] on span at bounding box center [611, 134] width 8 height 8
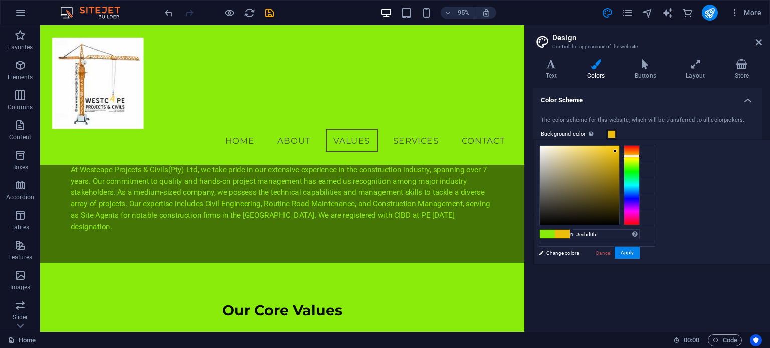
drag, startPoint x: 759, startPoint y: 161, endPoint x: 762, endPoint y: 155, distance: 7.0
click at [639, 155] on div at bounding box center [631, 185] width 16 height 80
click at [639, 152] on div at bounding box center [631, 153] width 16 height 3
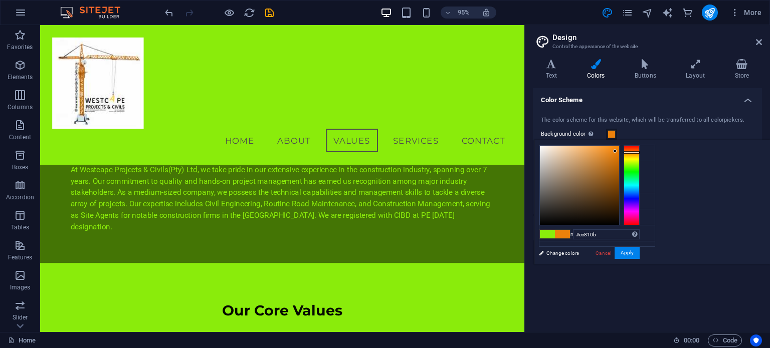
click at [639, 152] on div at bounding box center [631, 152] width 16 height 3
type input "#e9983e"
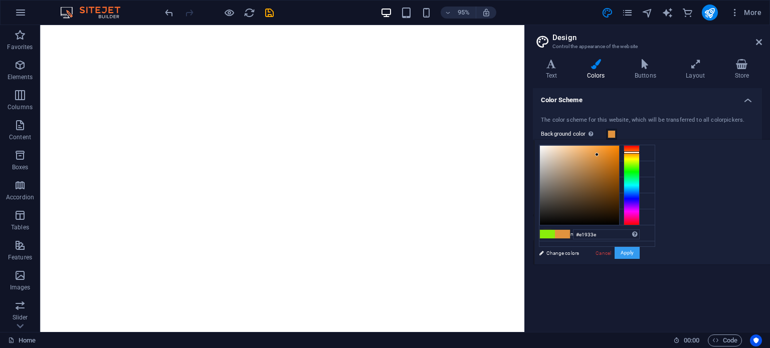
click at [639, 251] on button "Apply" at bounding box center [626, 253] width 25 height 12
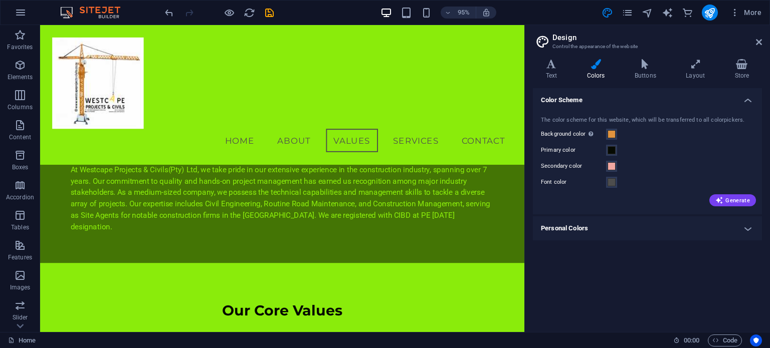
scroll to position [780, 0]
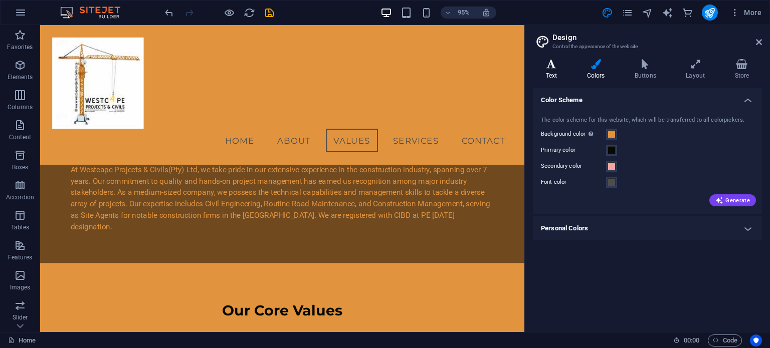
click at [555, 71] on h4 "Text" at bounding box center [553, 69] width 41 height 21
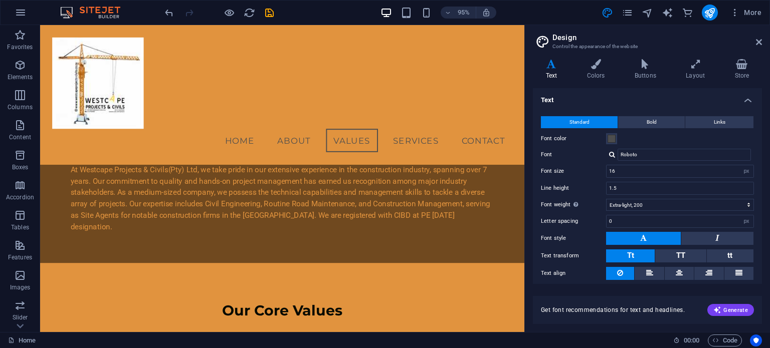
click at [575, 121] on span "Standard" at bounding box center [579, 122] width 20 height 12
click at [611, 141] on span at bounding box center [611, 139] width 8 height 8
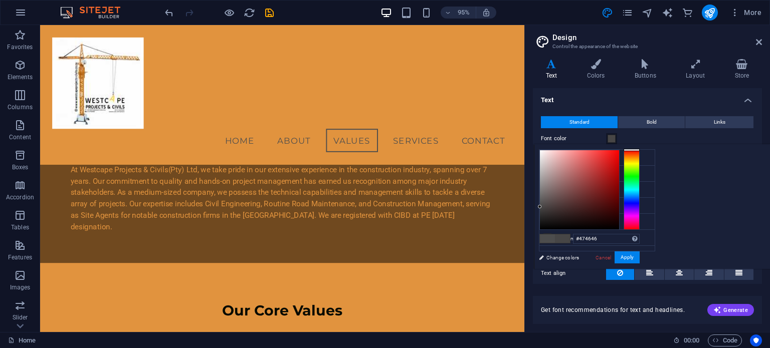
click at [541, 206] on div at bounding box center [540, 207] width 4 height 4
type input "#100f0f"
drag, startPoint x: 664, startPoint y: 206, endPoint x: 671, endPoint y: 223, distance: 18.6
click at [548, 223] on div at bounding box center [546, 224] width 4 height 4
click at [639, 255] on button "Apply" at bounding box center [626, 258] width 25 height 12
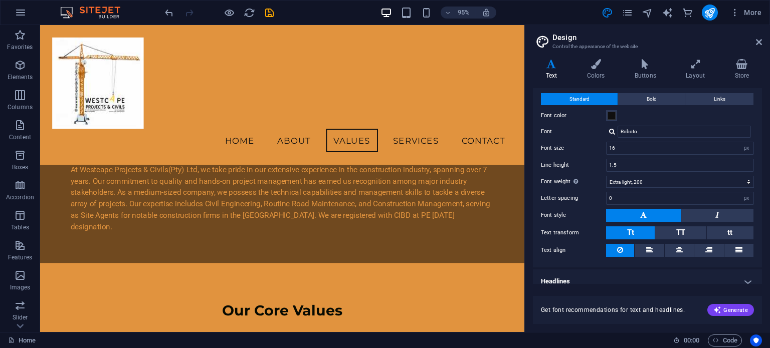
scroll to position [31, 0]
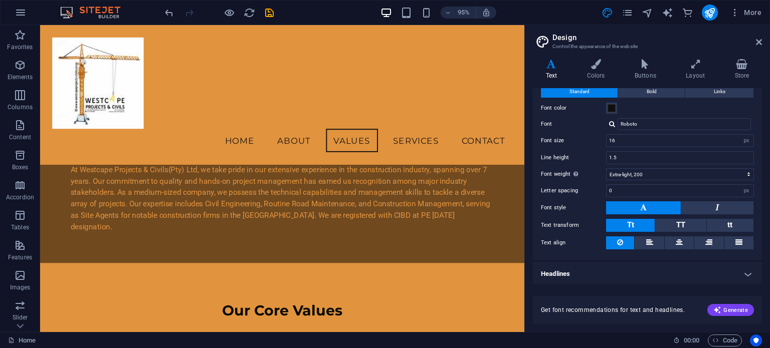
click at [747, 271] on h4 "Headlines" at bounding box center [647, 274] width 229 height 24
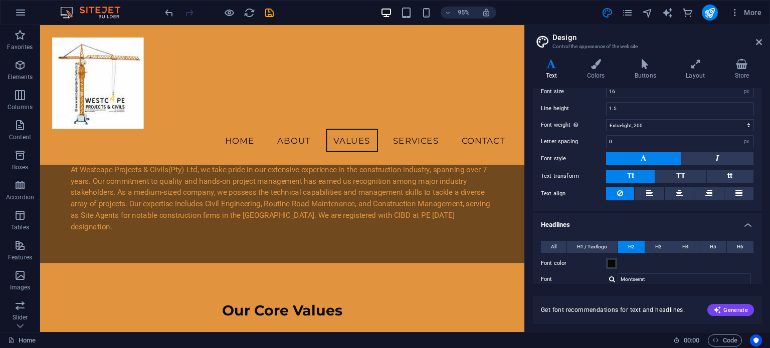
scroll to position [0, 0]
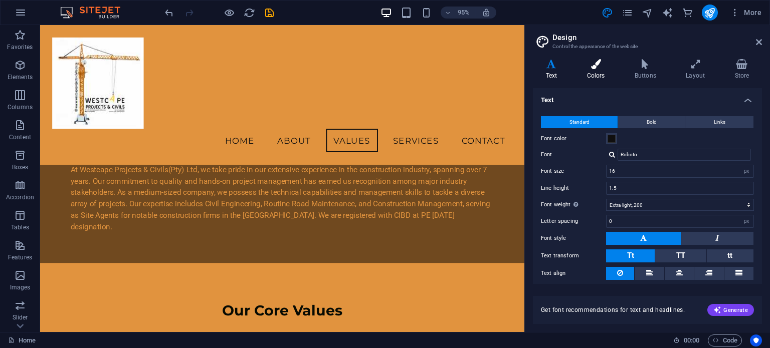
click at [595, 66] on icon at bounding box center [596, 64] width 44 height 10
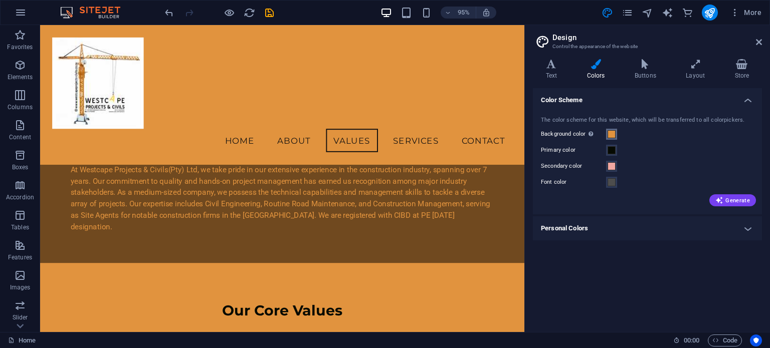
click at [611, 132] on span at bounding box center [611, 134] width 8 height 8
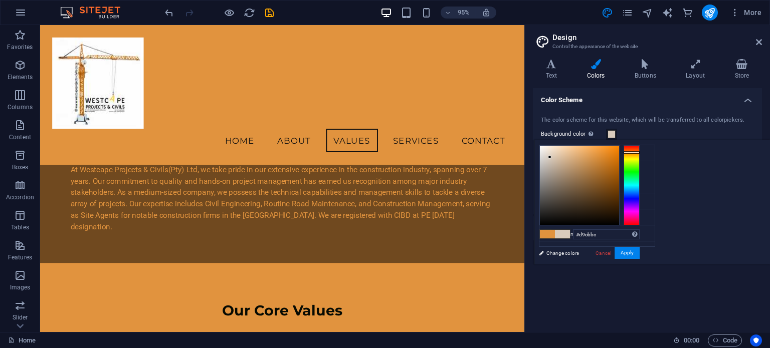
click at [619, 157] on div at bounding box center [579, 185] width 79 height 79
type input "#efe9e1"
drag, startPoint x: 673, startPoint y: 154, endPoint x: 669, endPoint y: 150, distance: 6.0
click at [619, 150] on div at bounding box center [579, 185] width 79 height 79
click at [639, 252] on button "Apply" at bounding box center [626, 253] width 25 height 12
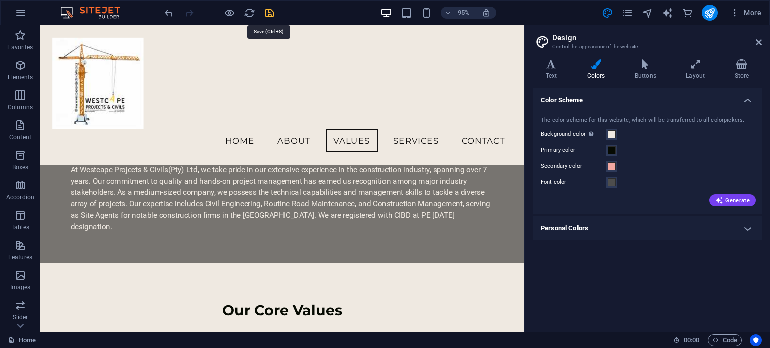
click at [267, 14] on icon "save" at bounding box center [270, 13] width 12 height 12
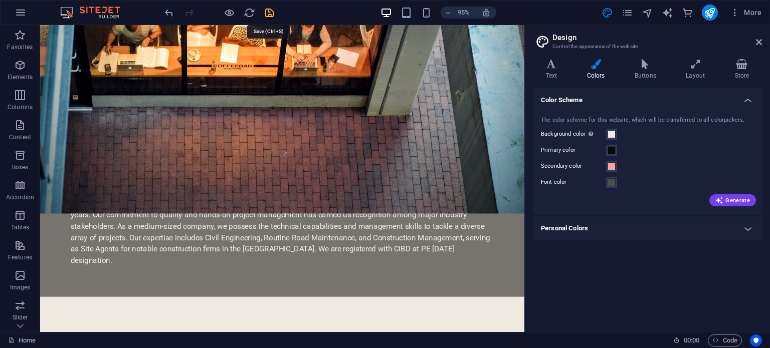
checkbox input "false"
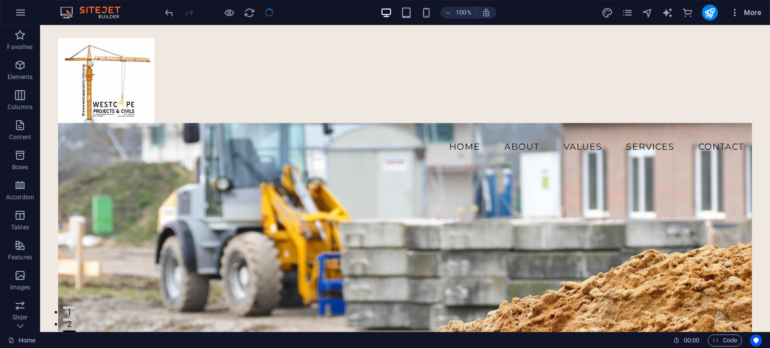
click at [753, 9] on span "More" at bounding box center [746, 13] width 32 height 10
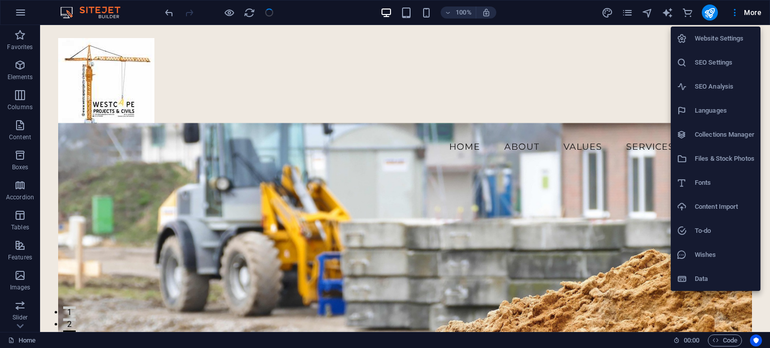
click at [726, 36] on h6 "Website Settings" at bounding box center [725, 39] width 60 height 12
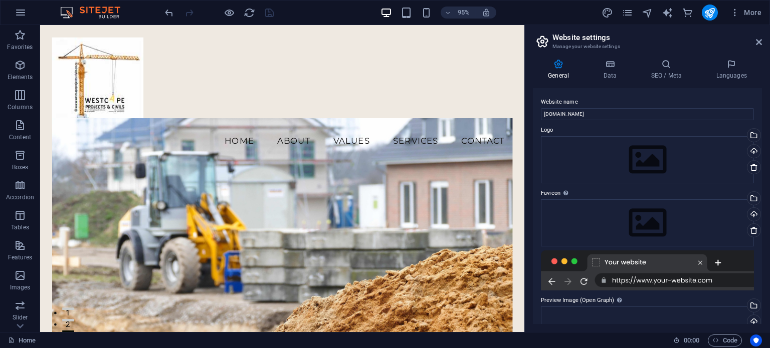
click at [558, 65] on icon at bounding box center [558, 64] width 51 height 10
click at [610, 65] on icon at bounding box center [610, 64] width 44 height 10
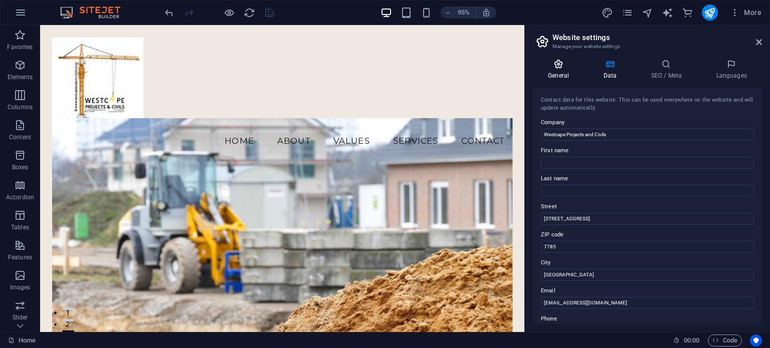
click at [559, 66] on icon at bounding box center [558, 64] width 51 height 10
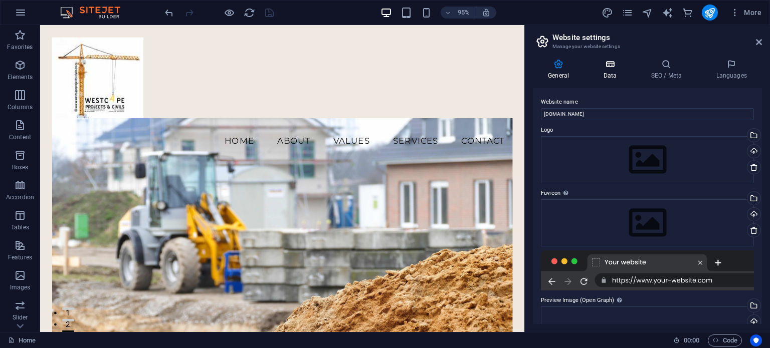
click at [609, 65] on icon at bounding box center [610, 64] width 44 height 10
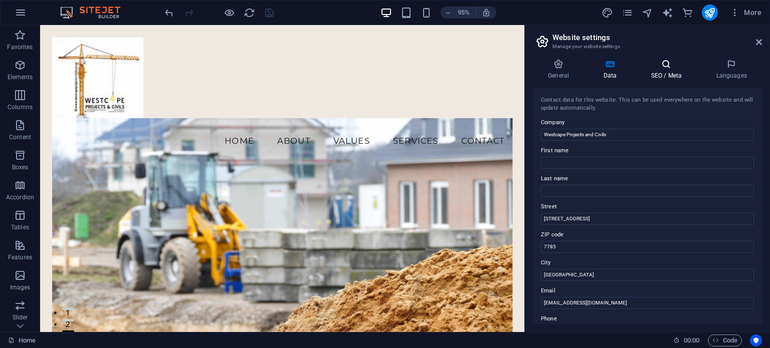
click at [661, 68] on icon at bounding box center [665, 64] width 61 height 10
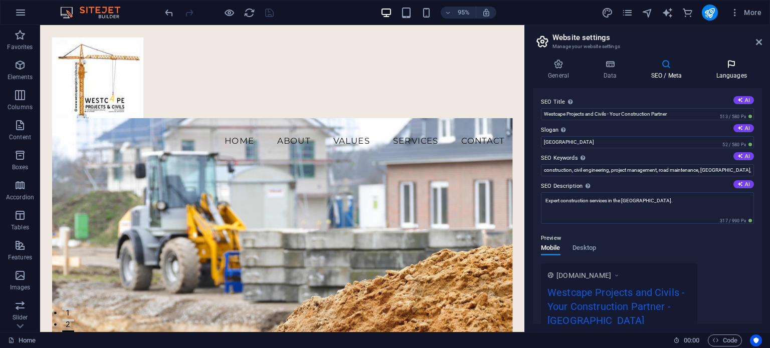
click at [735, 63] on icon at bounding box center [731, 64] width 61 height 10
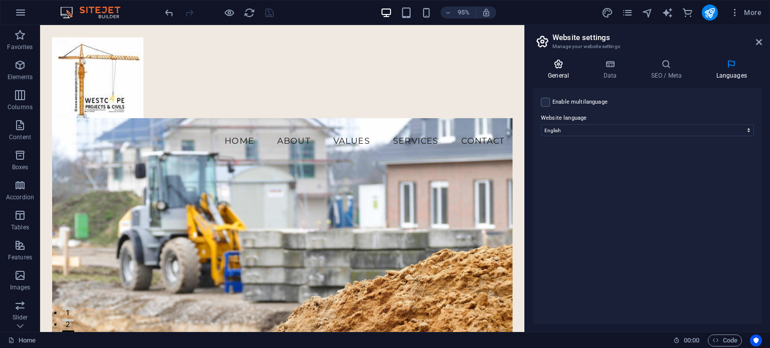
click at [561, 66] on icon at bounding box center [558, 64] width 51 height 10
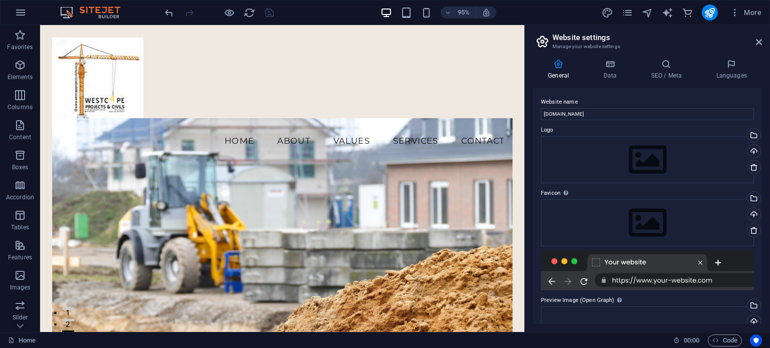
click at [568, 262] on div at bounding box center [647, 271] width 213 height 40
click at [748, 12] on span "More" at bounding box center [746, 13] width 32 height 10
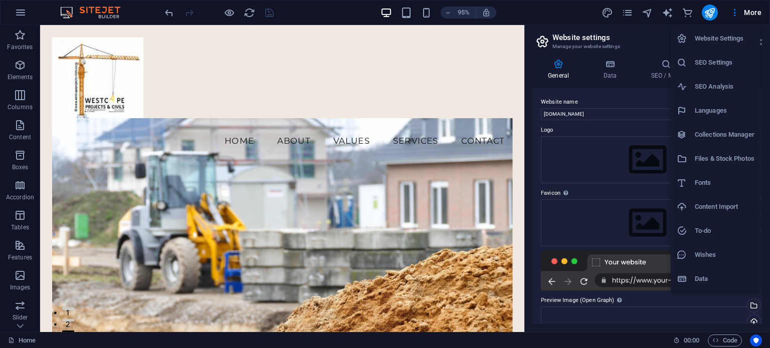
click at [708, 180] on h6 "Fonts" at bounding box center [725, 183] width 60 height 12
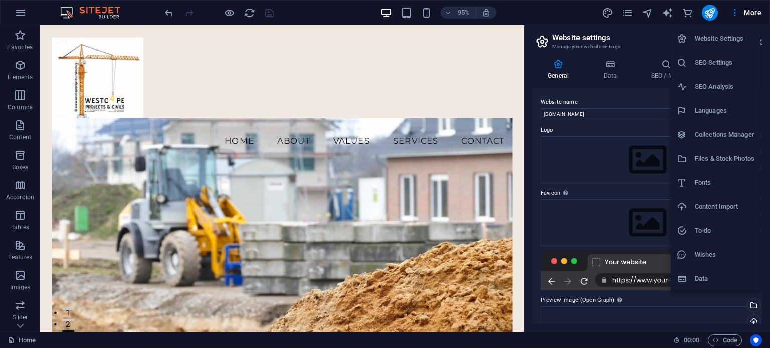
select select "popularity"
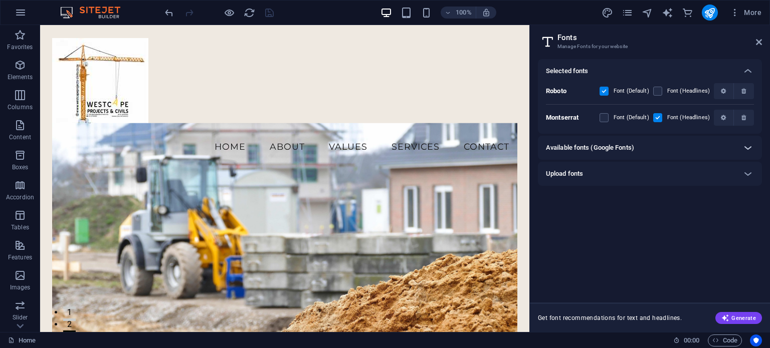
click at [746, 148] on icon at bounding box center [748, 148] width 12 height 12
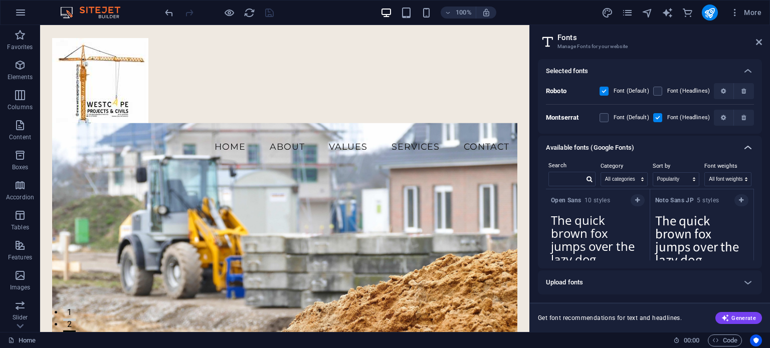
click at [746, 148] on icon at bounding box center [748, 148] width 12 height 12
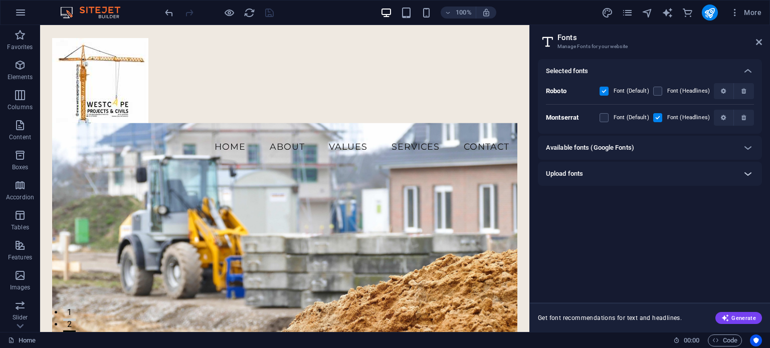
click at [748, 171] on icon at bounding box center [748, 174] width 12 height 12
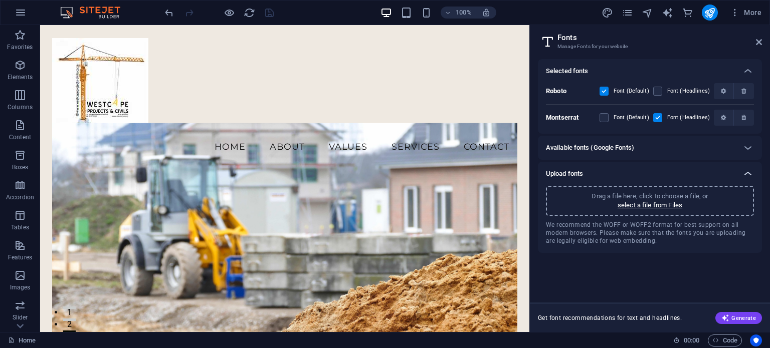
click at [748, 172] on icon at bounding box center [748, 174] width 12 height 12
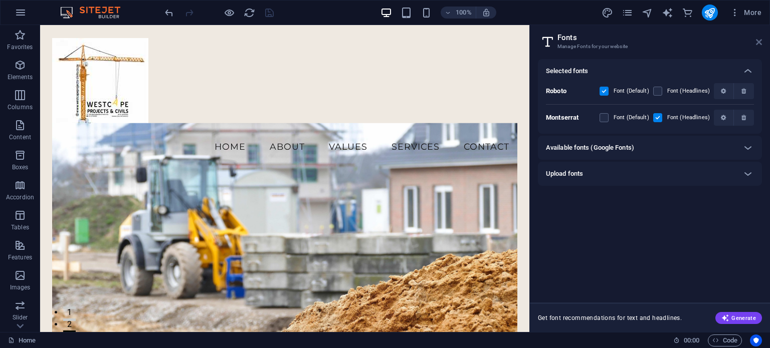
click at [759, 41] on icon at bounding box center [759, 42] width 6 height 8
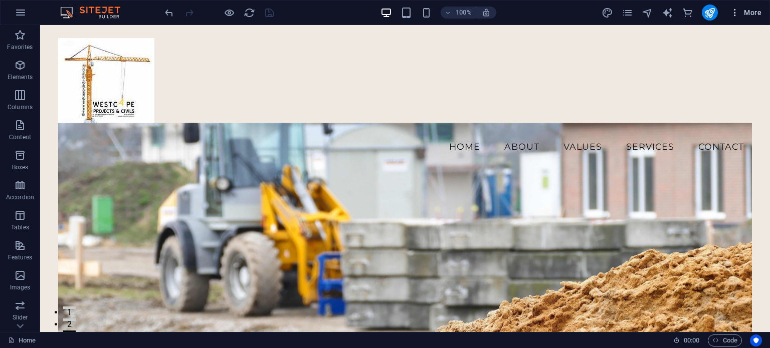
click at [754, 5] on button "More" at bounding box center [746, 13] width 40 height 16
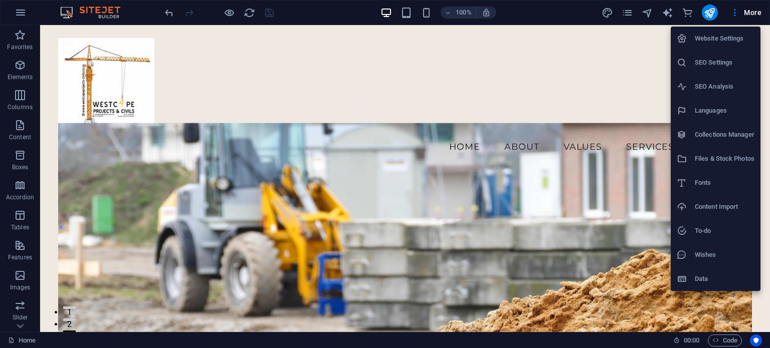
click at [708, 155] on h6 "Files & Stock Photos" at bounding box center [725, 159] width 60 height 12
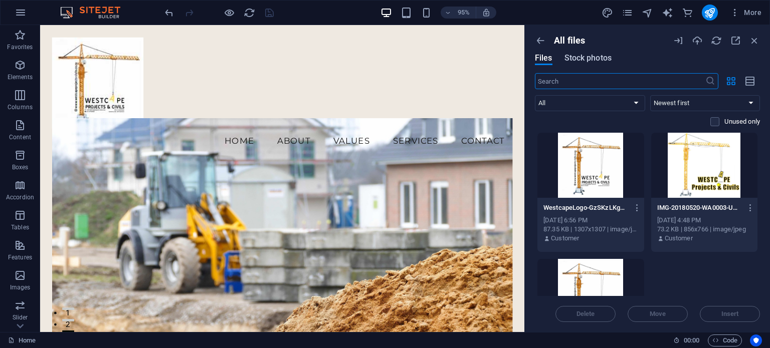
click at [582, 59] on span "Stock photos" at bounding box center [587, 58] width 47 height 12
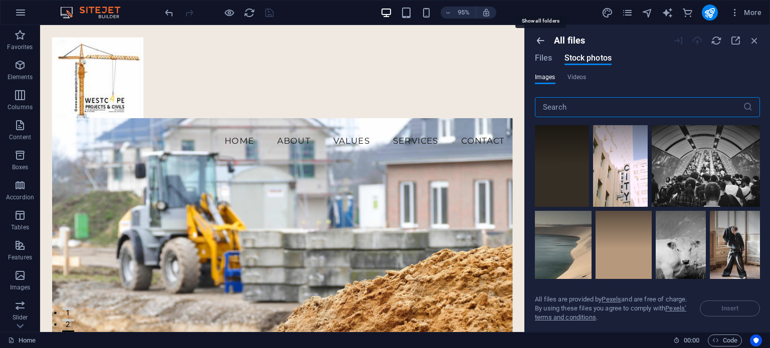
click at [540, 41] on icon "button" at bounding box center [540, 40] width 11 height 11
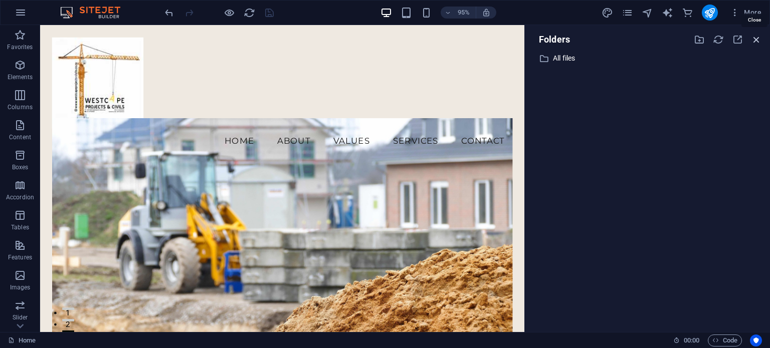
click at [756, 36] on icon "button" at bounding box center [756, 39] width 11 height 11
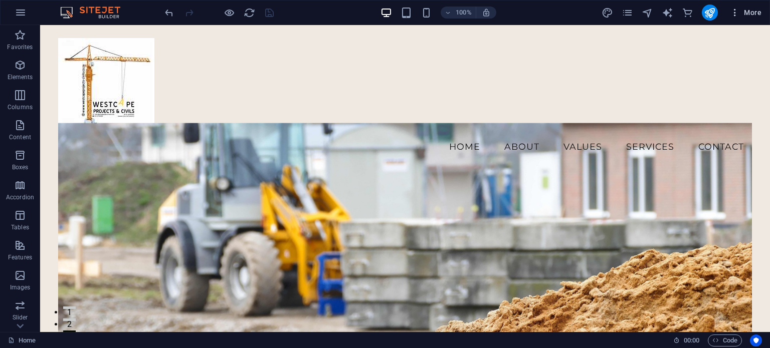
click at [750, 11] on span "More" at bounding box center [746, 13] width 32 height 10
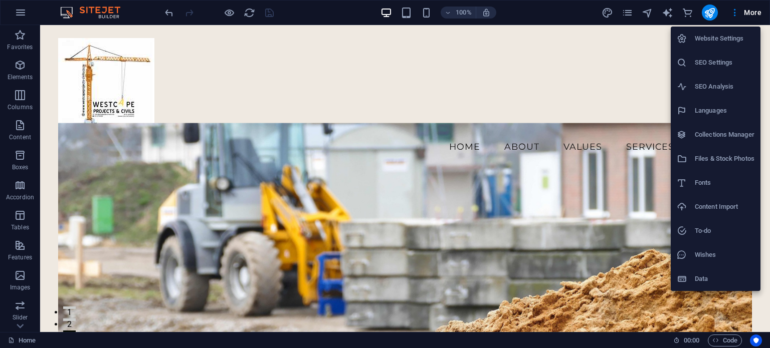
click at [708, 182] on h6 "Fonts" at bounding box center [725, 183] width 60 height 12
select select "popularity"
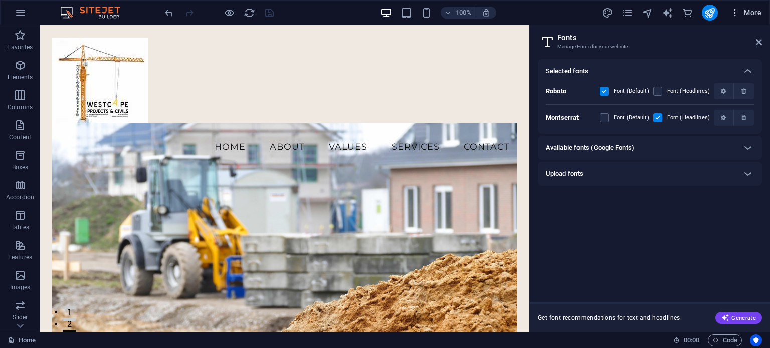
click at [751, 13] on span "More" at bounding box center [746, 13] width 32 height 10
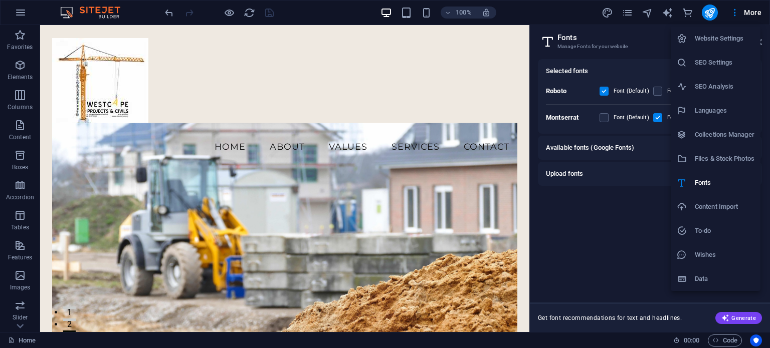
click at [720, 39] on h6 "Website Settings" at bounding box center [725, 39] width 60 height 12
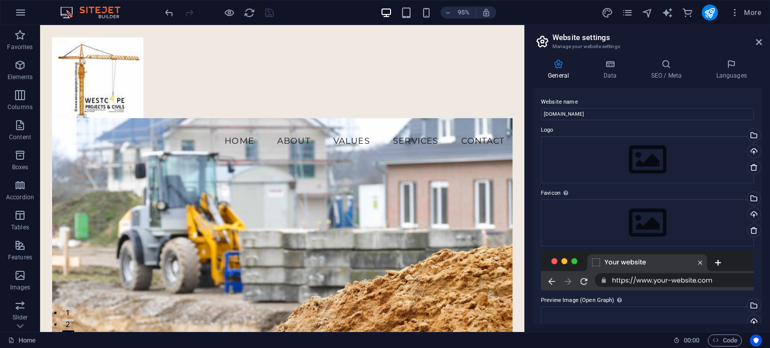
click at [586, 42] on h3 "Manage your website settings" at bounding box center [646, 46] width 189 height 9
click at [708, 13] on icon "publish" at bounding box center [710, 13] width 12 height 12
